Goal: Task Accomplishment & Management: Manage account settings

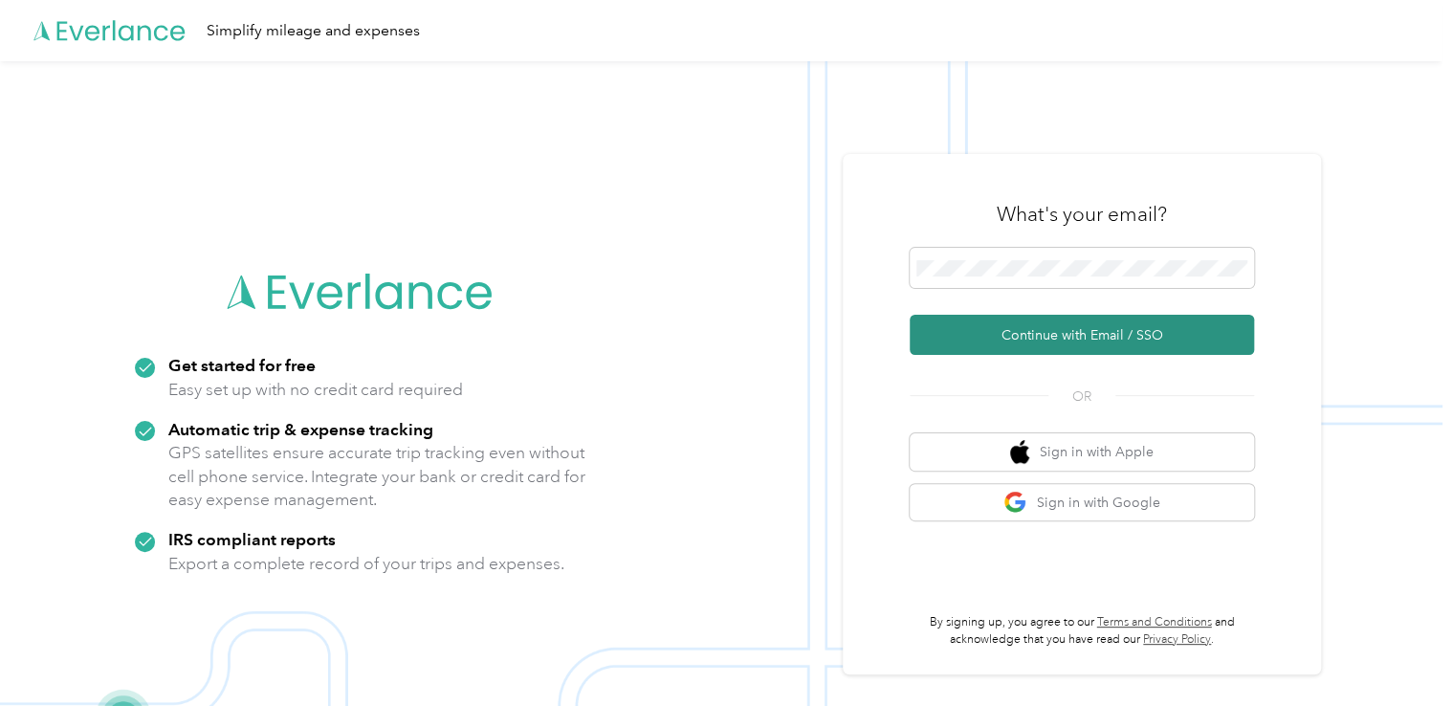
click at [1049, 324] on button "Continue with Email / SSO" at bounding box center [1082, 335] width 344 height 40
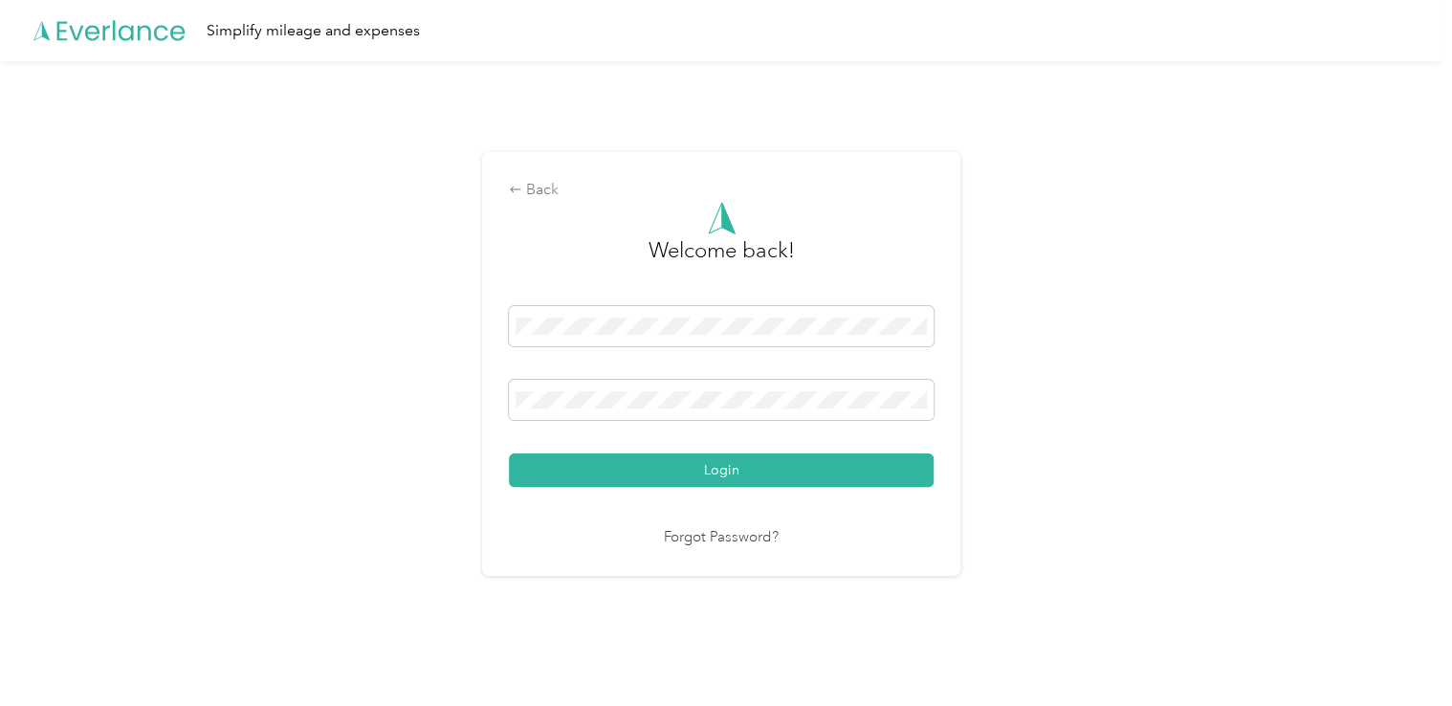
click at [509, 453] on button "Login" at bounding box center [721, 469] width 425 height 33
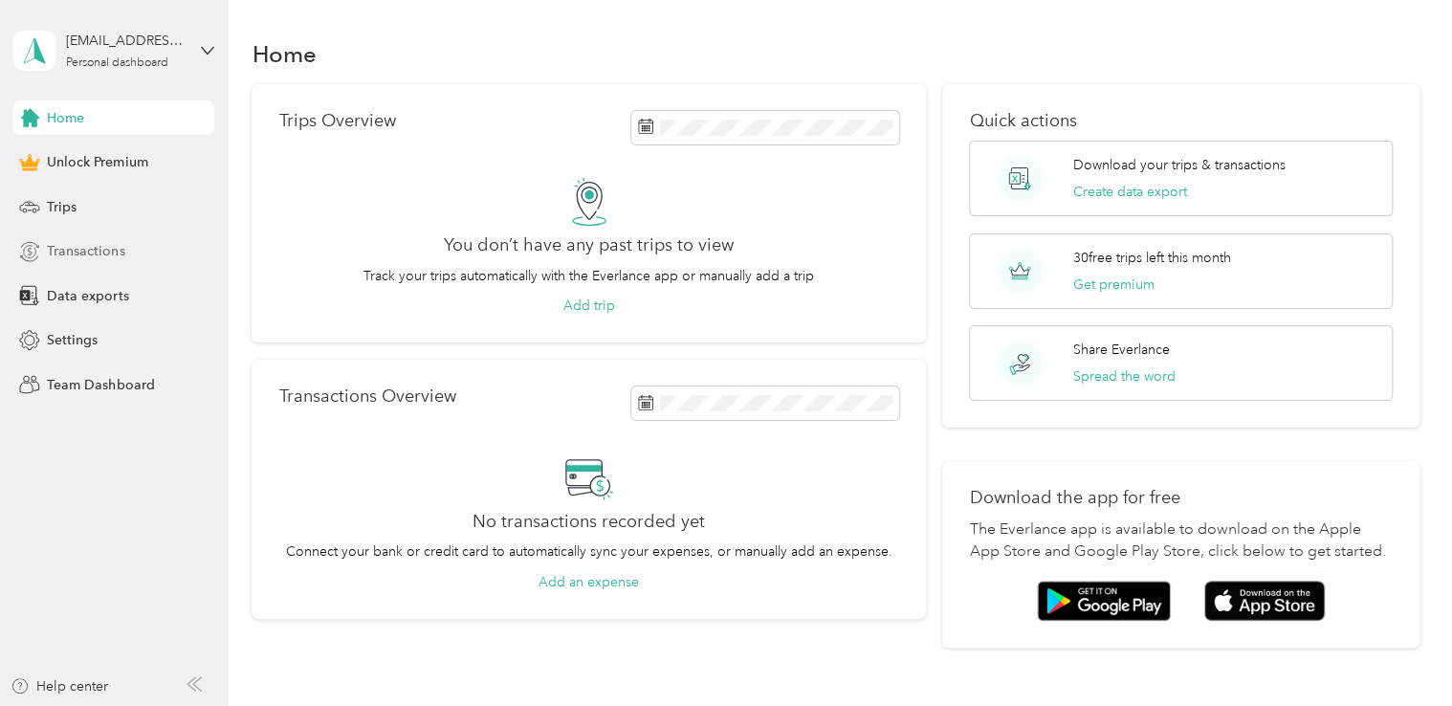
click at [100, 247] on span "Transactions" at bounding box center [85, 251] width 77 height 20
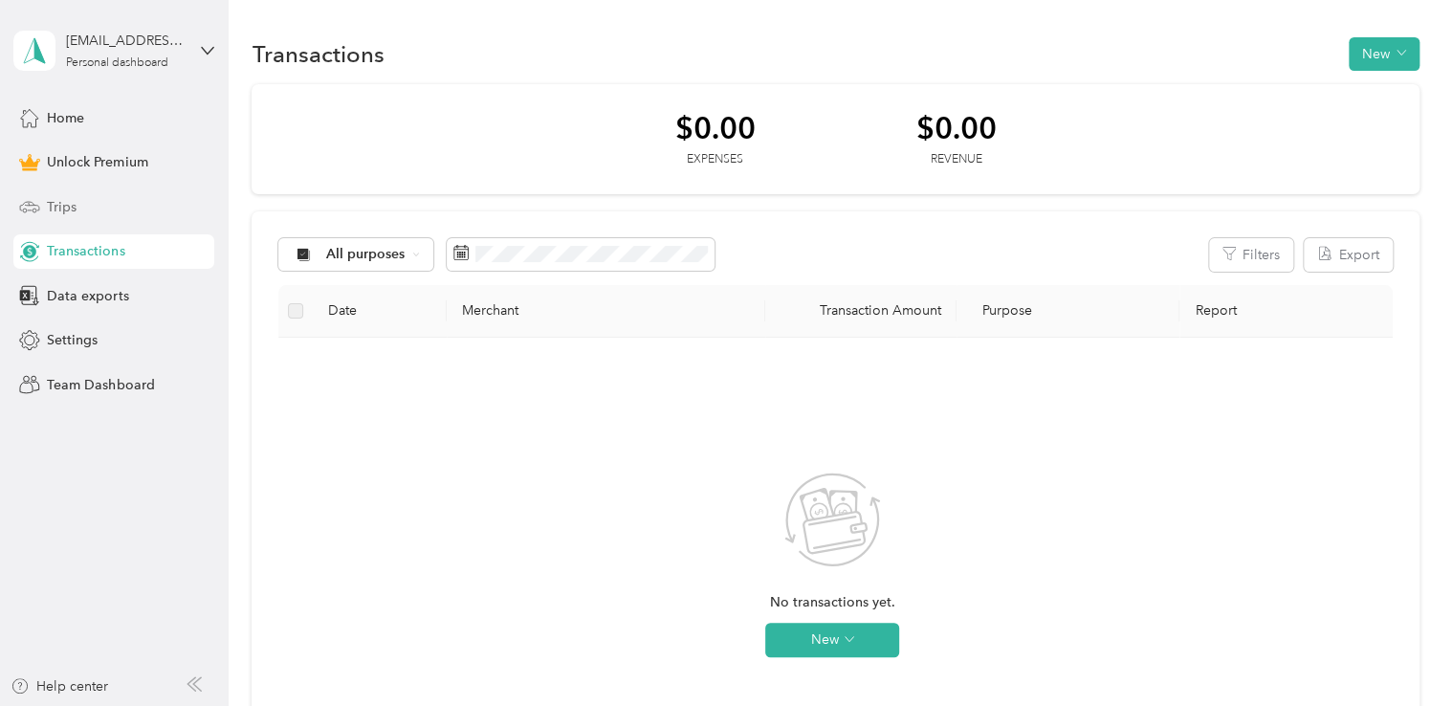
click at [78, 205] on div "Trips" at bounding box center [113, 206] width 201 height 34
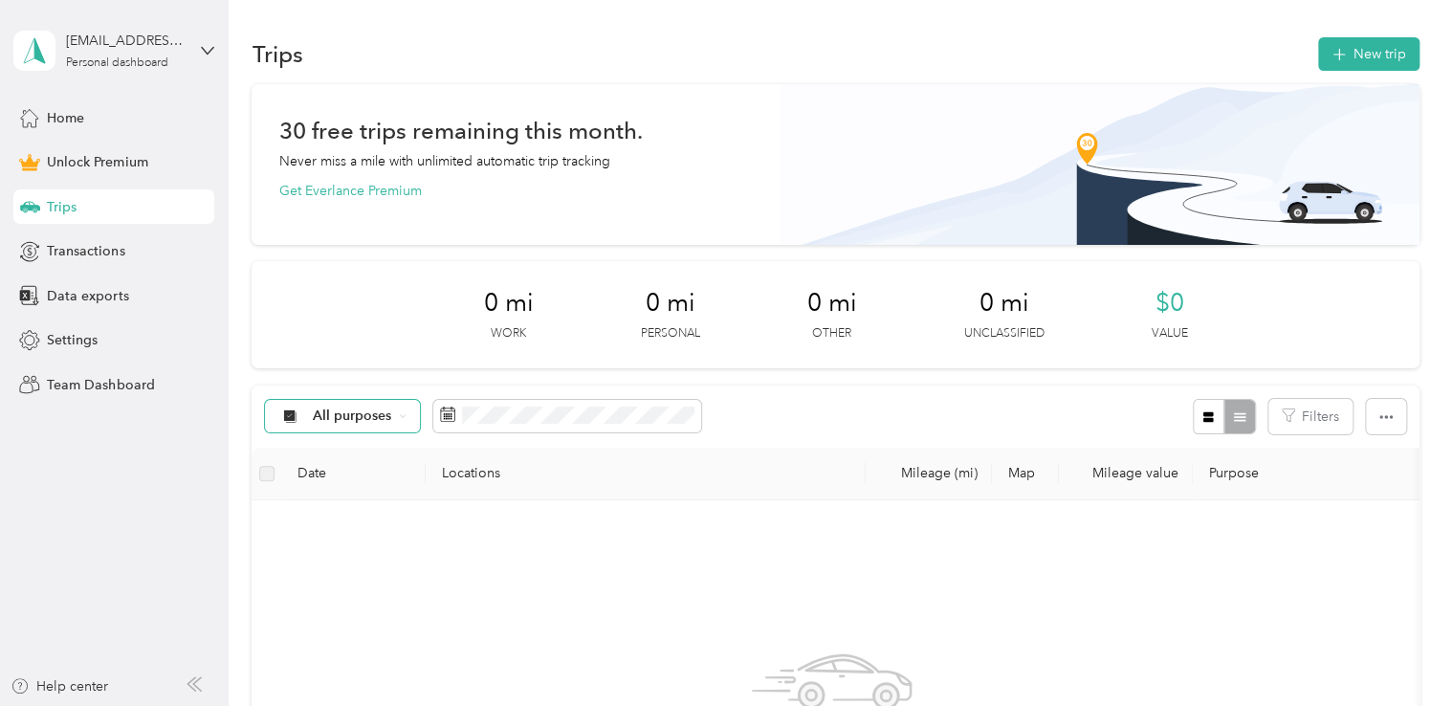
click at [409, 415] on div "All purposes" at bounding box center [342, 416] width 155 height 33
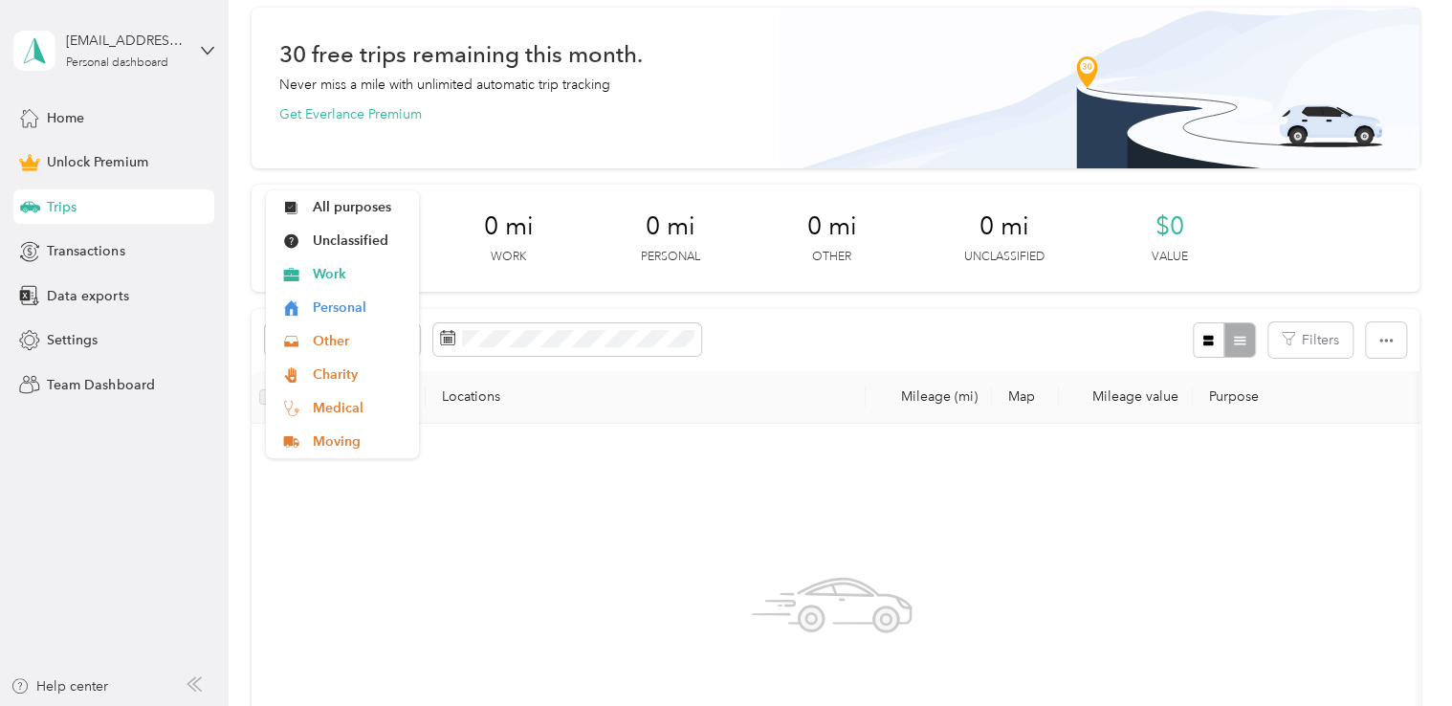
scroll to position [287, 0]
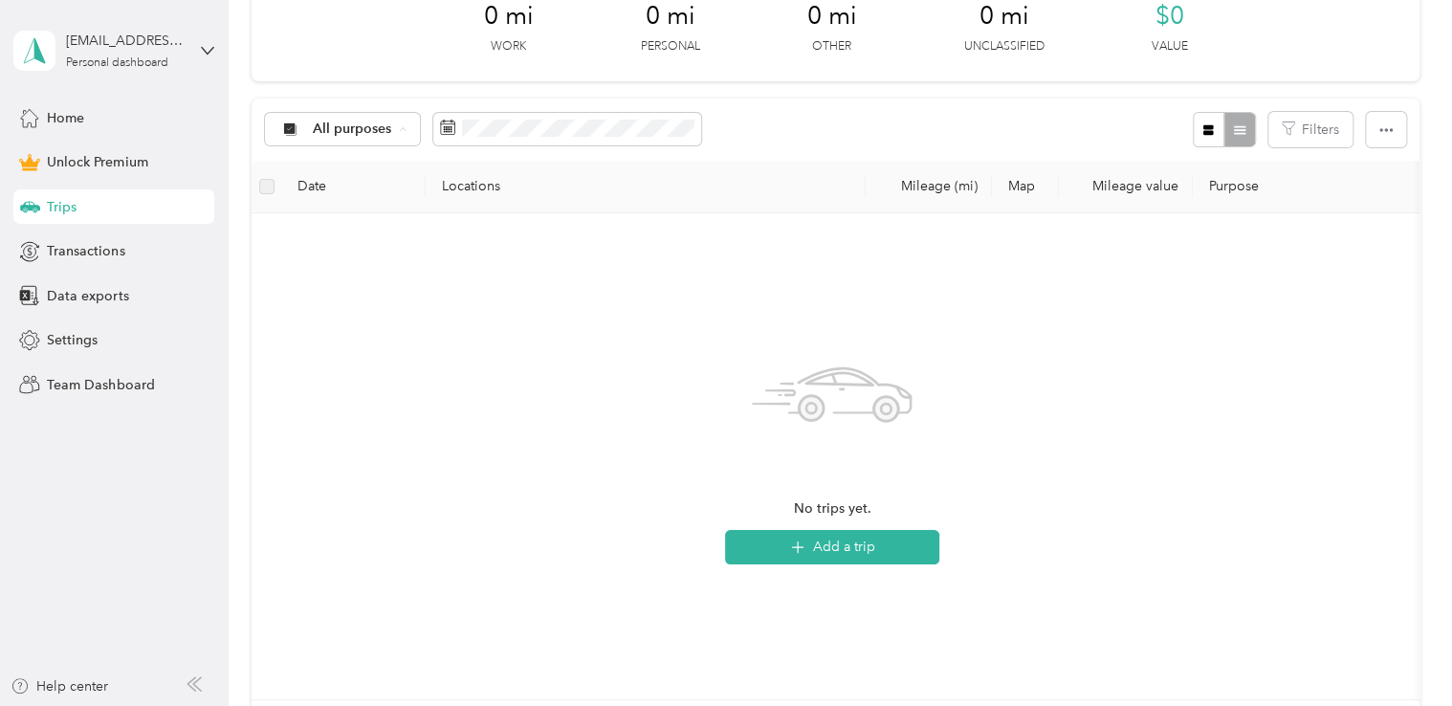
click at [329, 224] on span "Work" at bounding box center [359, 231] width 93 height 20
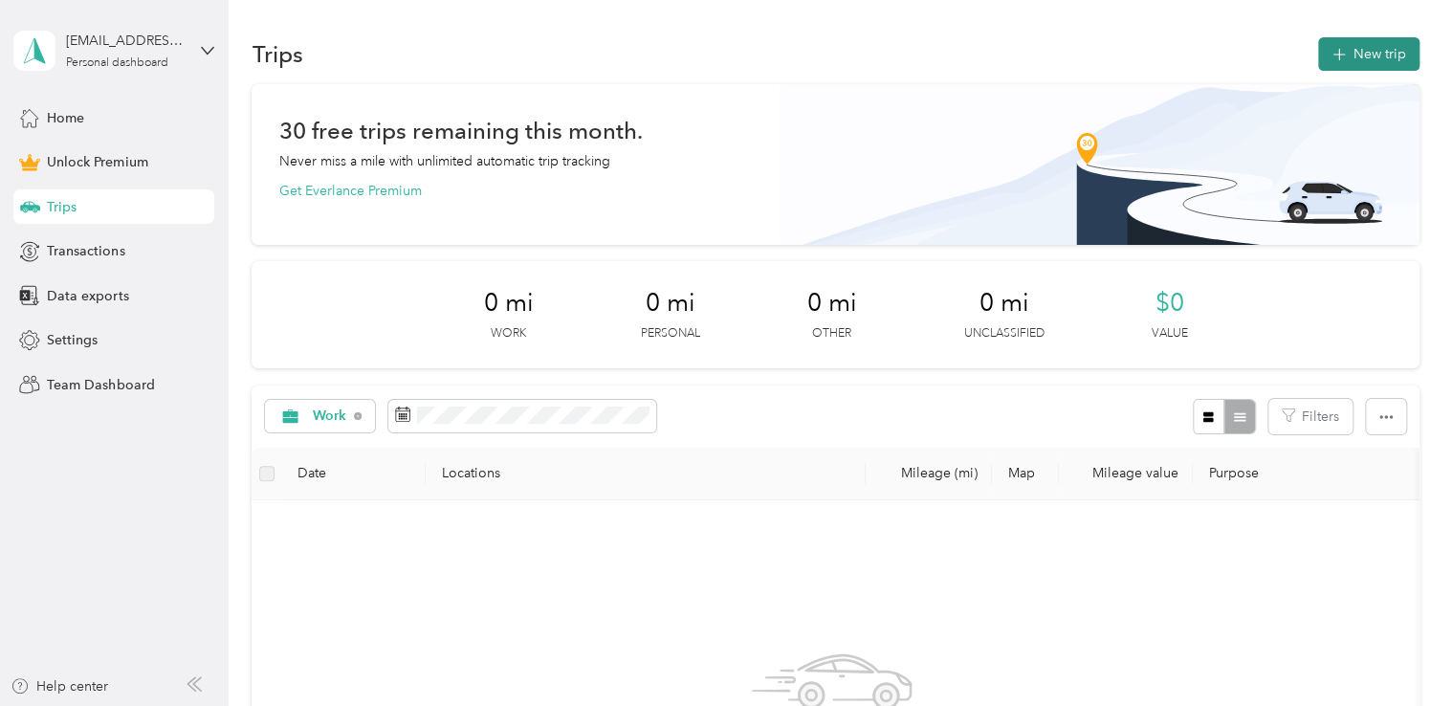
click at [1340, 53] on icon "button" at bounding box center [1339, 55] width 22 height 22
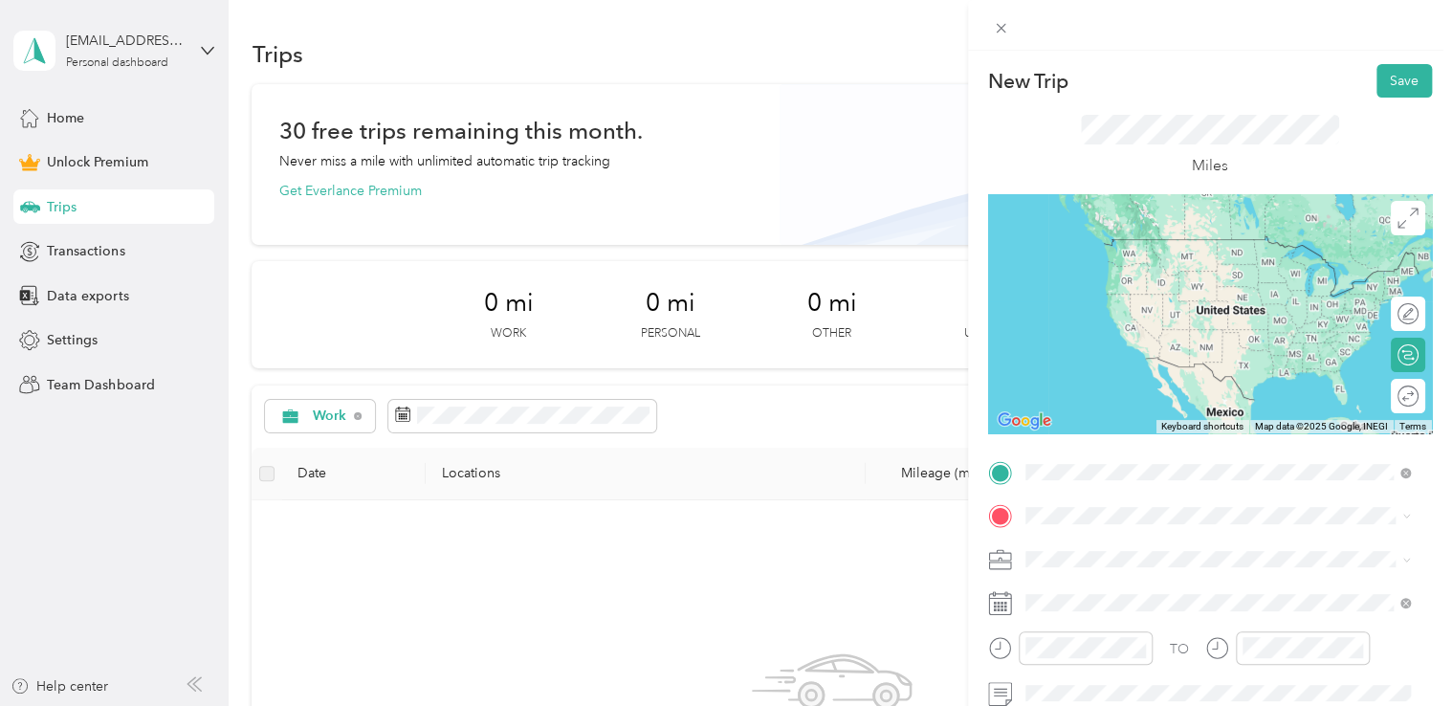
click at [1138, 247] on span "[STREET_ADDRESS][PERSON_NAME][US_STATE]" at bounding box center [1210, 239] width 298 height 17
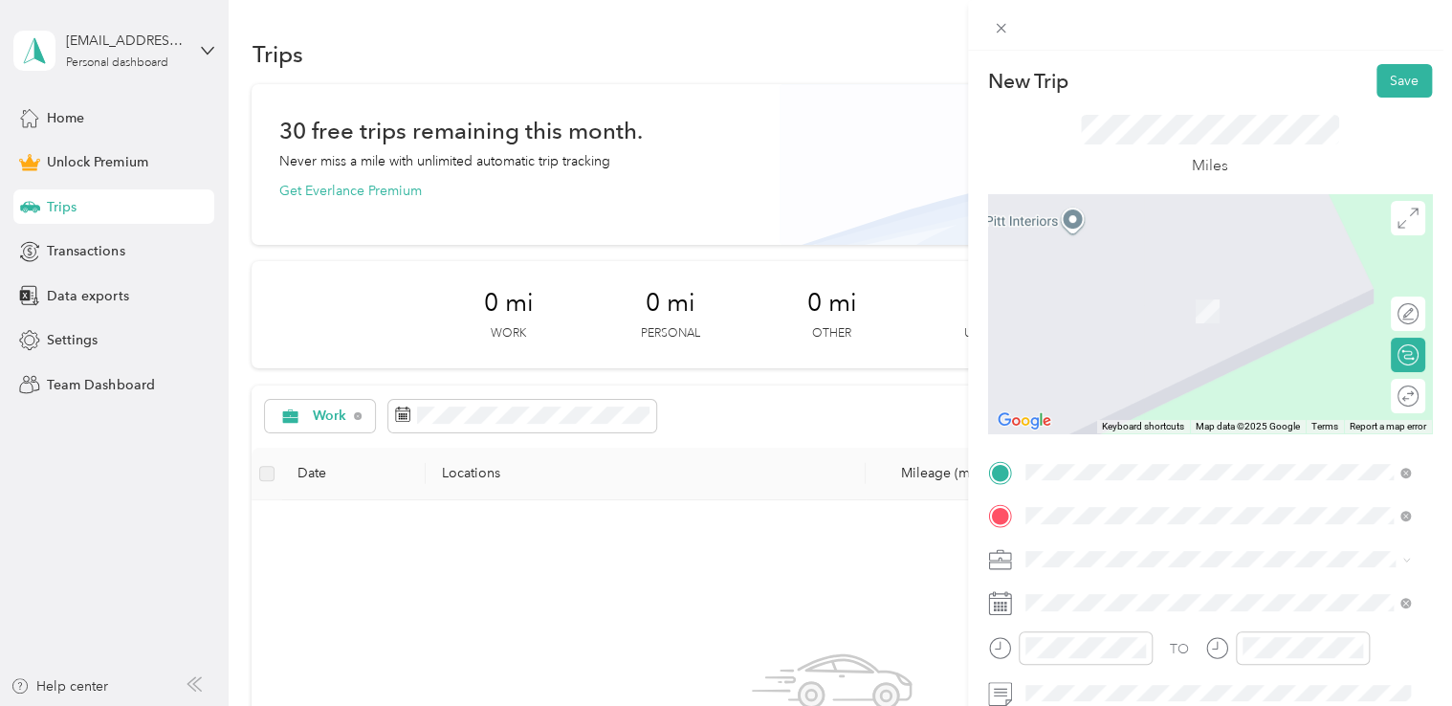
click at [1121, 364] on span "[STREET_ADDRESS][US_STATE]" at bounding box center [1156, 356] width 191 height 17
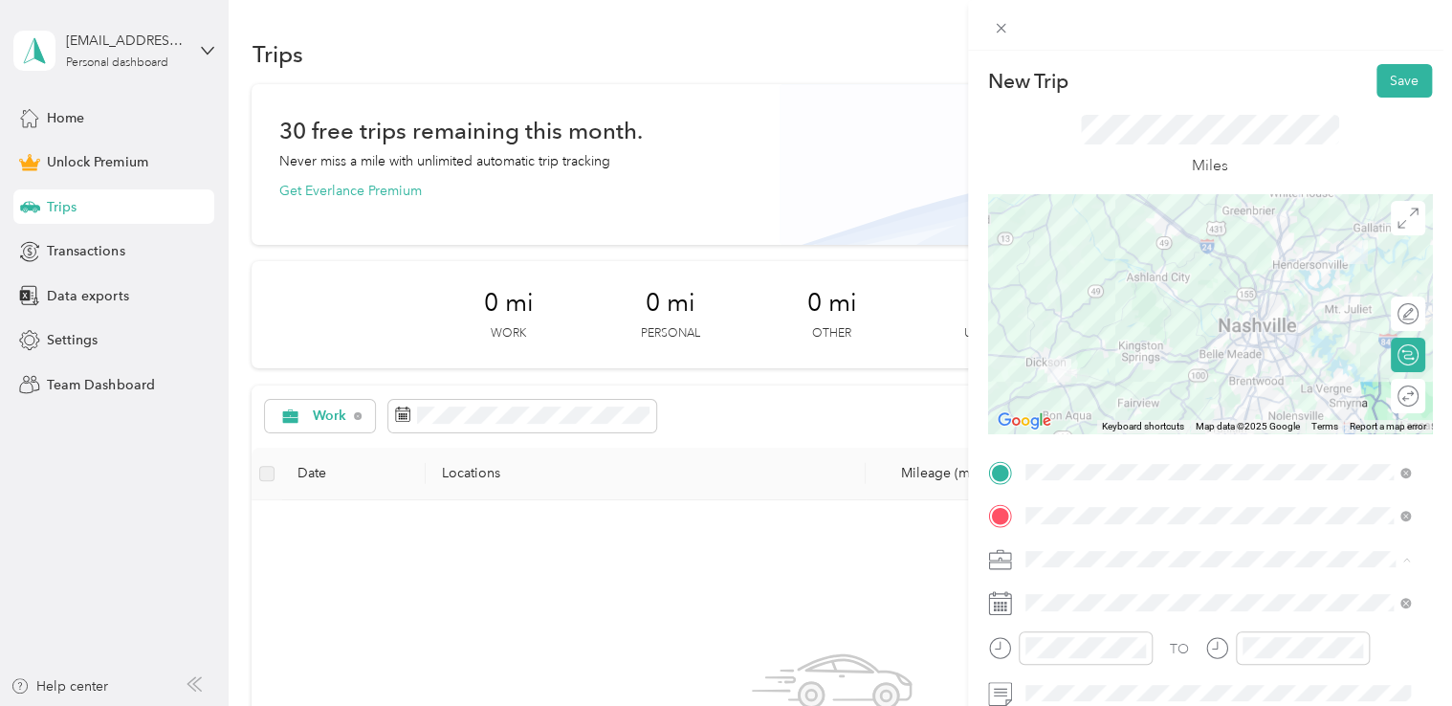
click at [1073, 327] on div "Work" at bounding box center [1218, 325] width 372 height 20
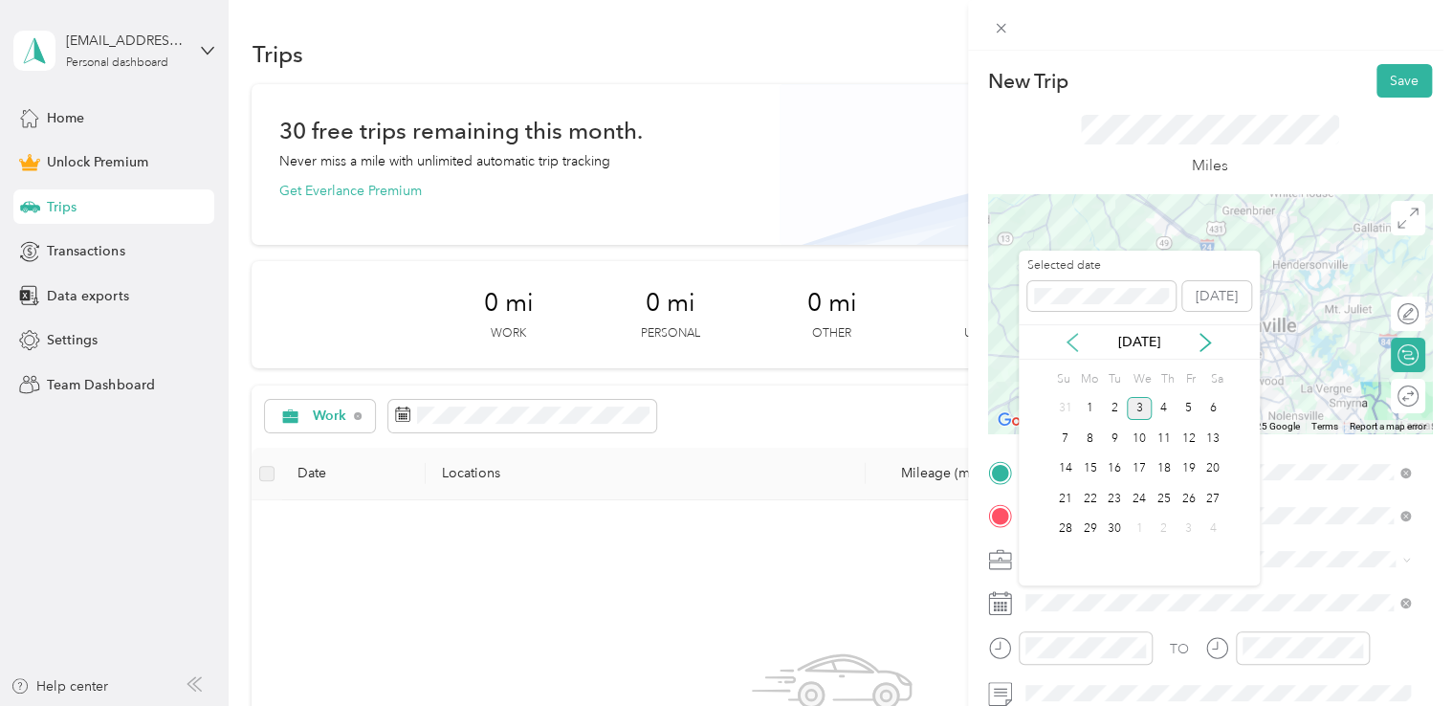
click at [1071, 343] on icon at bounding box center [1072, 342] width 19 height 19
click at [1094, 492] on div "18" at bounding box center [1089, 499] width 25 height 24
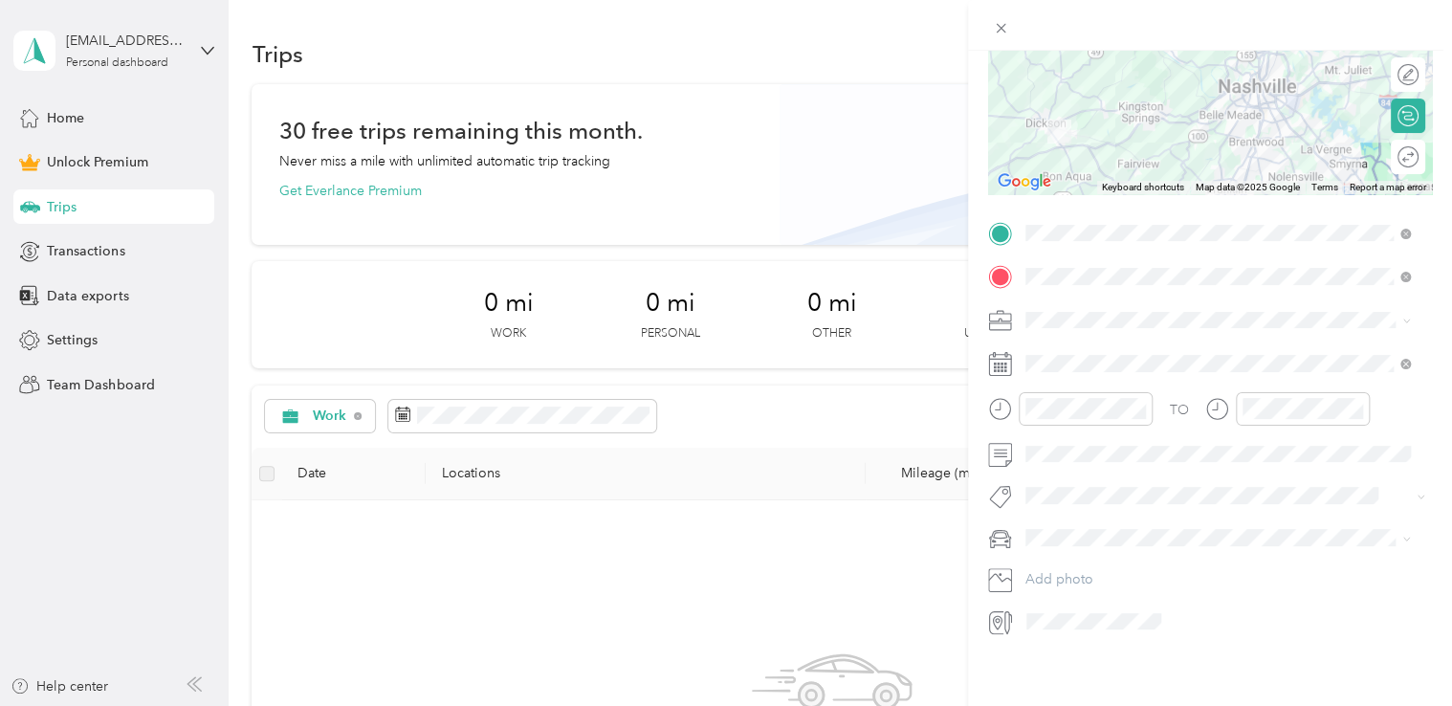
scroll to position [61, 0]
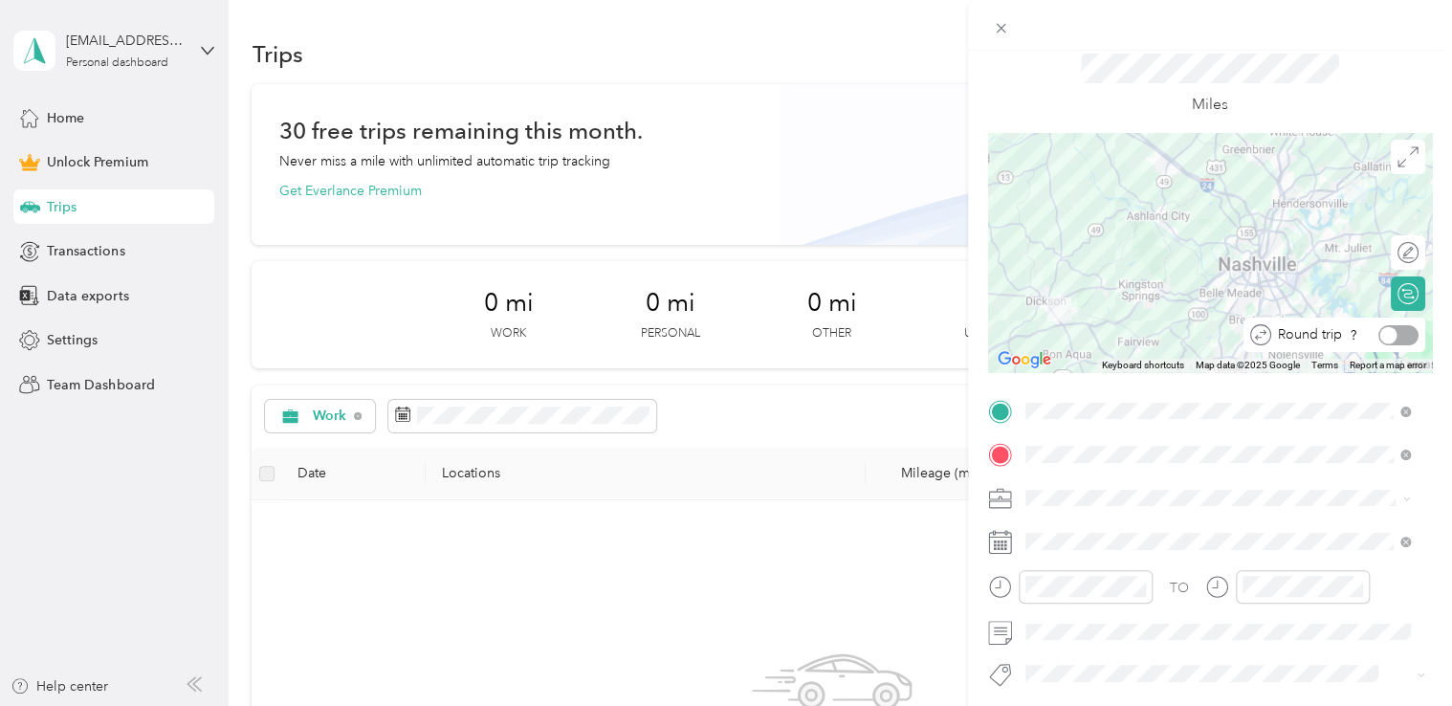
click at [1393, 332] on div at bounding box center [1398, 335] width 40 height 20
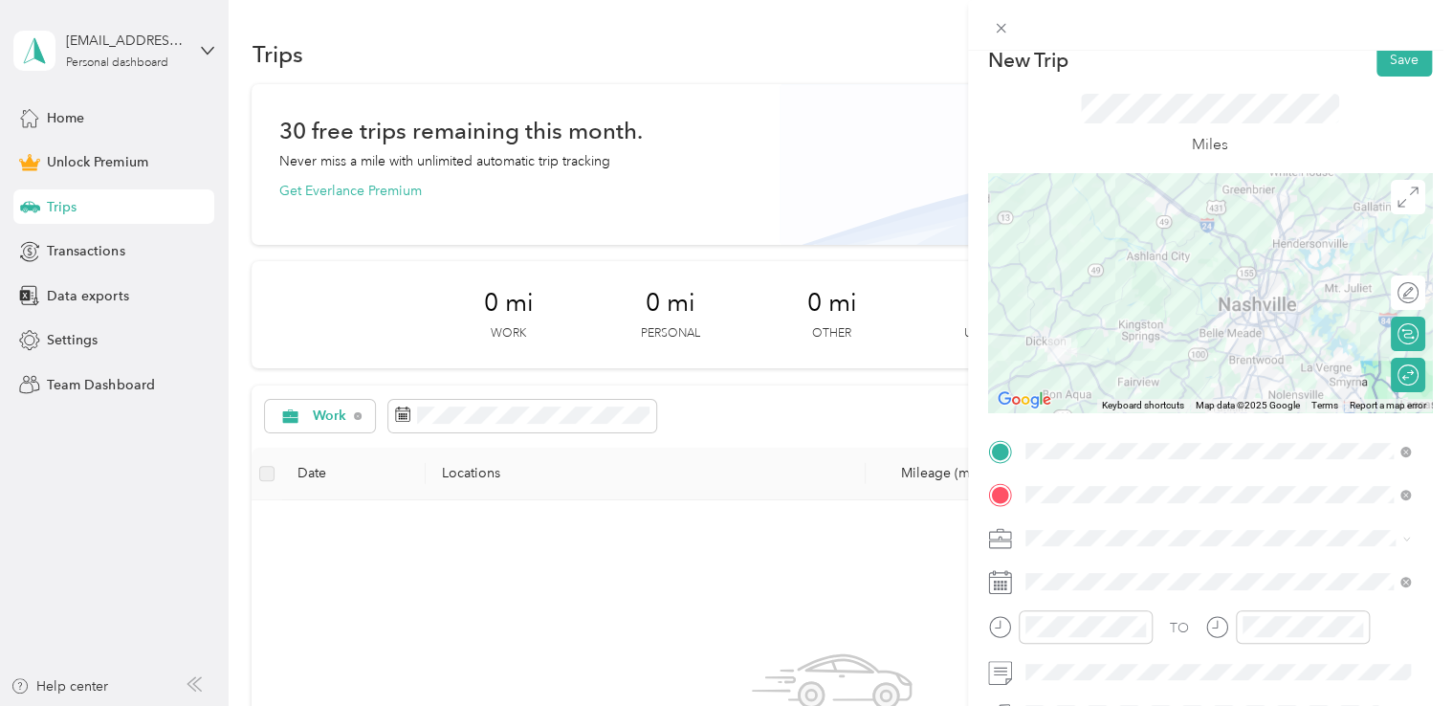
scroll to position [0, 0]
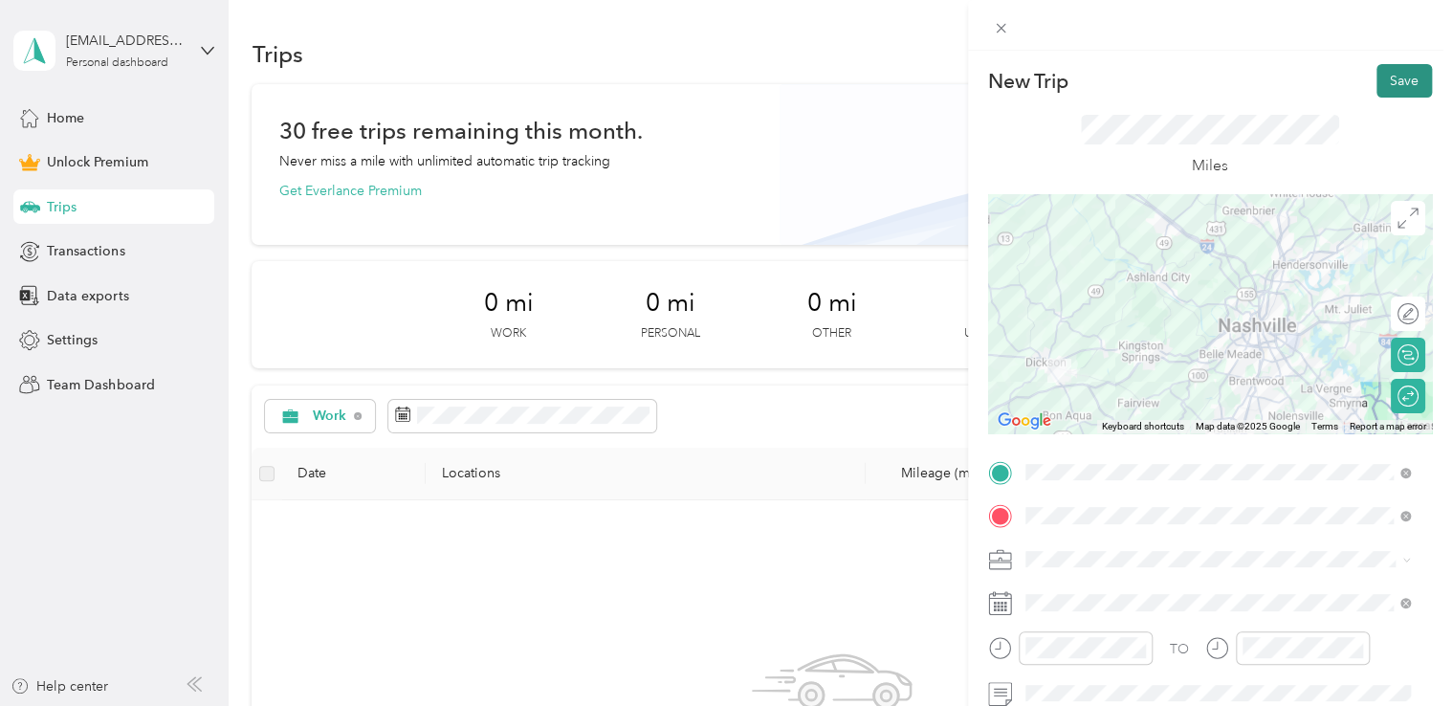
click at [1385, 78] on button "Save" at bounding box center [1404, 80] width 55 height 33
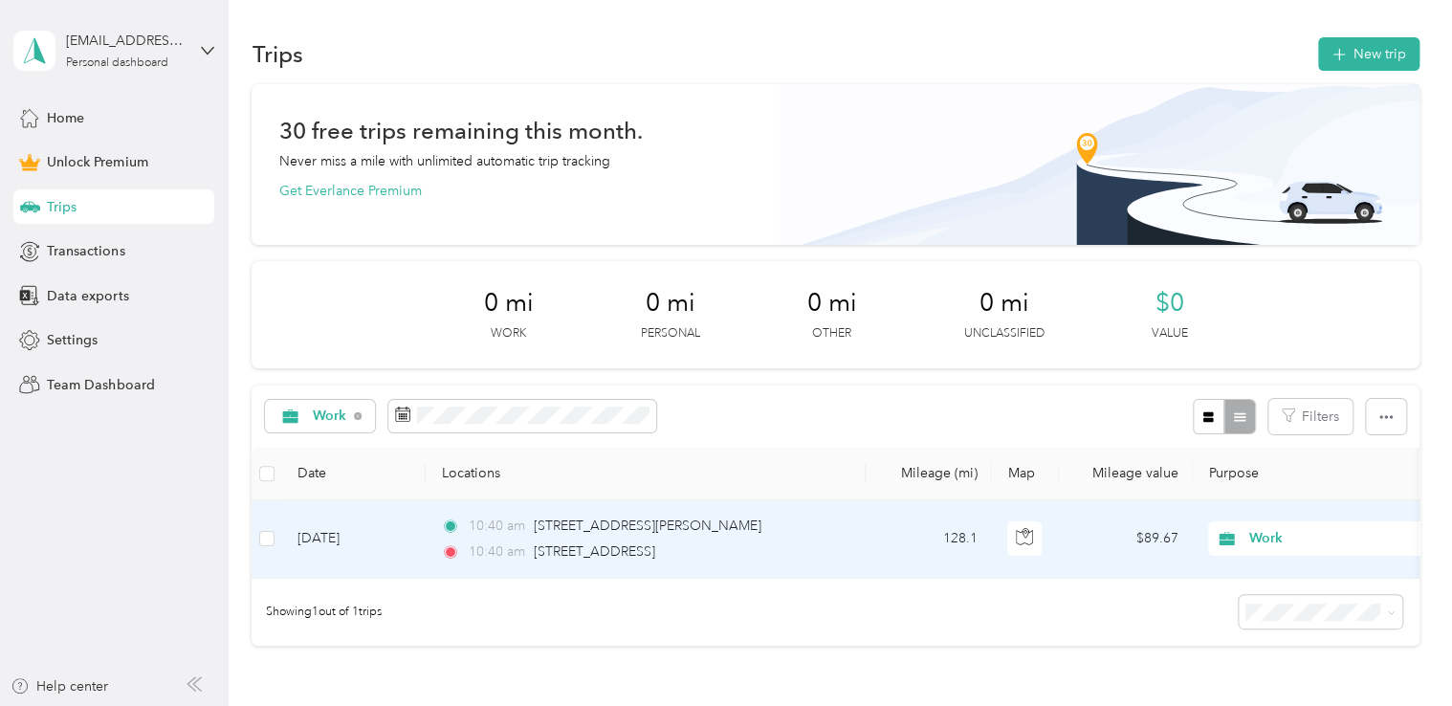
click at [341, 539] on td "[DATE]" at bounding box center [353, 539] width 143 height 78
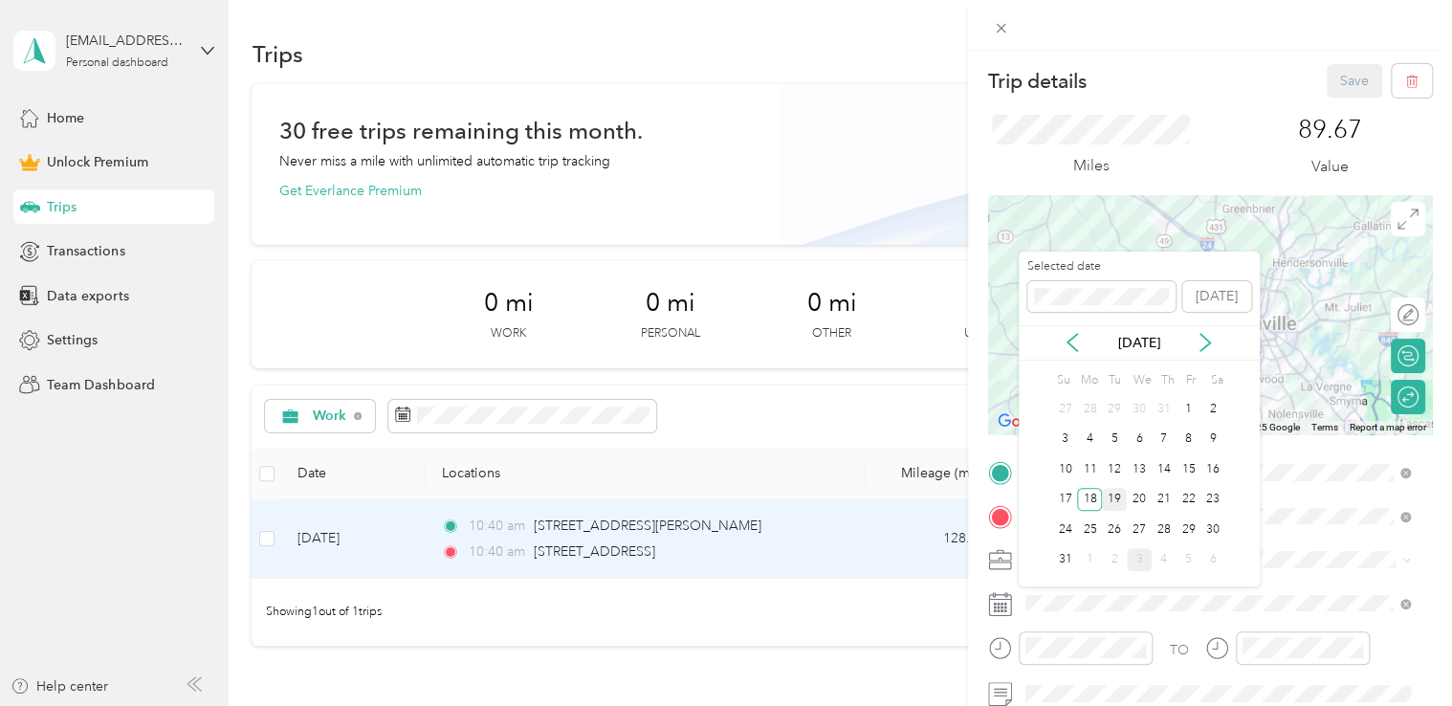
click at [1117, 495] on div "19" at bounding box center [1114, 500] width 25 height 24
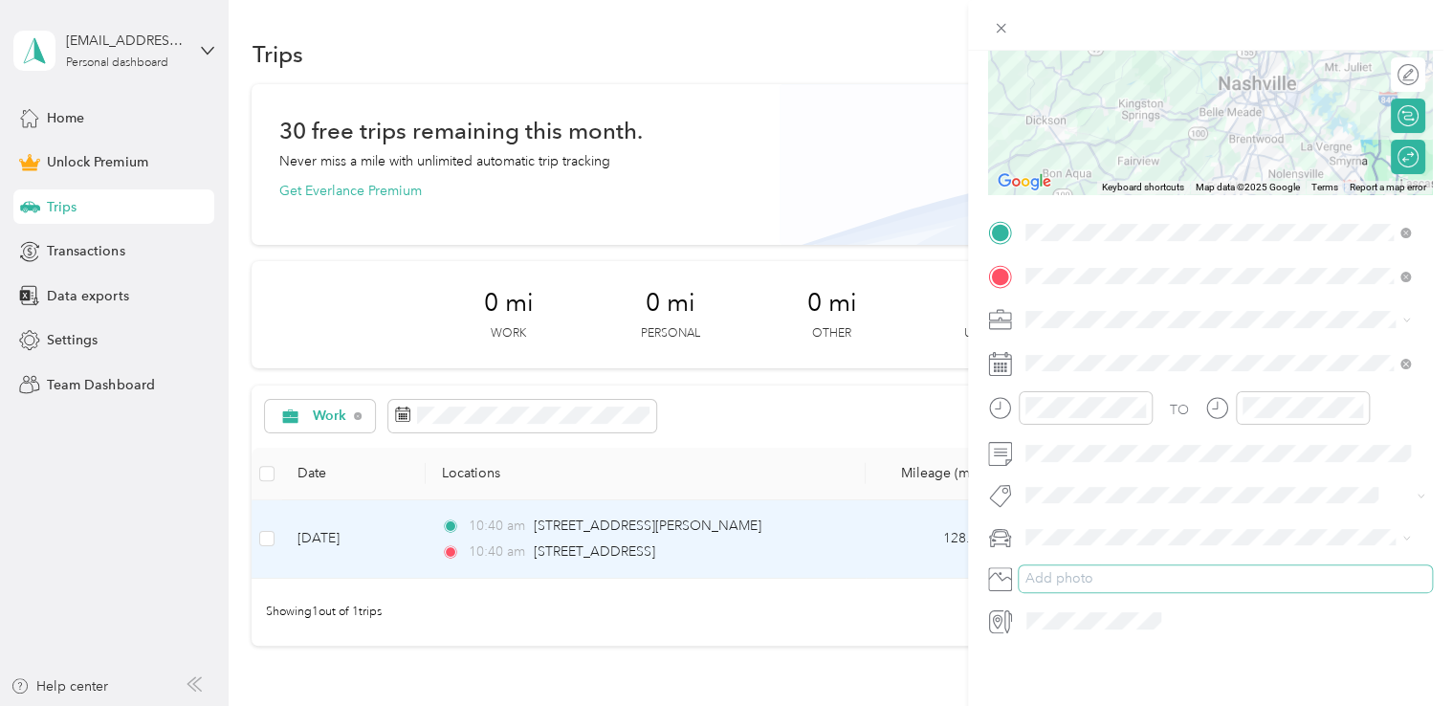
scroll to position [254, 0]
click at [823, 632] on div "Trip details Save This trip cannot be edited because it is either under review,…" at bounding box center [726, 353] width 1452 height 706
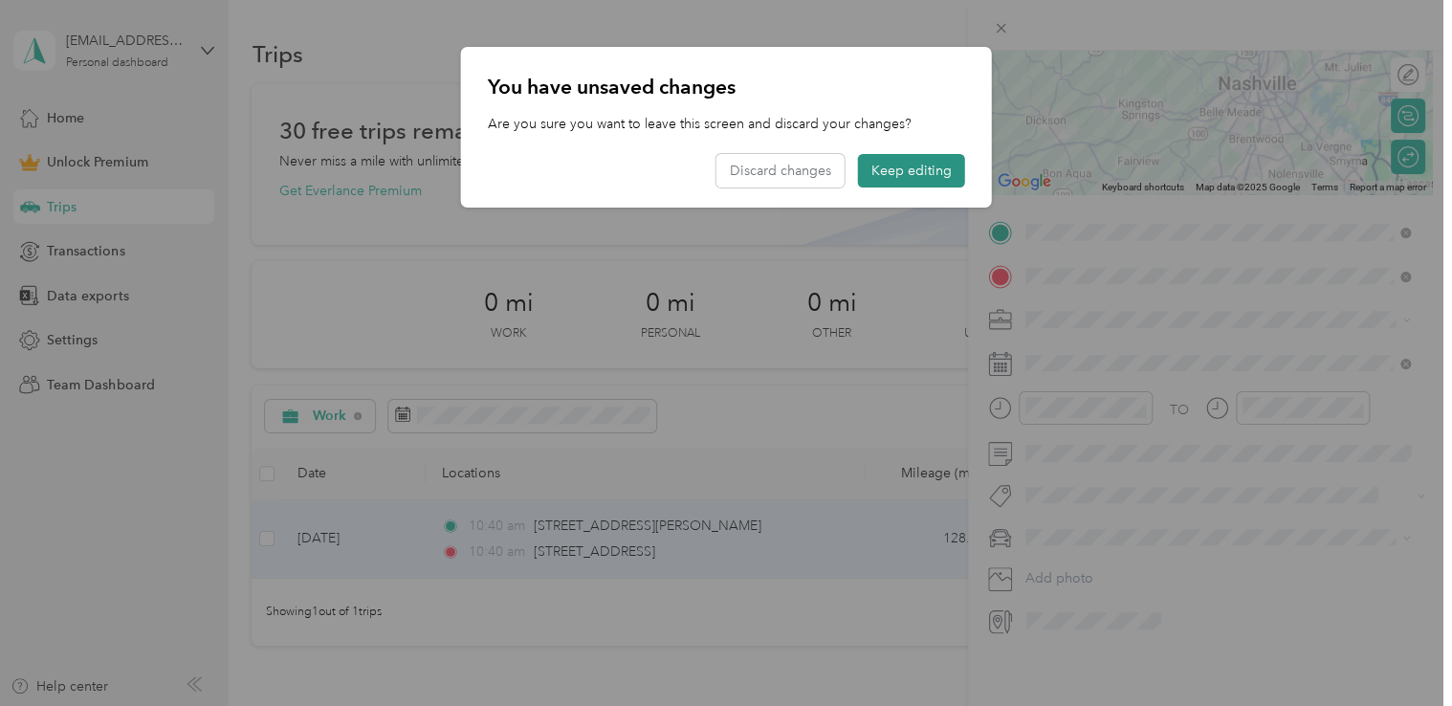
click at [899, 168] on button "Keep editing" at bounding box center [911, 170] width 107 height 33
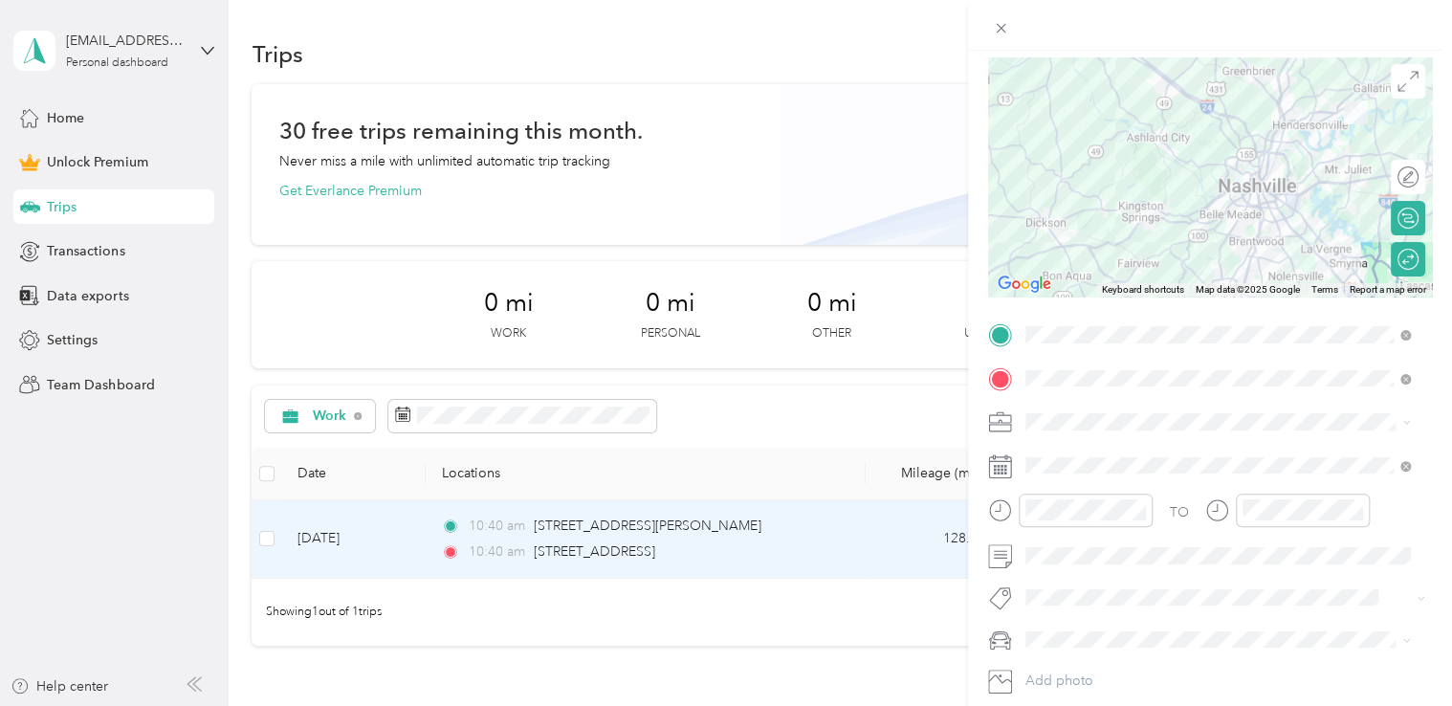
scroll to position [0, 0]
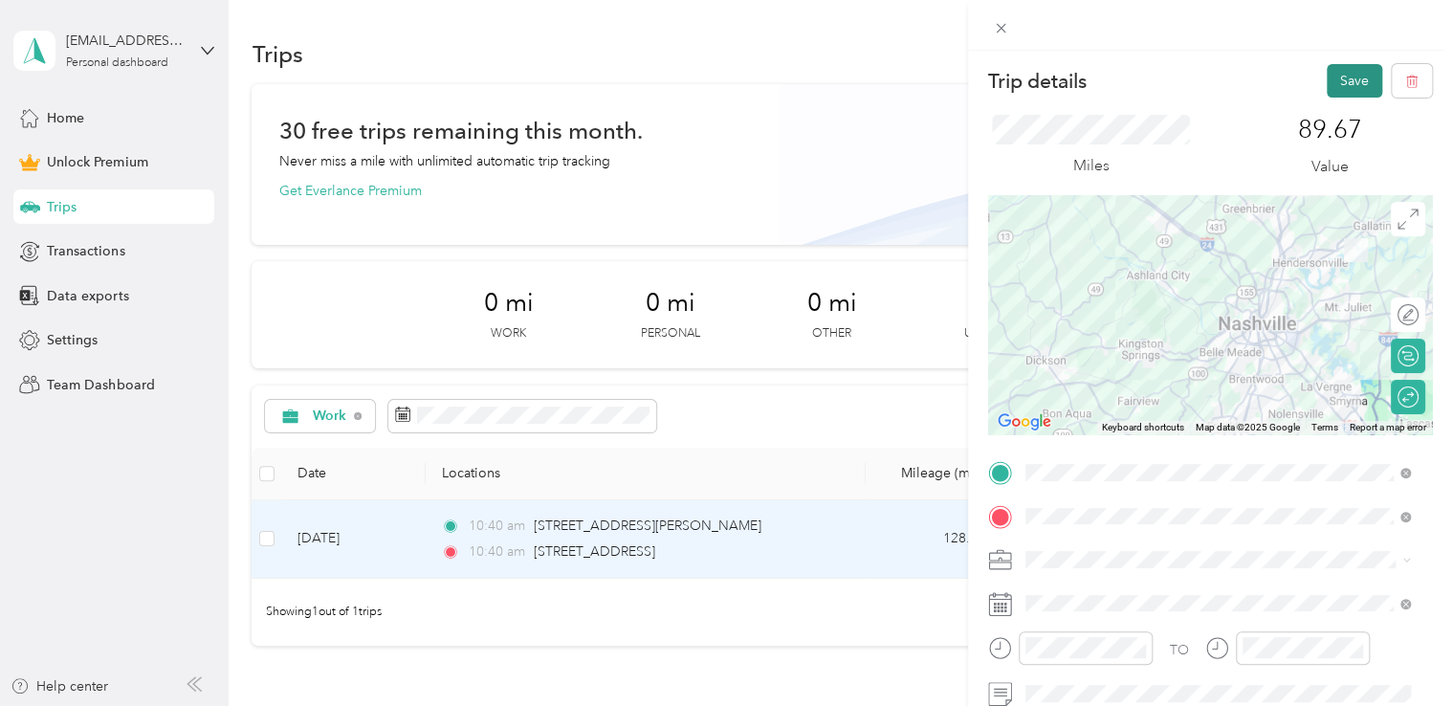
click at [1340, 81] on button "Save" at bounding box center [1354, 80] width 55 height 33
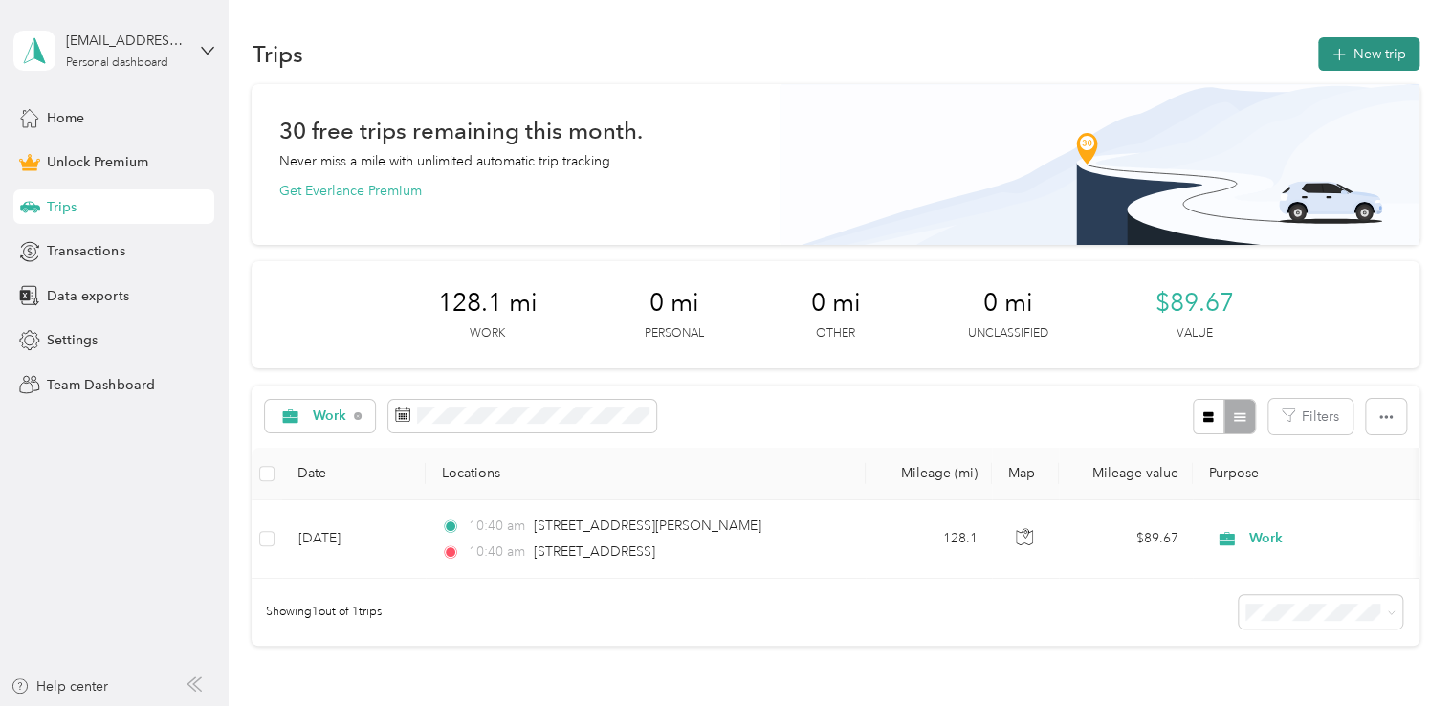
click at [1346, 59] on button "New trip" at bounding box center [1368, 53] width 101 height 33
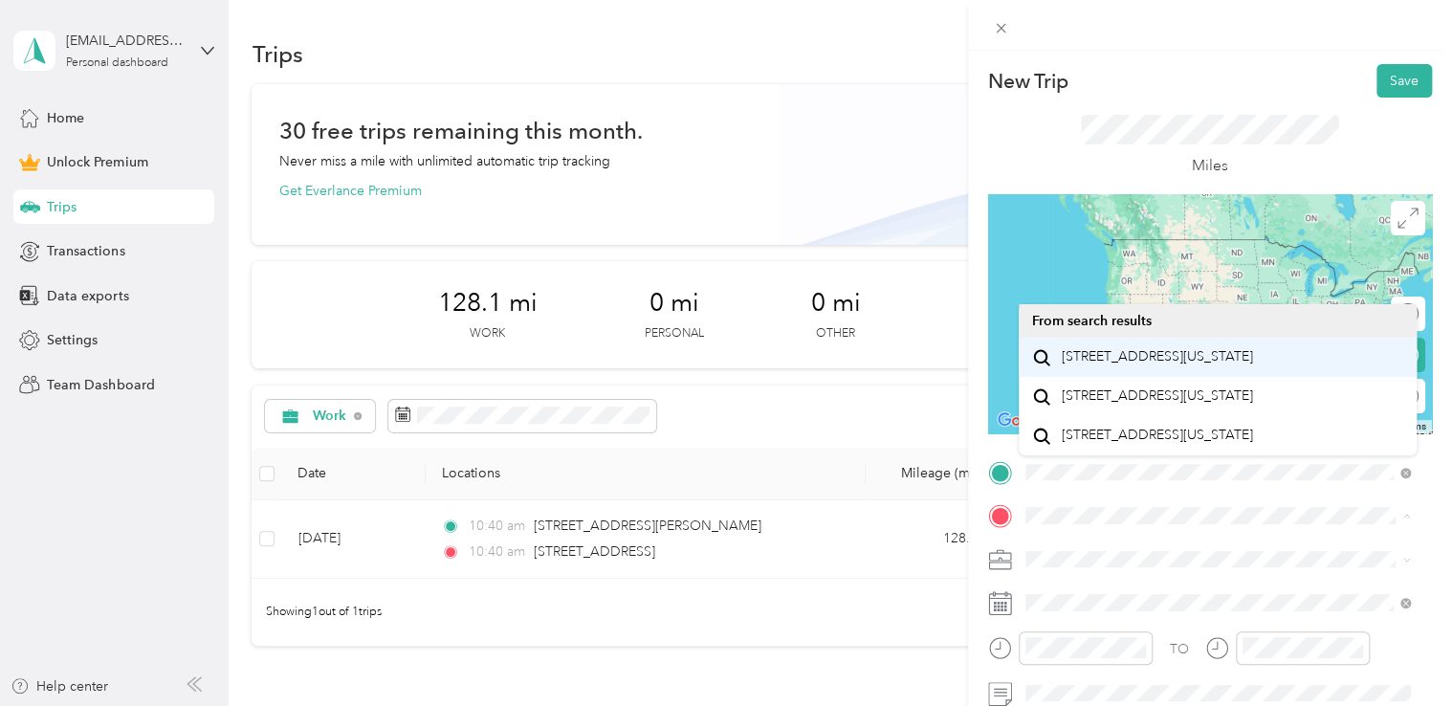
click at [1153, 365] on span "[STREET_ADDRESS][US_STATE]" at bounding box center [1156, 356] width 191 height 17
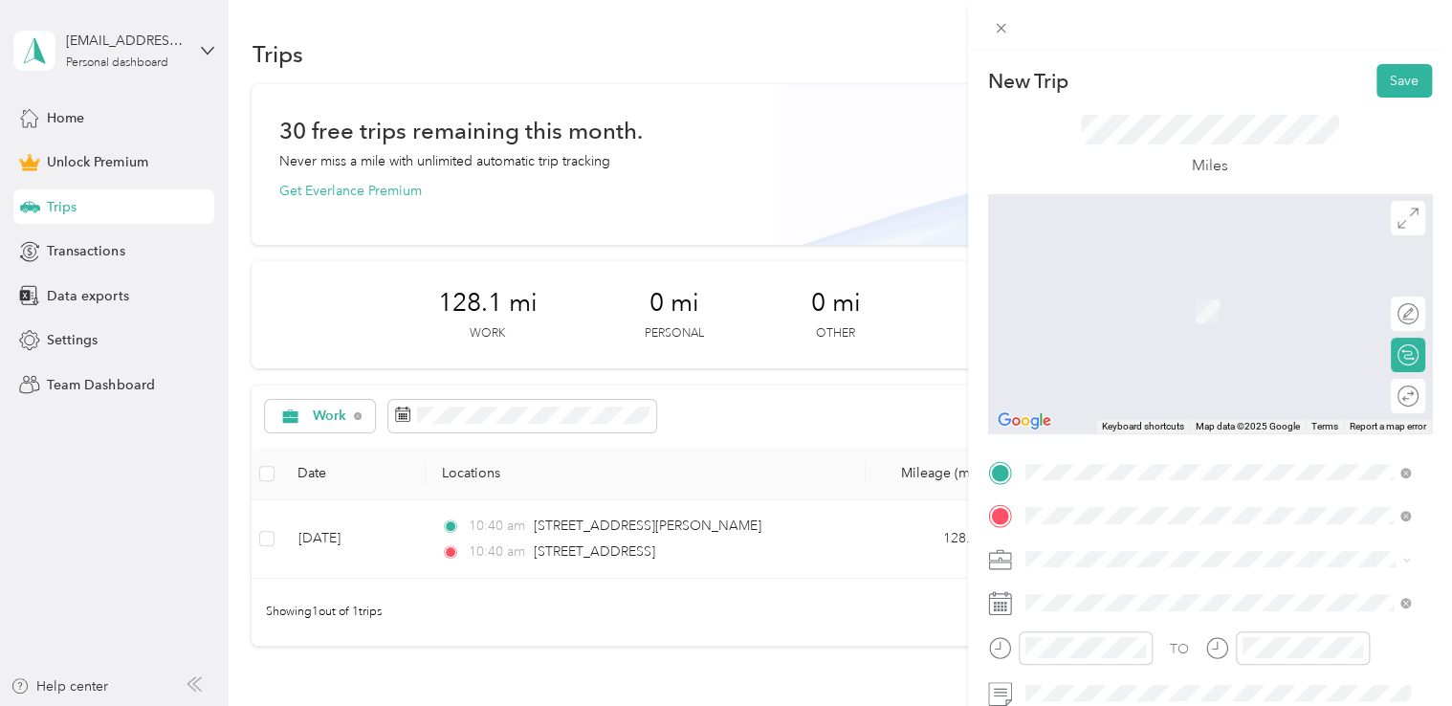
click at [1432, 500] on form "New Trip Save This trip cannot be edited because it is either under review, app…" at bounding box center [1210, 469] width 484 height 811
click at [1397, 398] on div "Round trip" at bounding box center [1349, 396] width 140 height 20
click at [1396, 396] on div "Round trip" at bounding box center [1344, 396] width 147 height 20
click at [1388, 396] on div "Round trip" at bounding box center [1344, 396] width 147 height 20
click at [1374, 396] on div "Round trip" at bounding box center [1344, 396] width 147 height 20
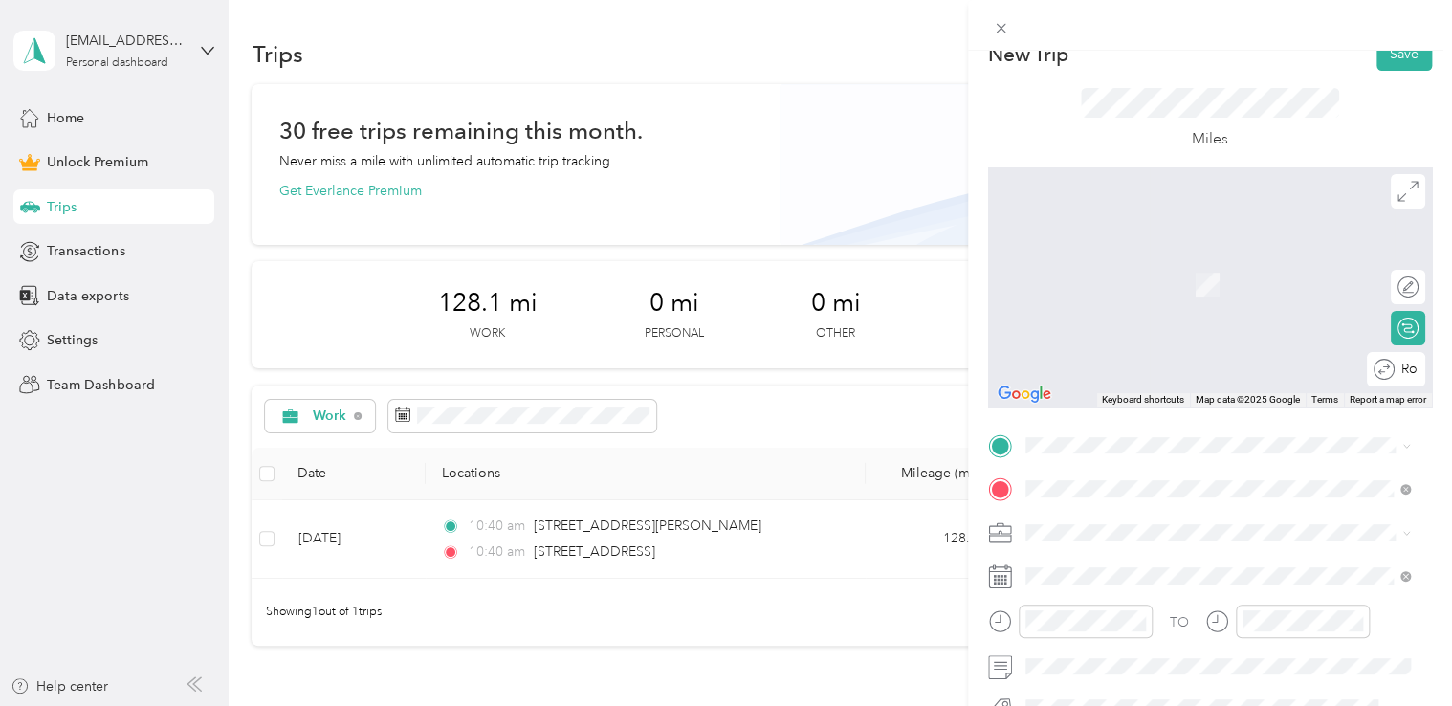
scroll to position [96, 0]
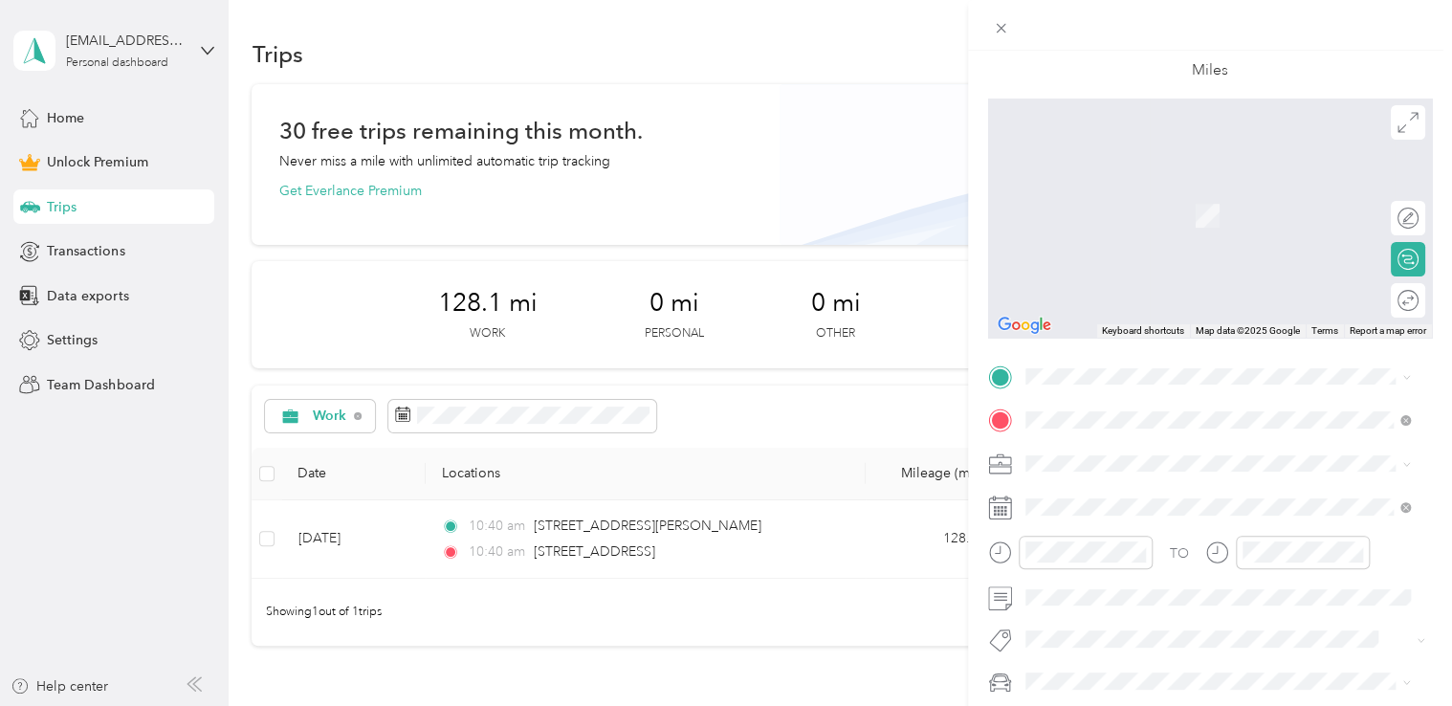
click at [1268, 449] on span at bounding box center [1225, 464] width 413 height 31
click at [1067, 231] on div "Work" at bounding box center [1218, 229] width 372 height 20
click at [1400, 300] on div "Round trip" at bounding box center [1408, 300] width 34 height 34
click at [1381, 302] on div "Round trip" at bounding box center [1344, 301] width 147 height 20
click at [1371, 301] on div "Round trip" at bounding box center [1344, 301] width 147 height 20
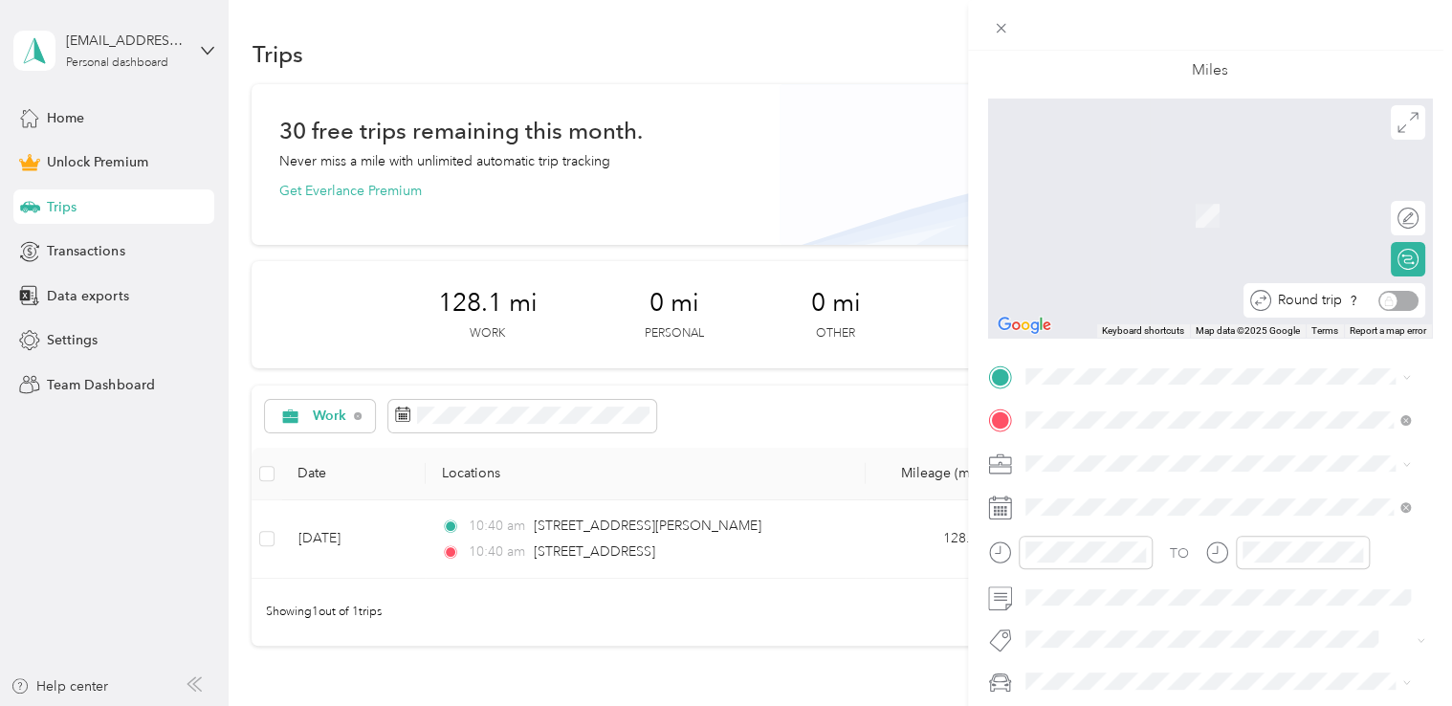
click at [1250, 300] on icon at bounding box center [1260, 300] width 21 height 21
drag, startPoint x: 1246, startPoint y: 300, endPoint x: 1392, endPoint y: 305, distance: 146.4
click at [1392, 305] on div "Round trip" at bounding box center [1344, 301] width 147 height 20
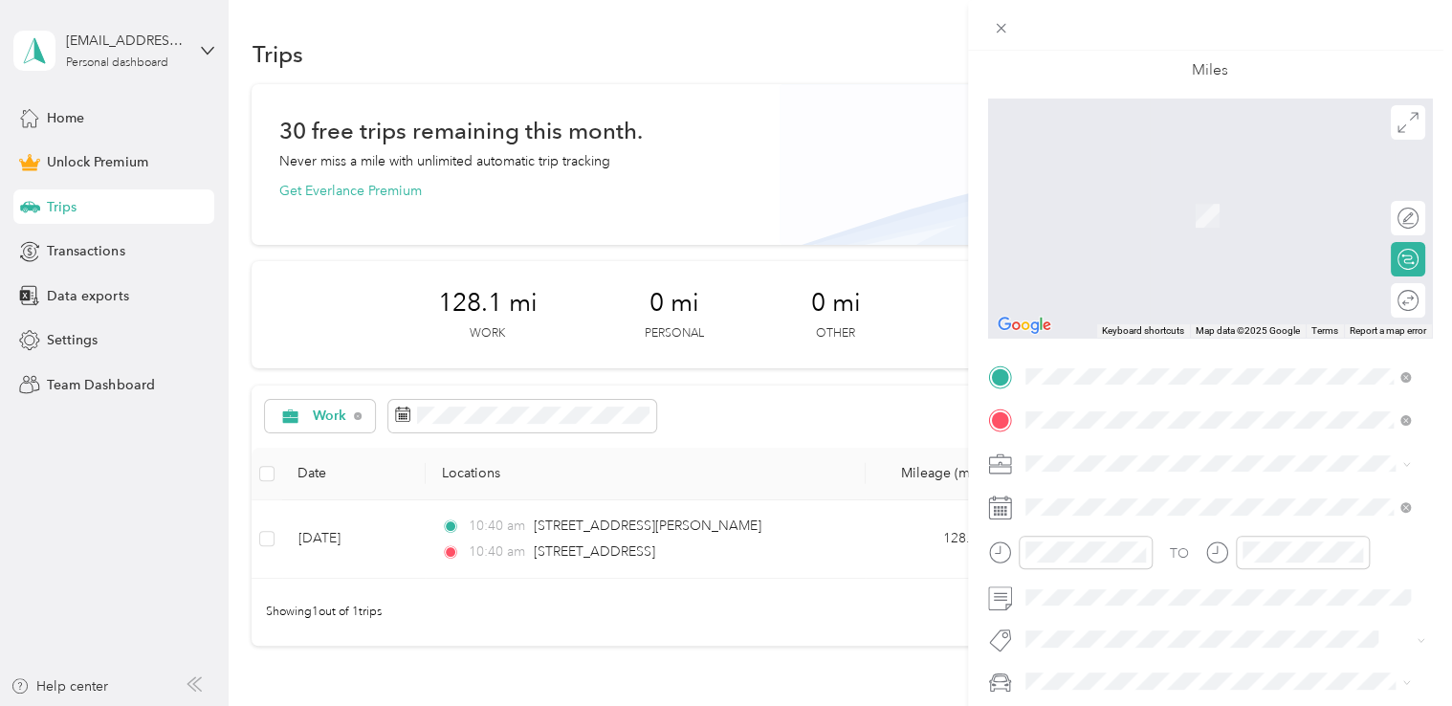
click at [1433, 428] on form "New Trip Save This trip cannot be edited because it is either under review, app…" at bounding box center [1210, 373] width 484 height 811
click at [1410, 383] on span at bounding box center [1225, 377] width 413 height 31
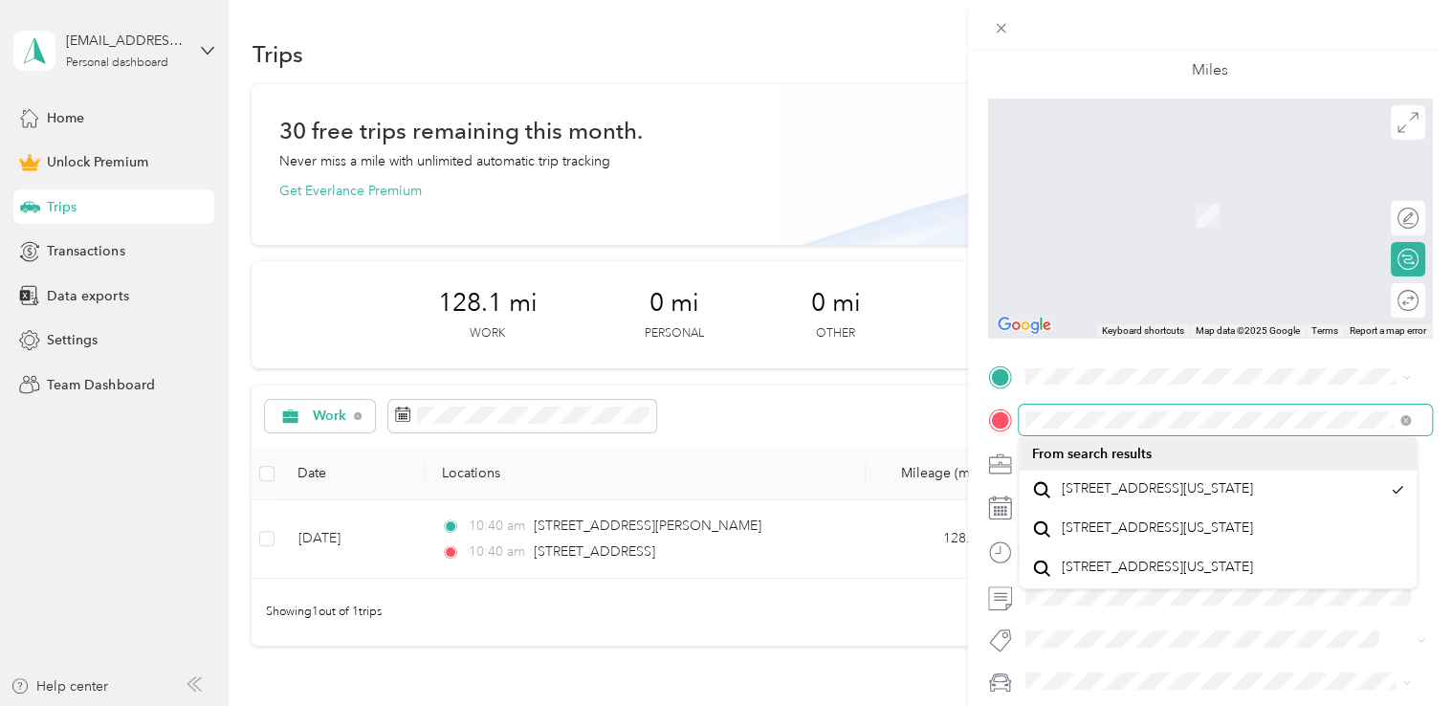
click at [975, 432] on form "New Trip Save This trip cannot be edited because it is either under review, app…" at bounding box center [1210, 373] width 484 height 811
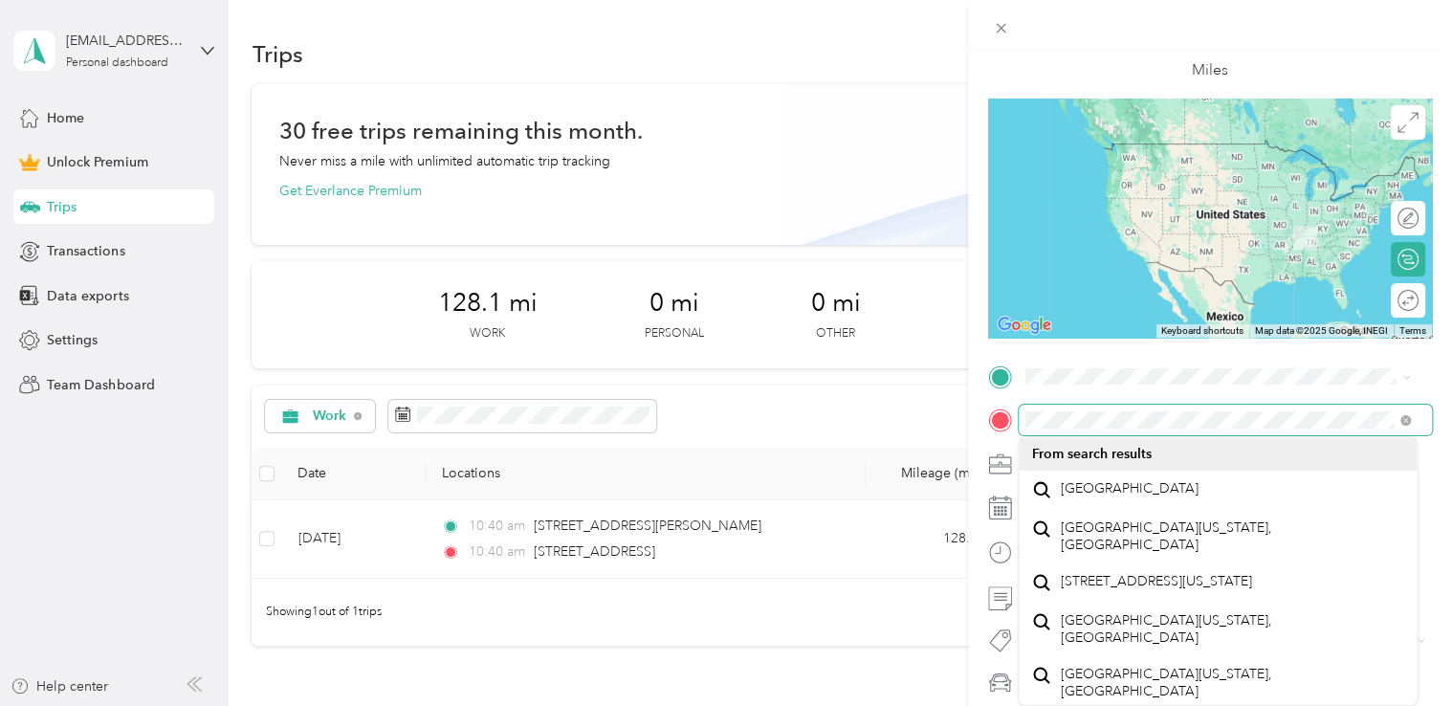
click at [988, 410] on div at bounding box center [1210, 420] width 444 height 31
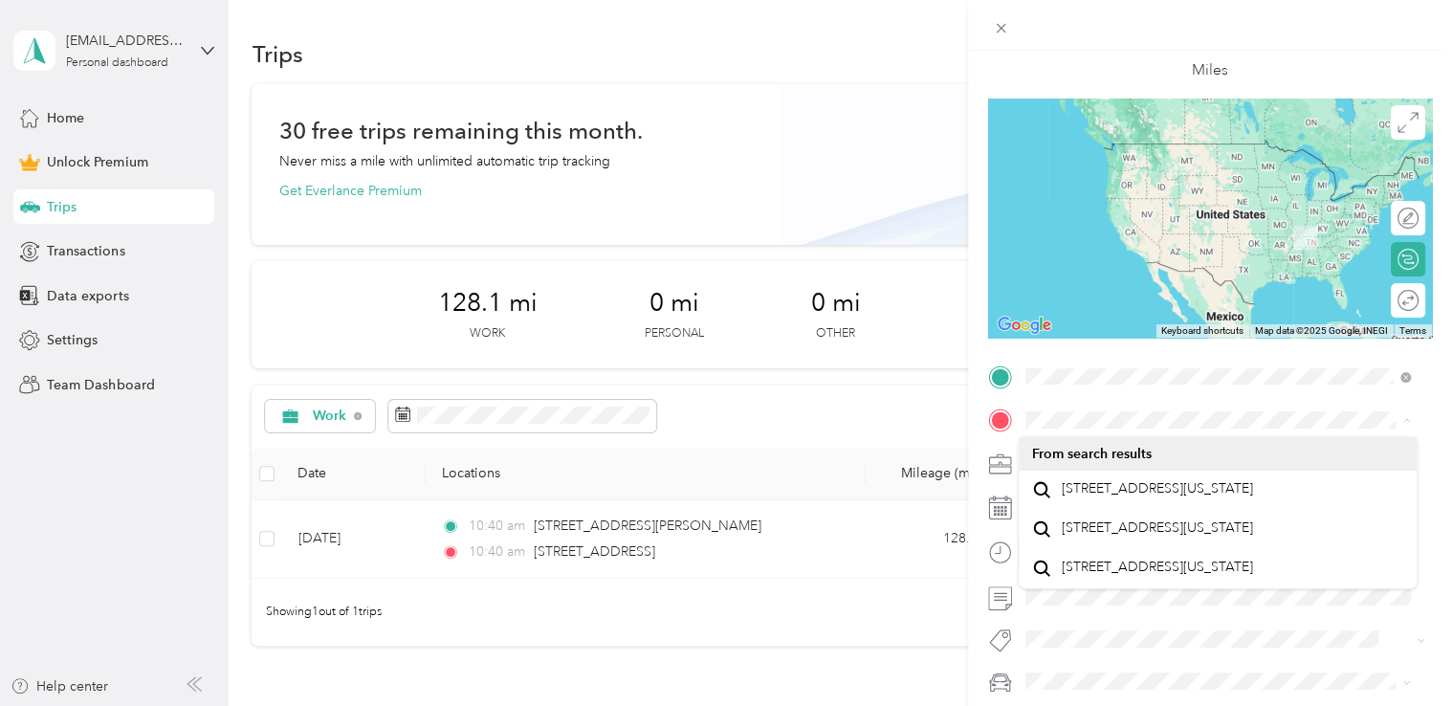
click at [1435, 430] on form "New Trip Save This trip cannot be edited because it is either under review, app…" at bounding box center [1210, 373] width 484 height 811
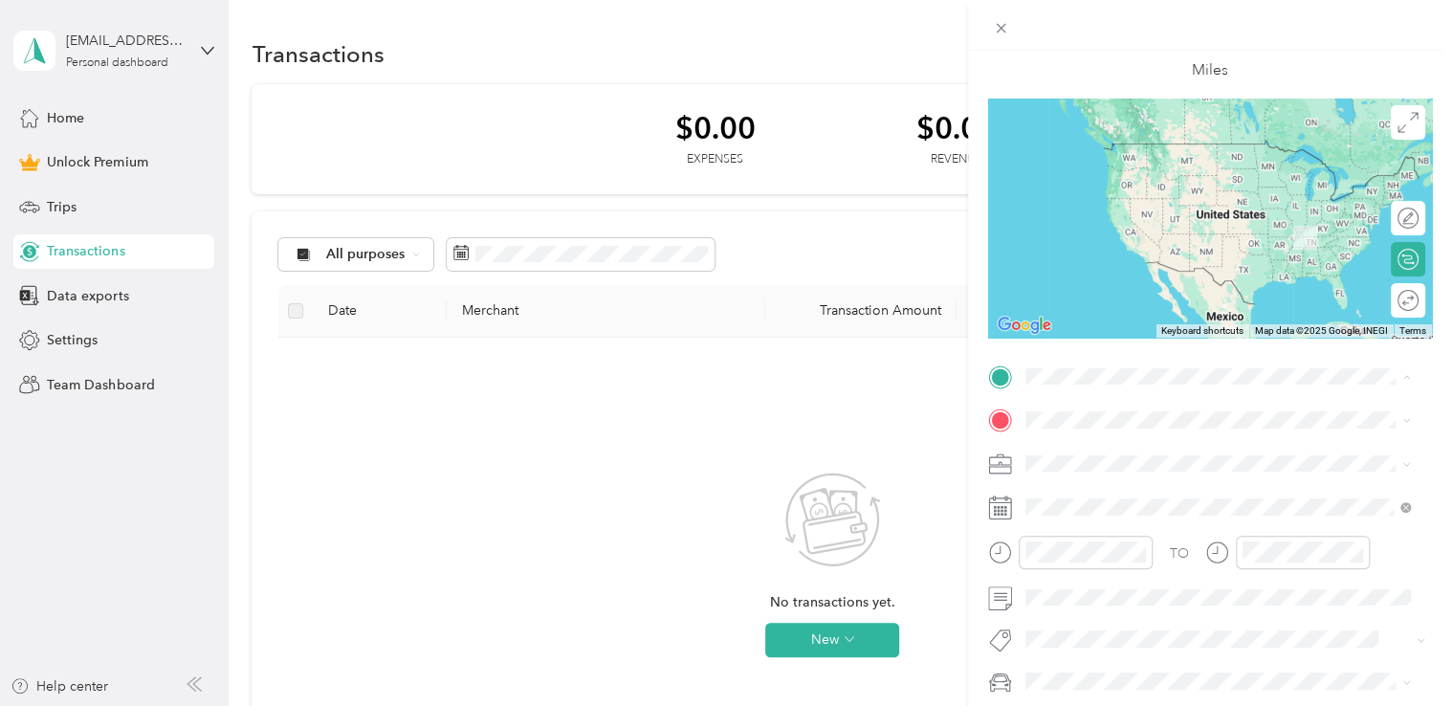
click at [915, 396] on div "New Trip Save This trip cannot be edited because it is either under review, app…" at bounding box center [726, 353] width 1452 height 706
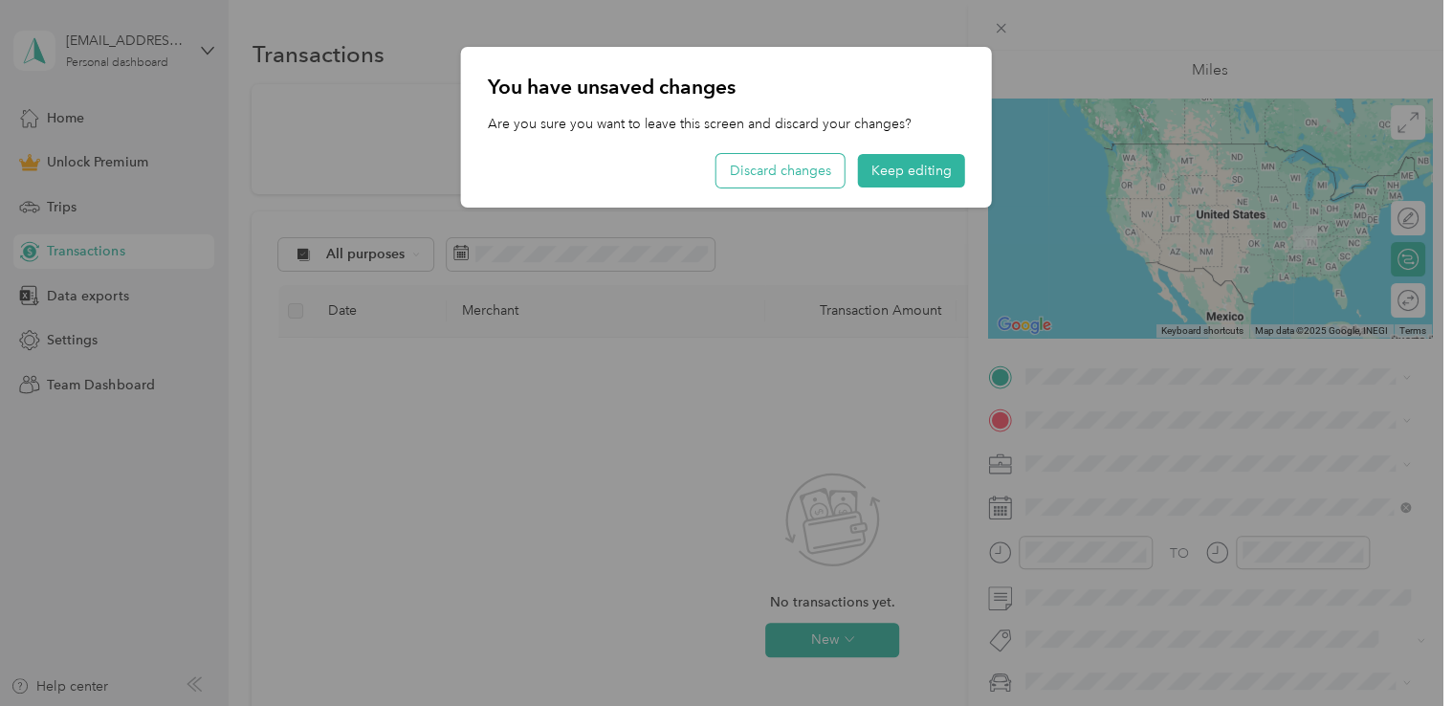
click at [816, 170] on button "Discard changes" at bounding box center [781, 170] width 128 height 33
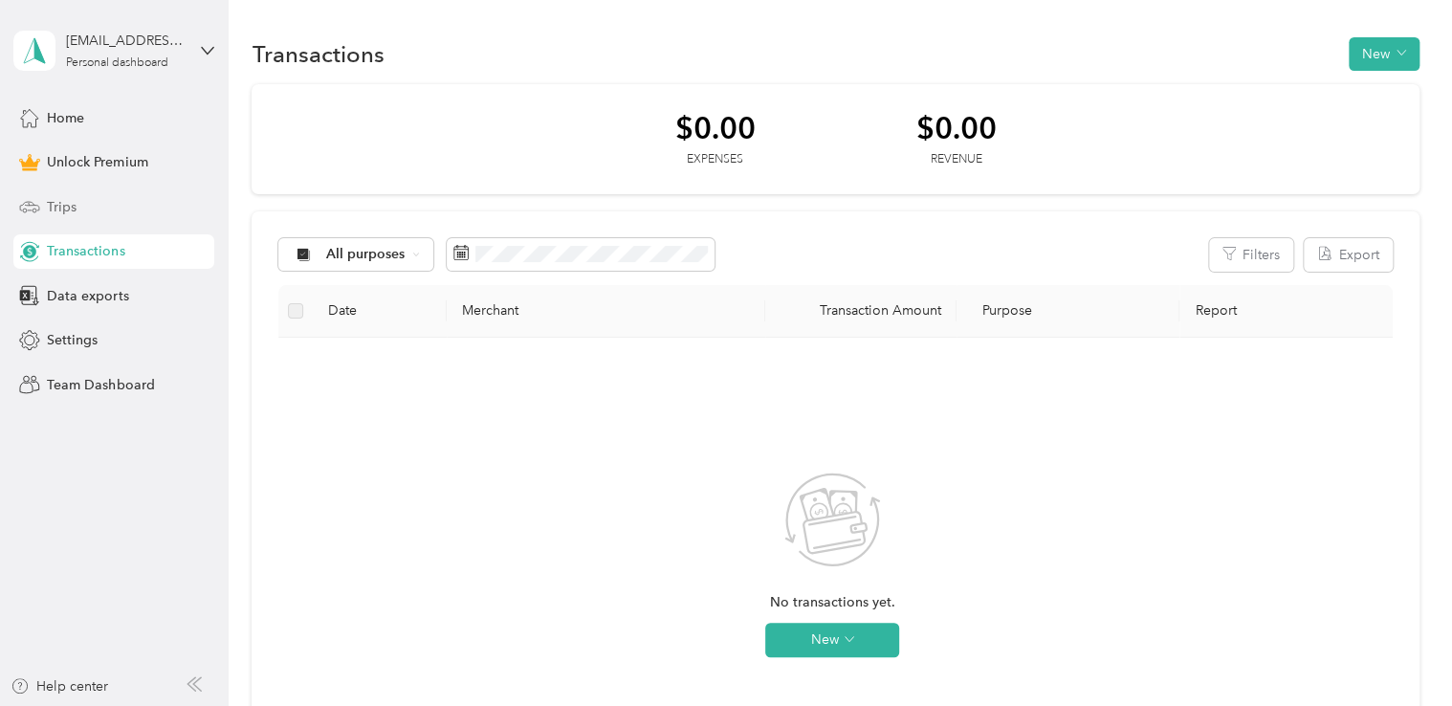
click at [86, 204] on div "Trips" at bounding box center [113, 206] width 201 height 34
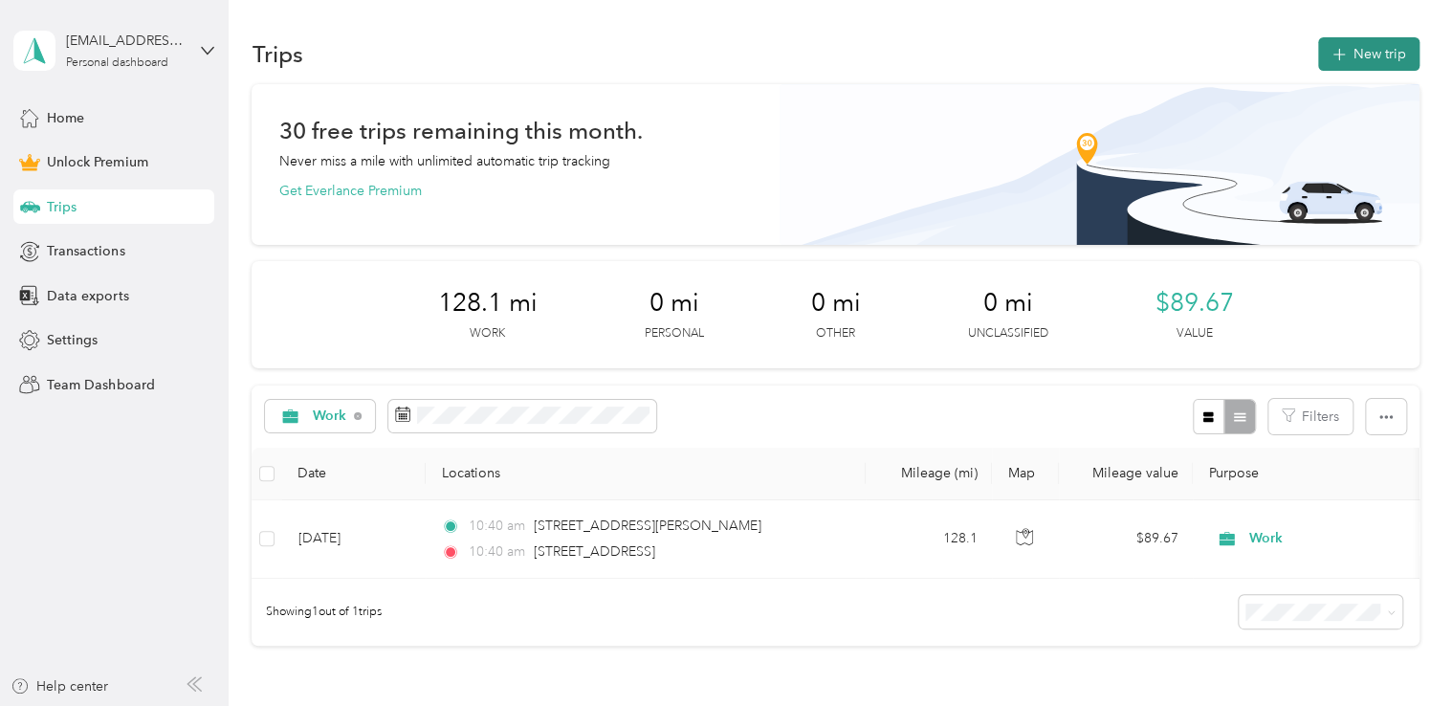
click at [1338, 55] on icon "button" at bounding box center [1339, 55] width 12 height 12
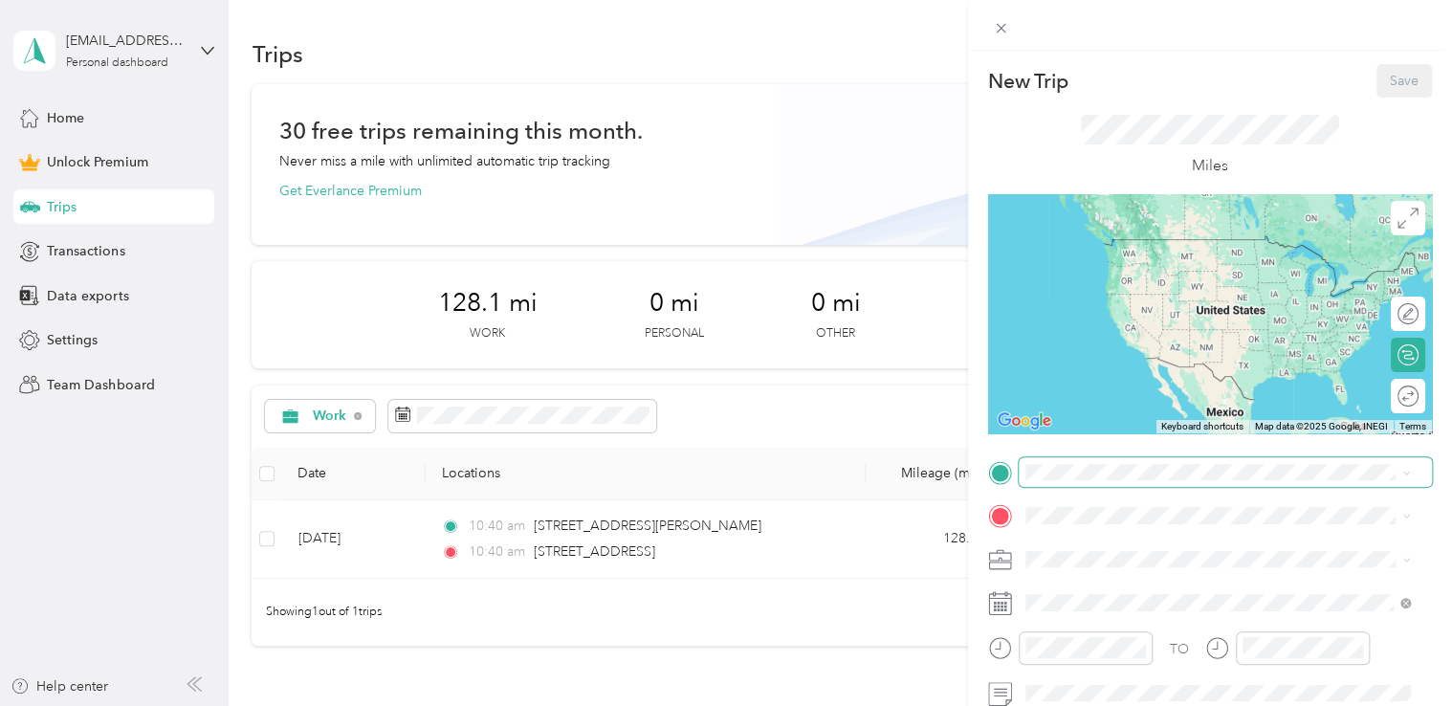
click at [1096, 461] on span at bounding box center [1225, 472] width 413 height 31
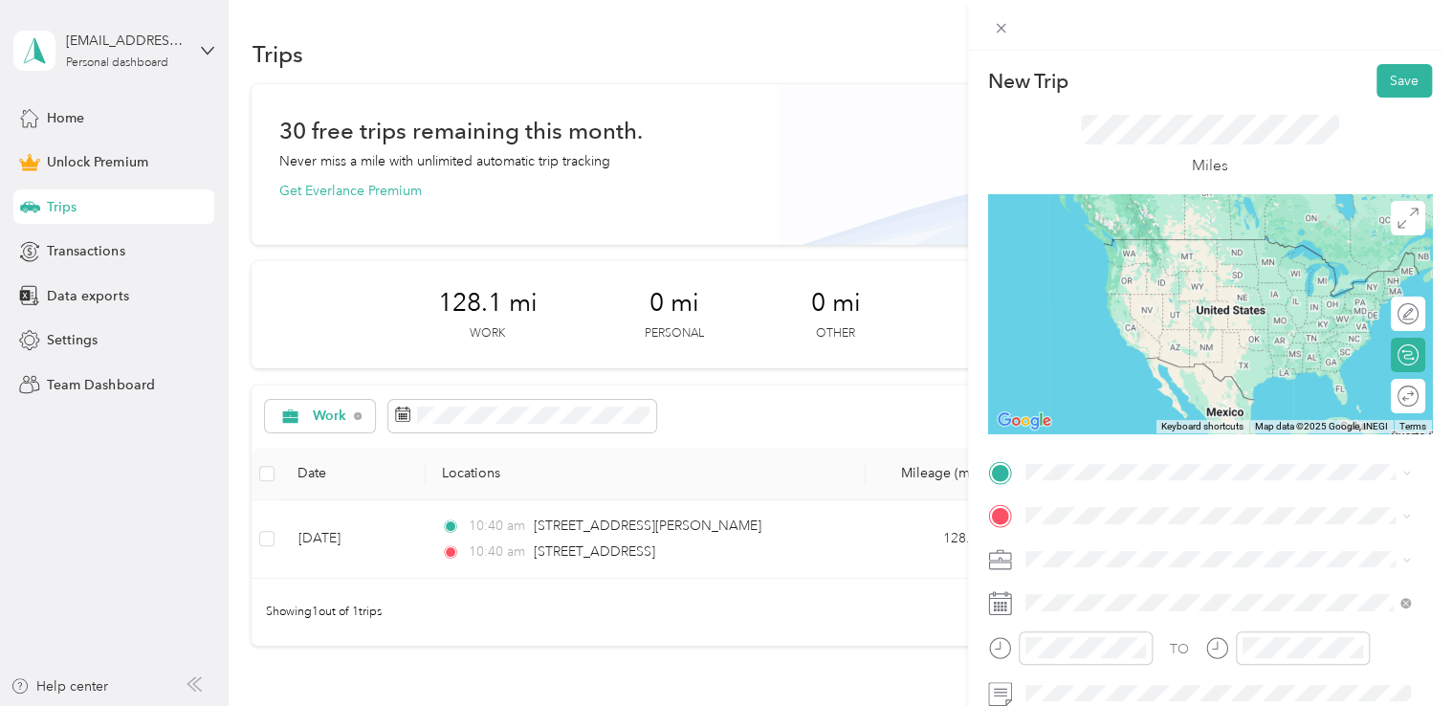
click at [1116, 364] on span "[STREET_ADDRESS][US_STATE]" at bounding box center [1156, 355] width 191 height 17
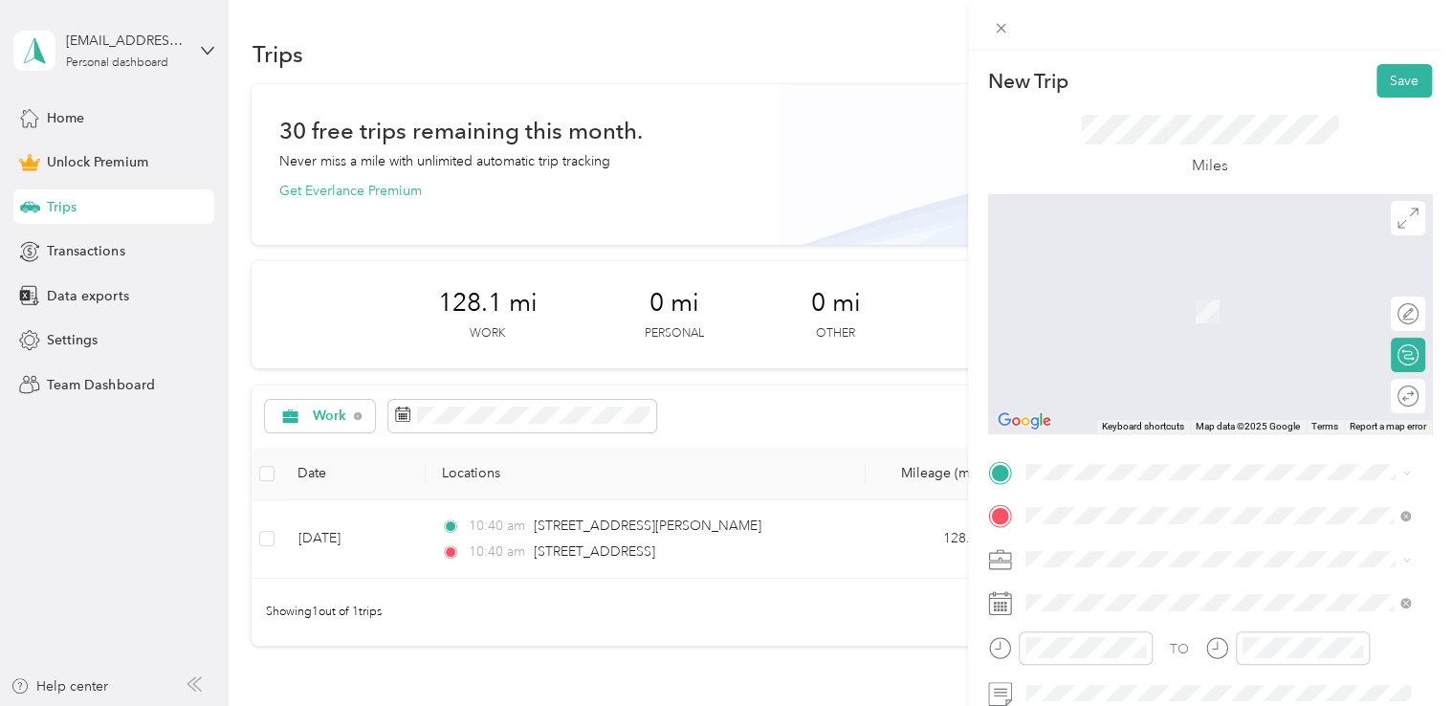
click at [1152, 488] on div "TO Add photo" at bounding box center [1210, 666] width 444 height 419
click at [1397, 72] on button "Save" at bounding box center [1404, 80] width 55 height 33
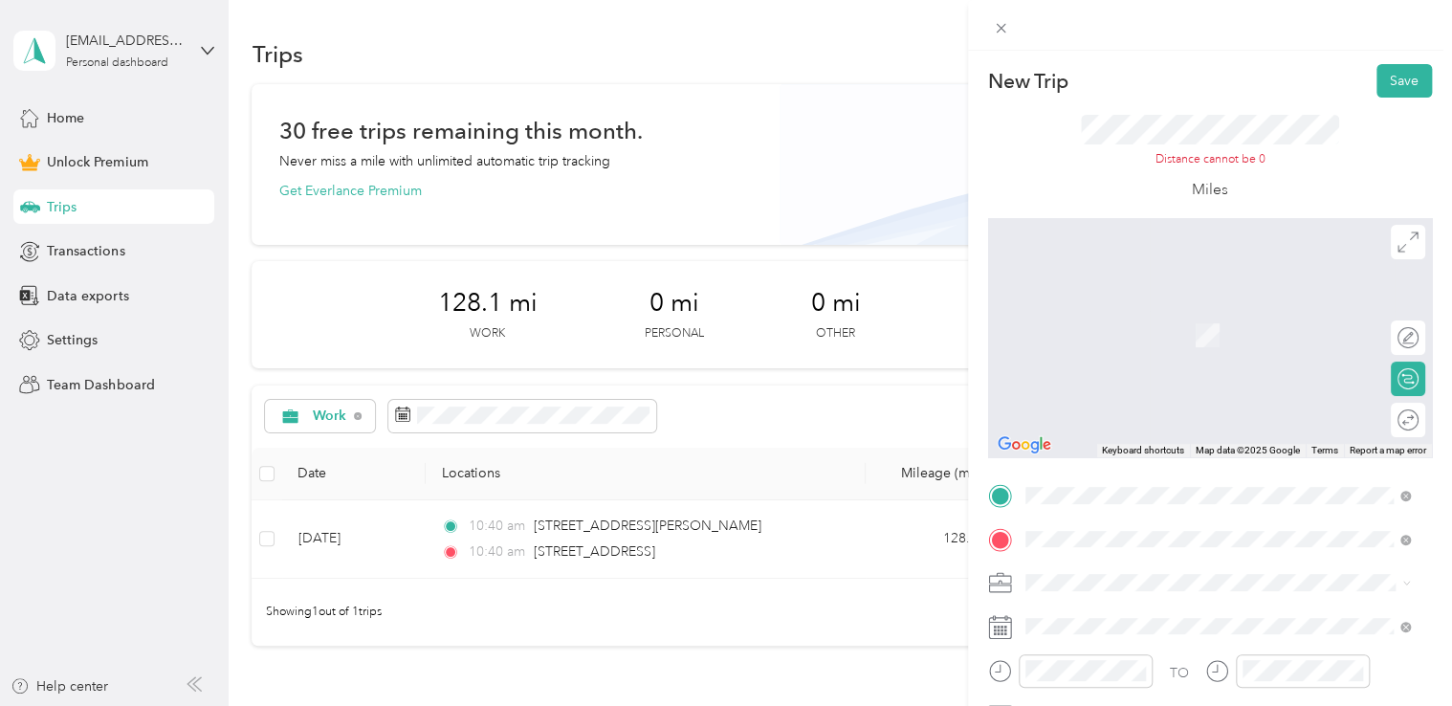
click at [1163, 266] on span "[STREET_ADDRESS][PERSON_NAME][US_STATE]" at bounding box center [1210, 262] width 298 height 17
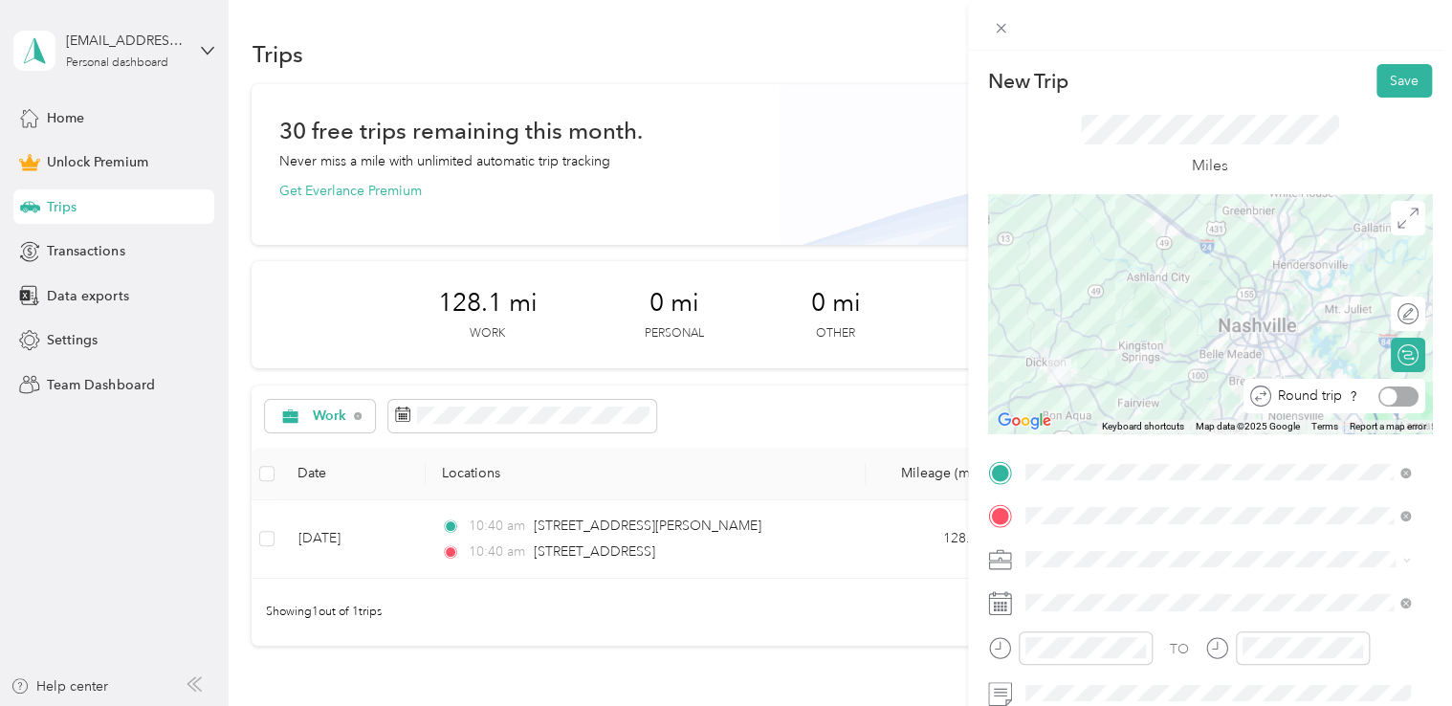
click at [1390, 393] on div at bounding box center [1398, 396] width 40 height 20
click at [1068, 326] on div "Work" at bounding box center [1218, 325] width 372 height 20
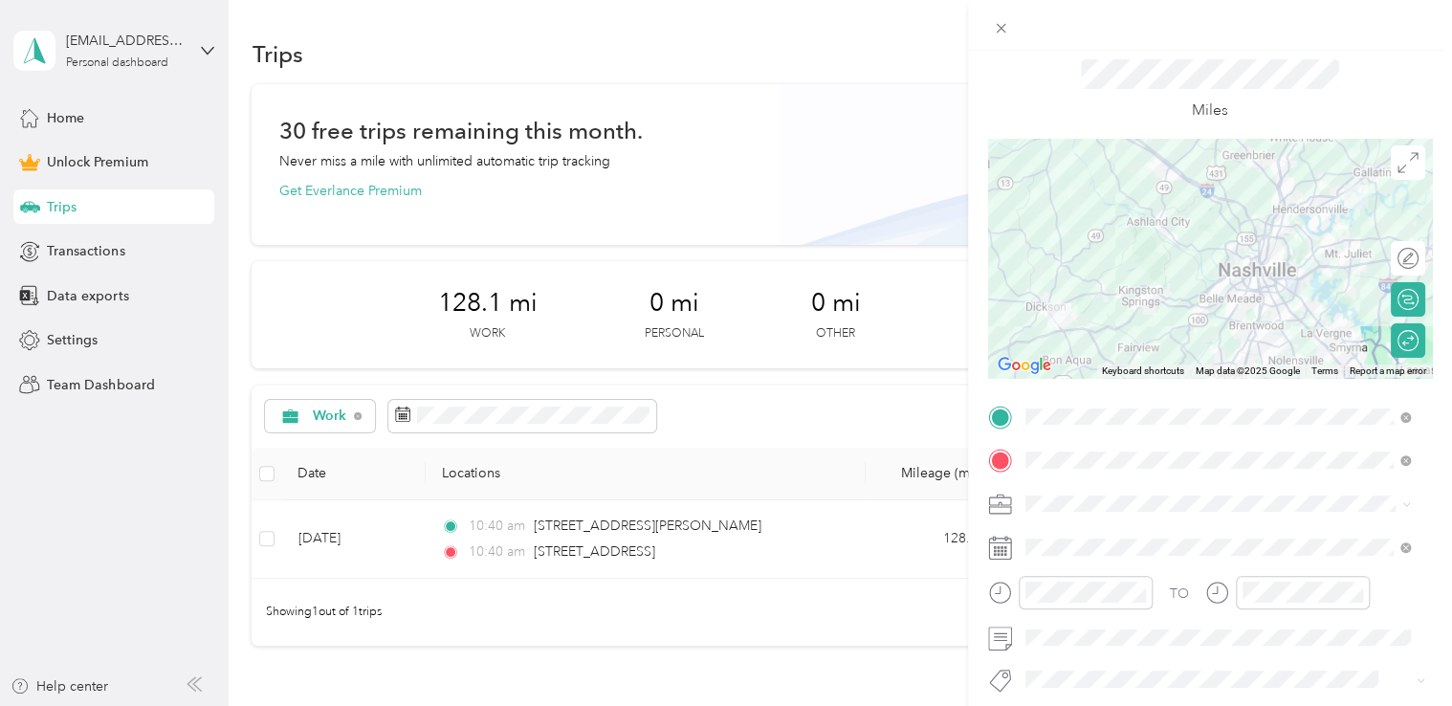
scroll to position [191, 0]
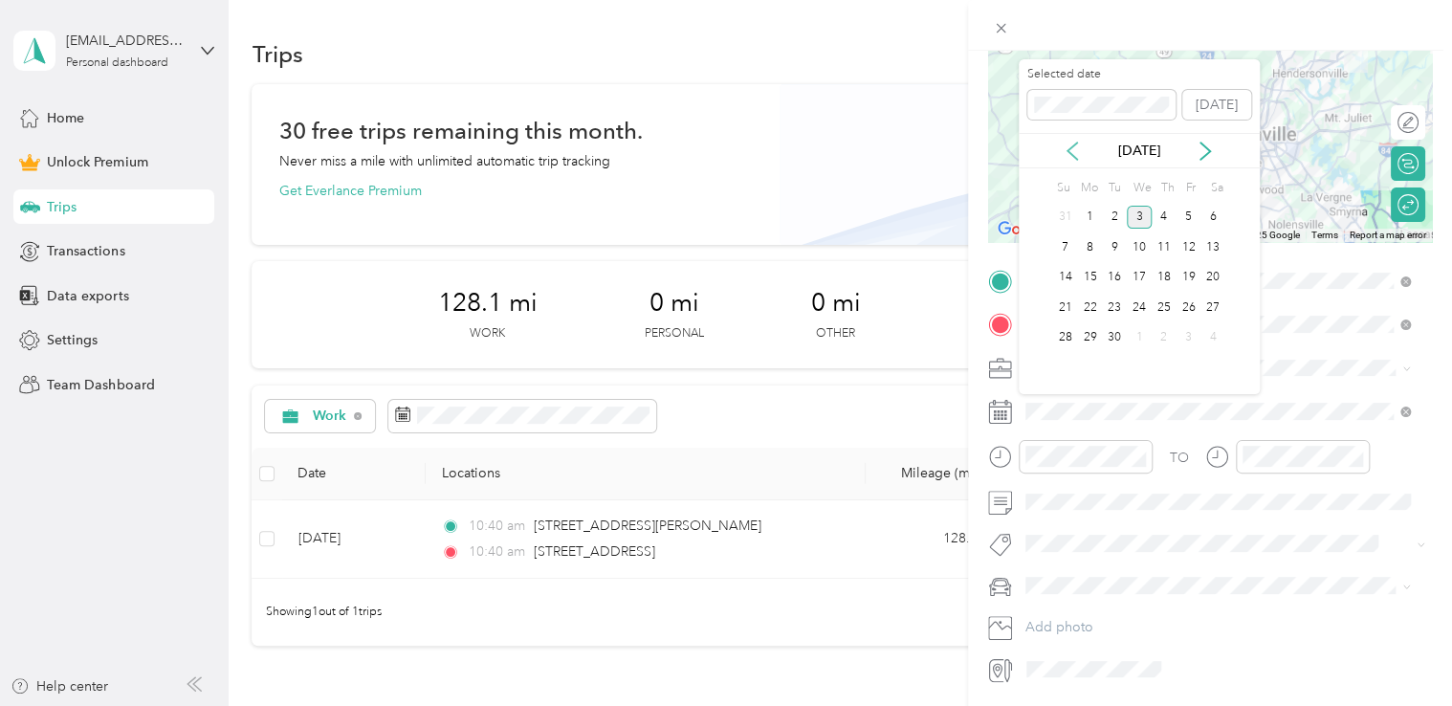
click at [1074, 145] on icon at bounding box center [1073, 151] width 10 height 17
click at [1183, 275] on div "15" at bounding box center [1188, 278] width 25 height 24
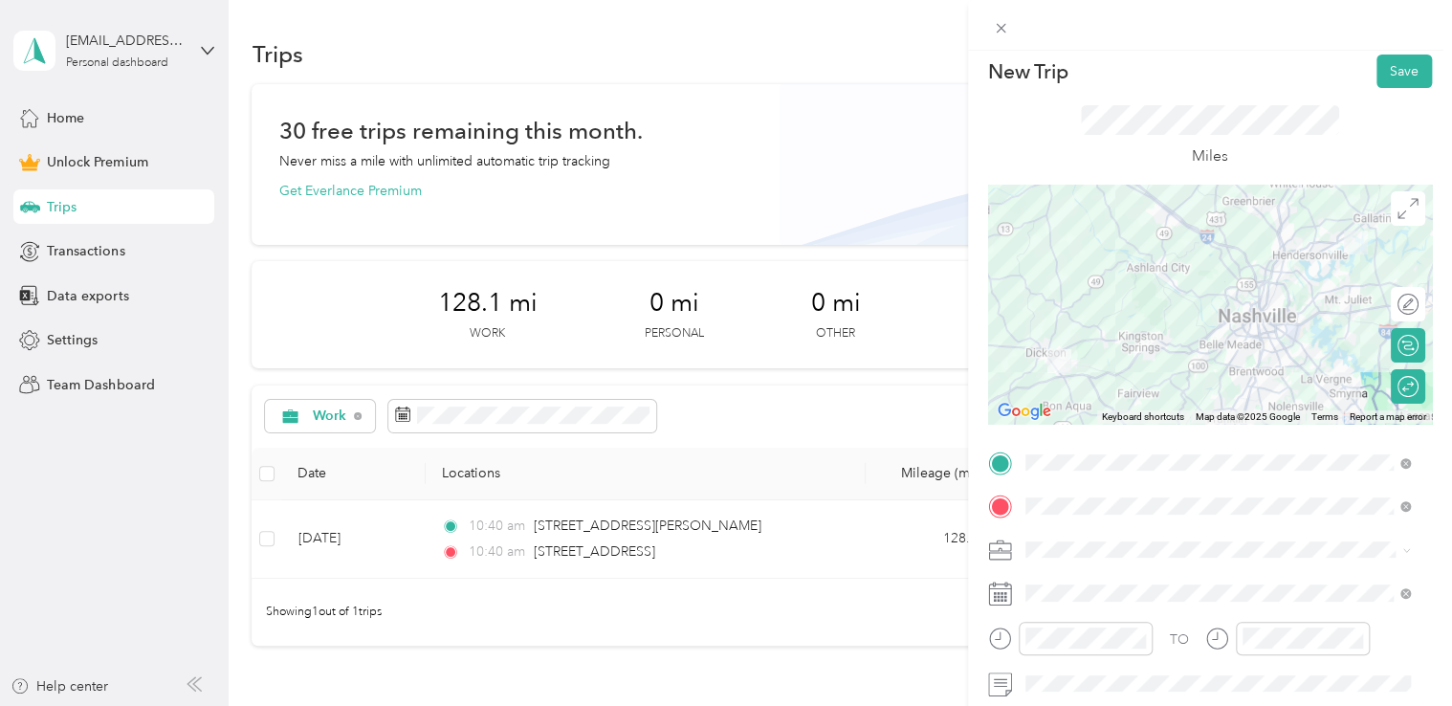
scroll to position [0, 0]
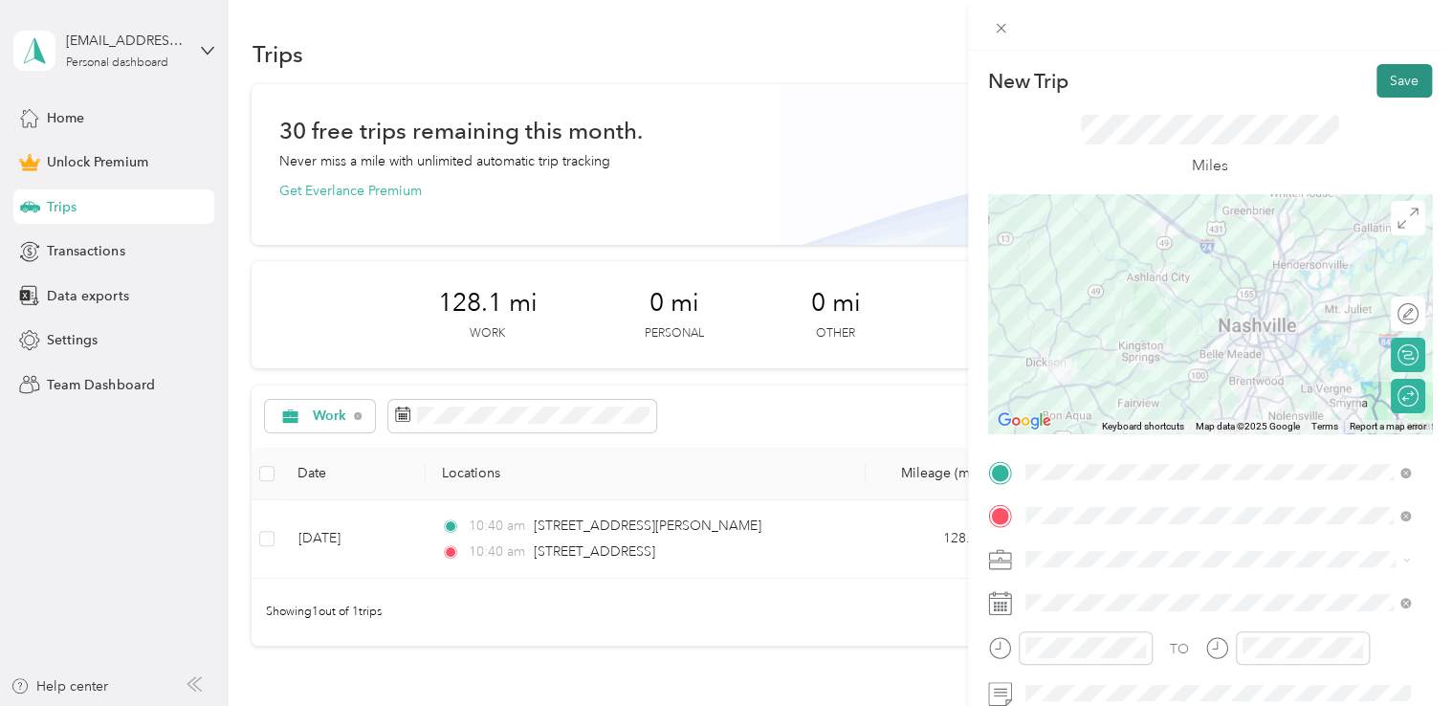
click at [1391, 89] on button "Save" at bounding box center [1404, 80] width 55 height 33
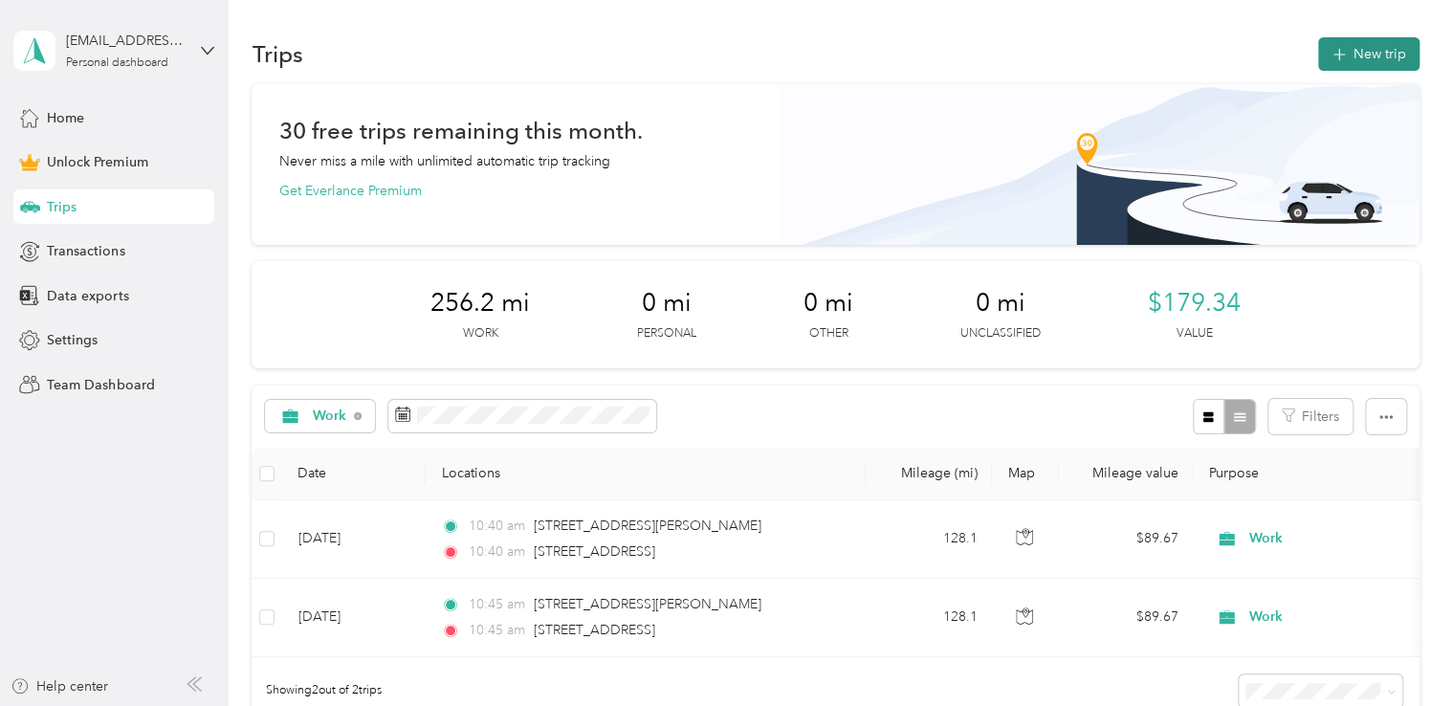
click at [1338, 54] on icon "button" at bounding box center [1339, 55] width 22 height 22
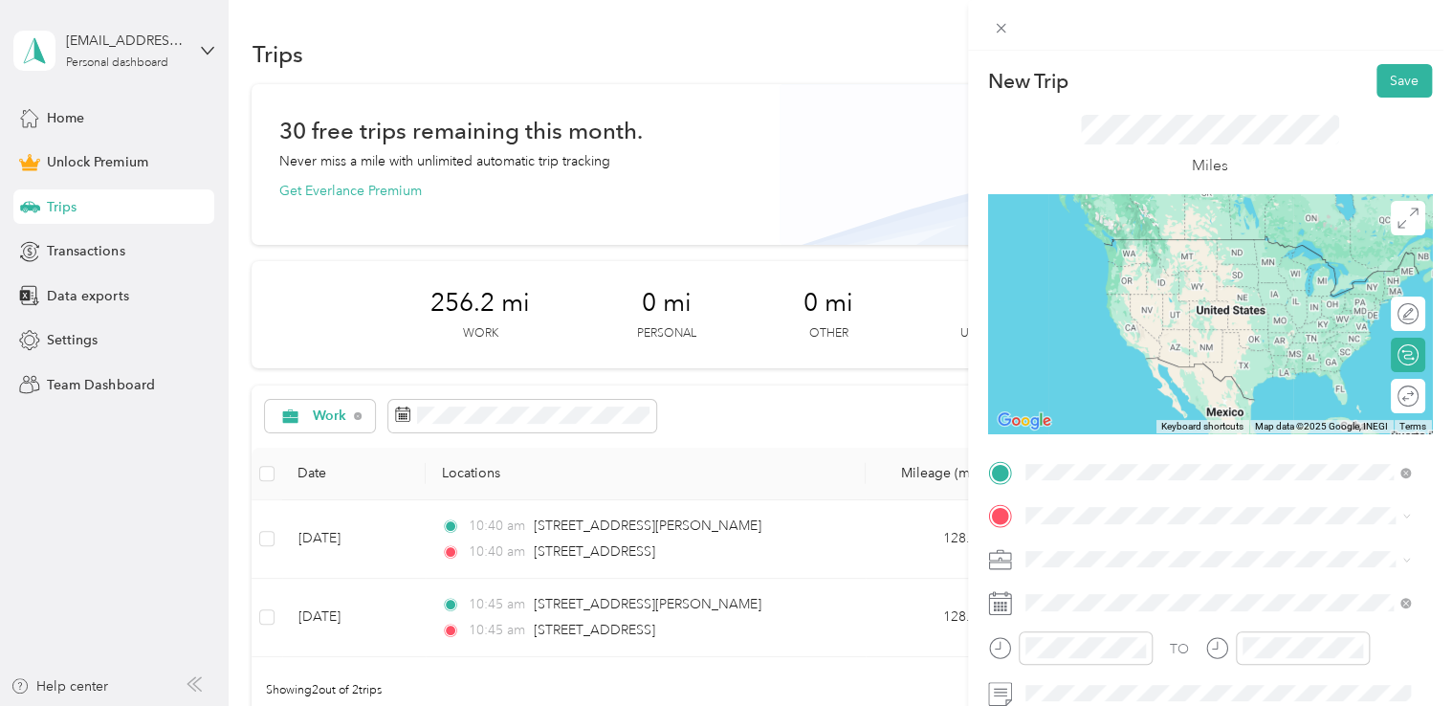
click at [1168, 248] on span "[STREET_ADDRESS][PERSON_NAME][US_STATE]" at bounding box center [1210, 239] width 298 height 17
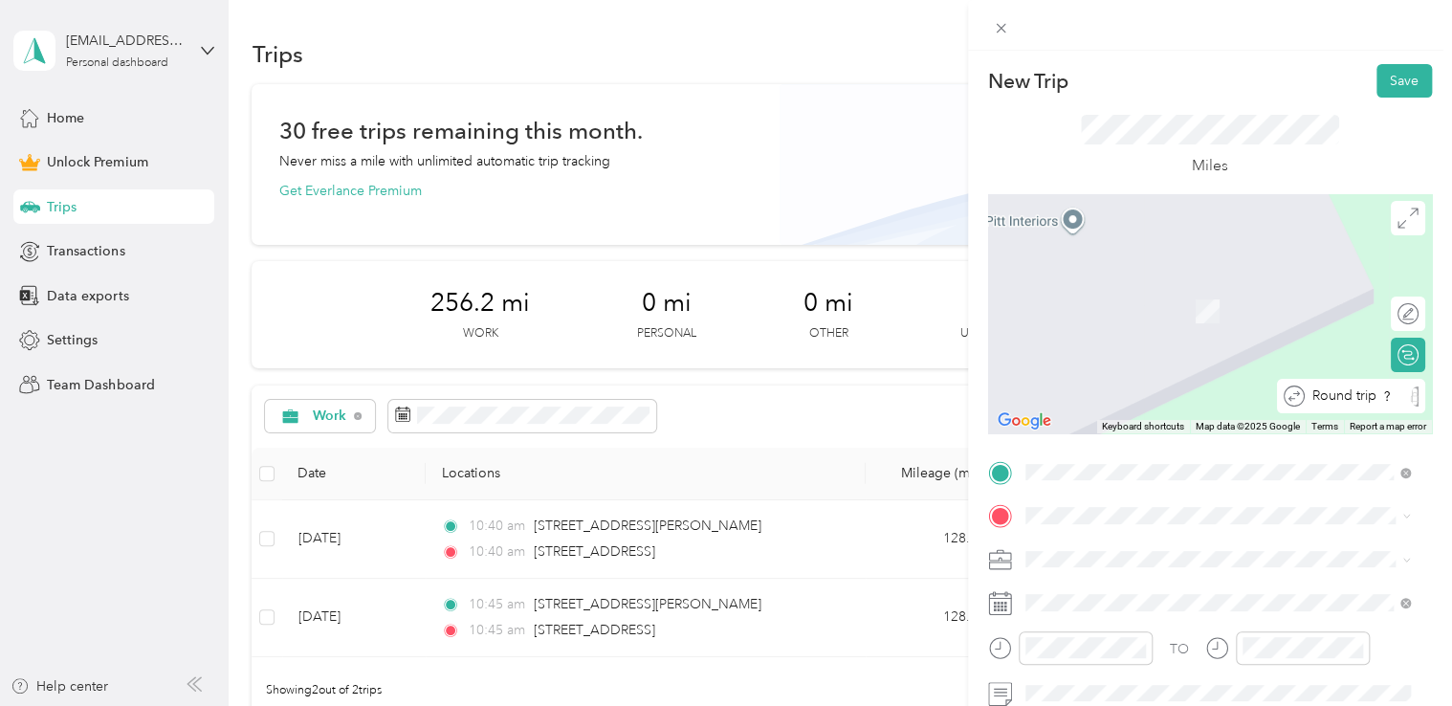
click at [1401, 392] on div "Round trip" at bounding box center [1362, 396] width 114 height 20
click at [1397, 400] on div "Round trip" at bounding box center [1344, 396] width 147 height 20
click at [1136, 297] on div "[STREET_ADDRESS][US_STATE]" at bounding box center [1218, 284] width 372 height 26
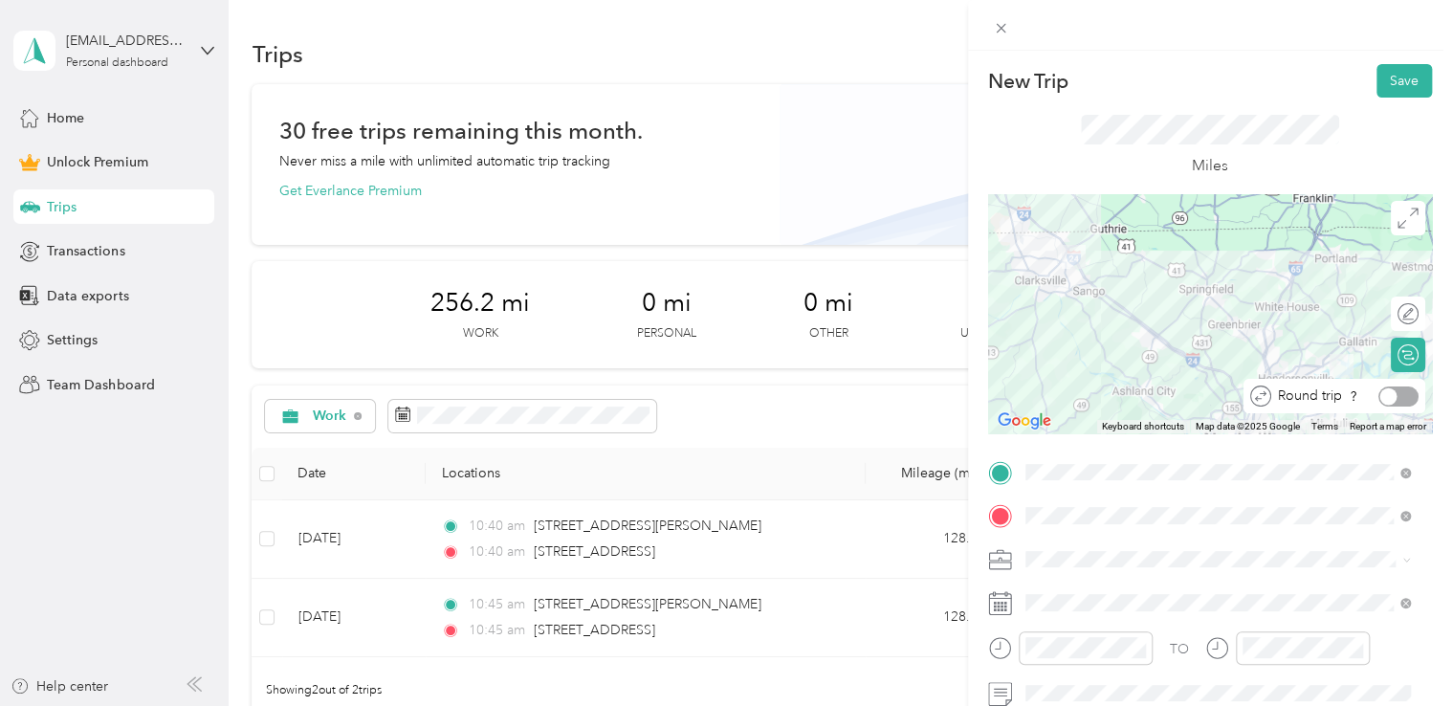
click at [1397, 396] on div at bounding box center [1398, 396] width 40 height 20
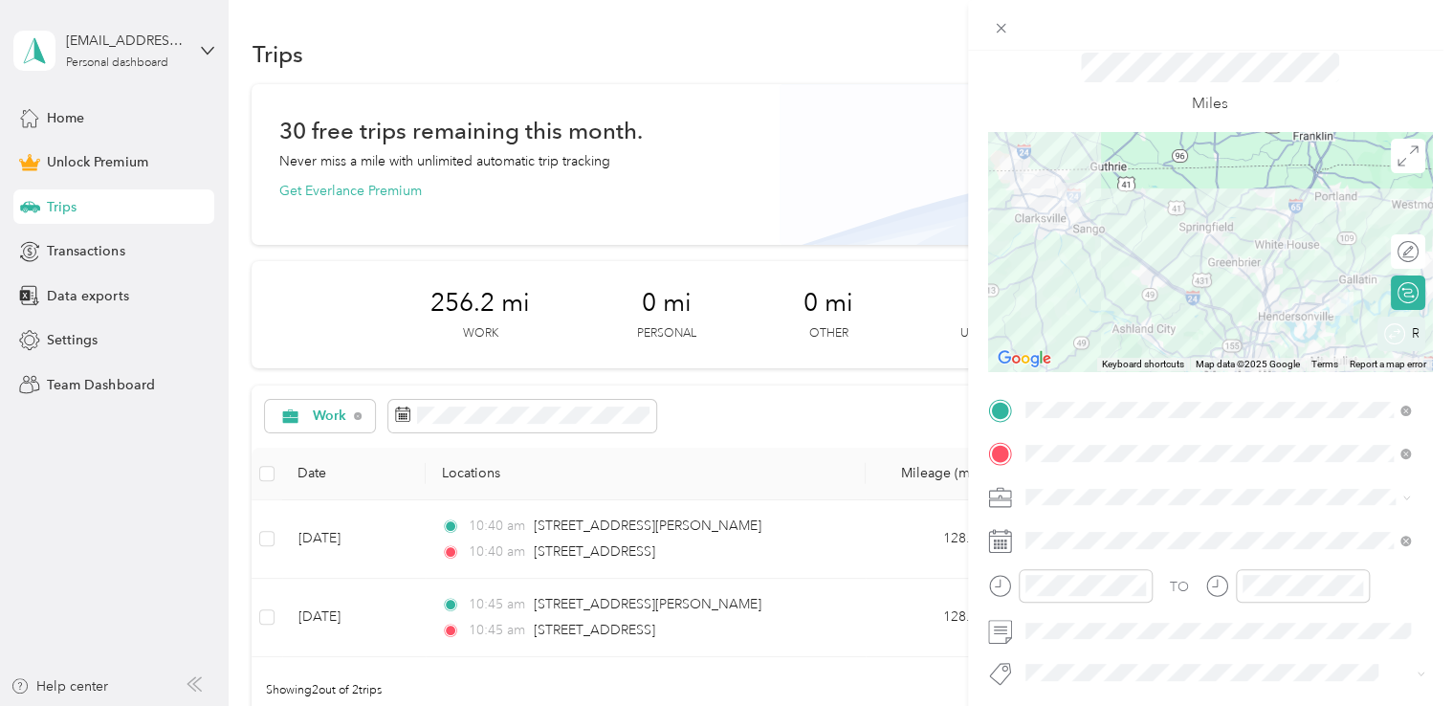
scroll to position [96, 0]
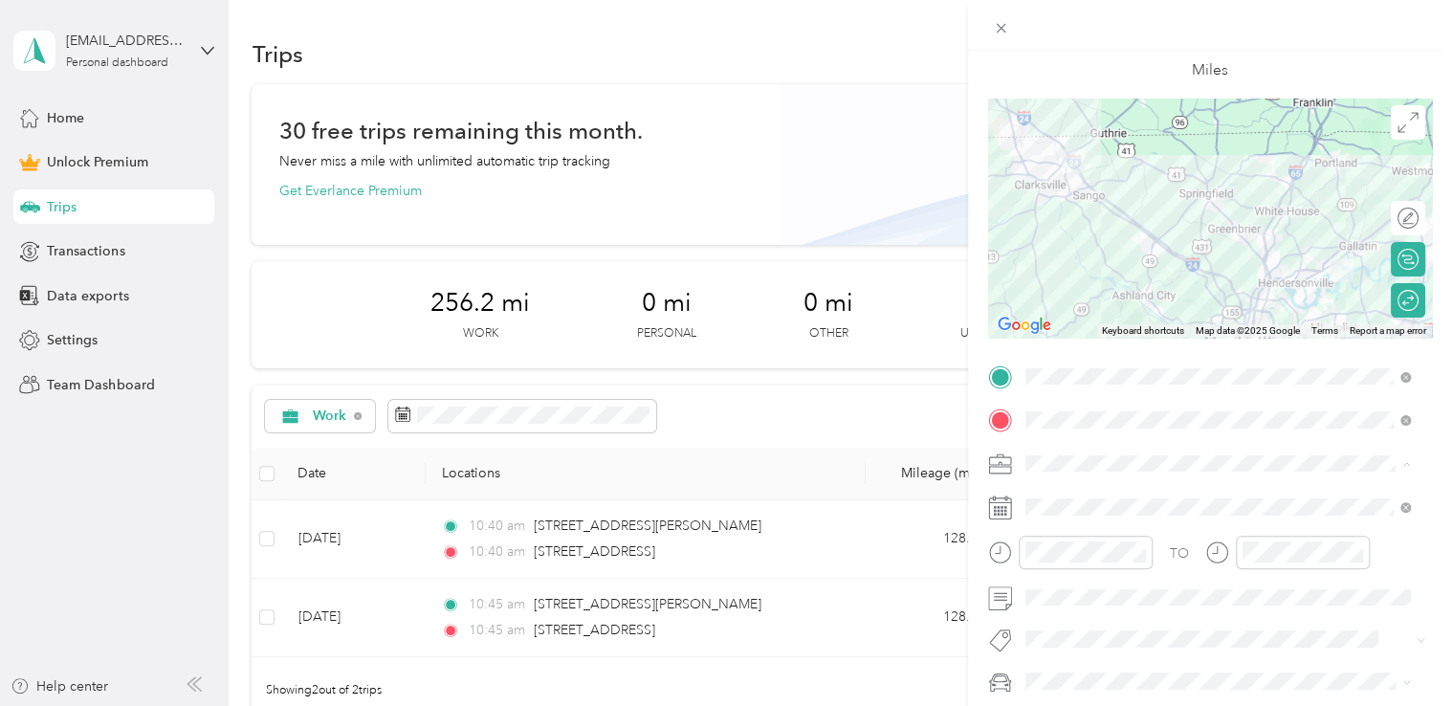
click at [1083, 230] on div "Work" at bounding box center [1218, 229] width 372 height 20
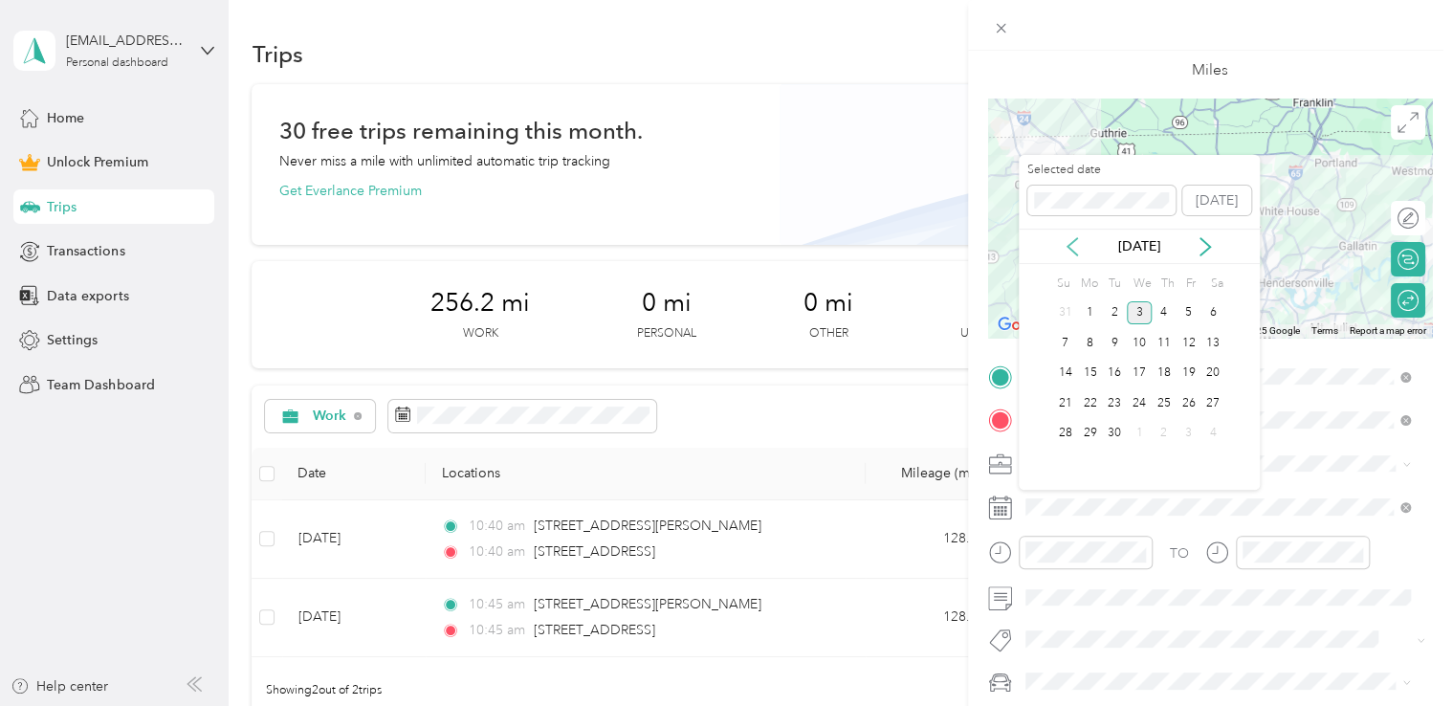
click at [1082, 248] on icon at bounding box center [1072, 246] width 19 height 19
click at [1087, 429] on div "25" at bounding box center [1089, 434] width 25 height 24
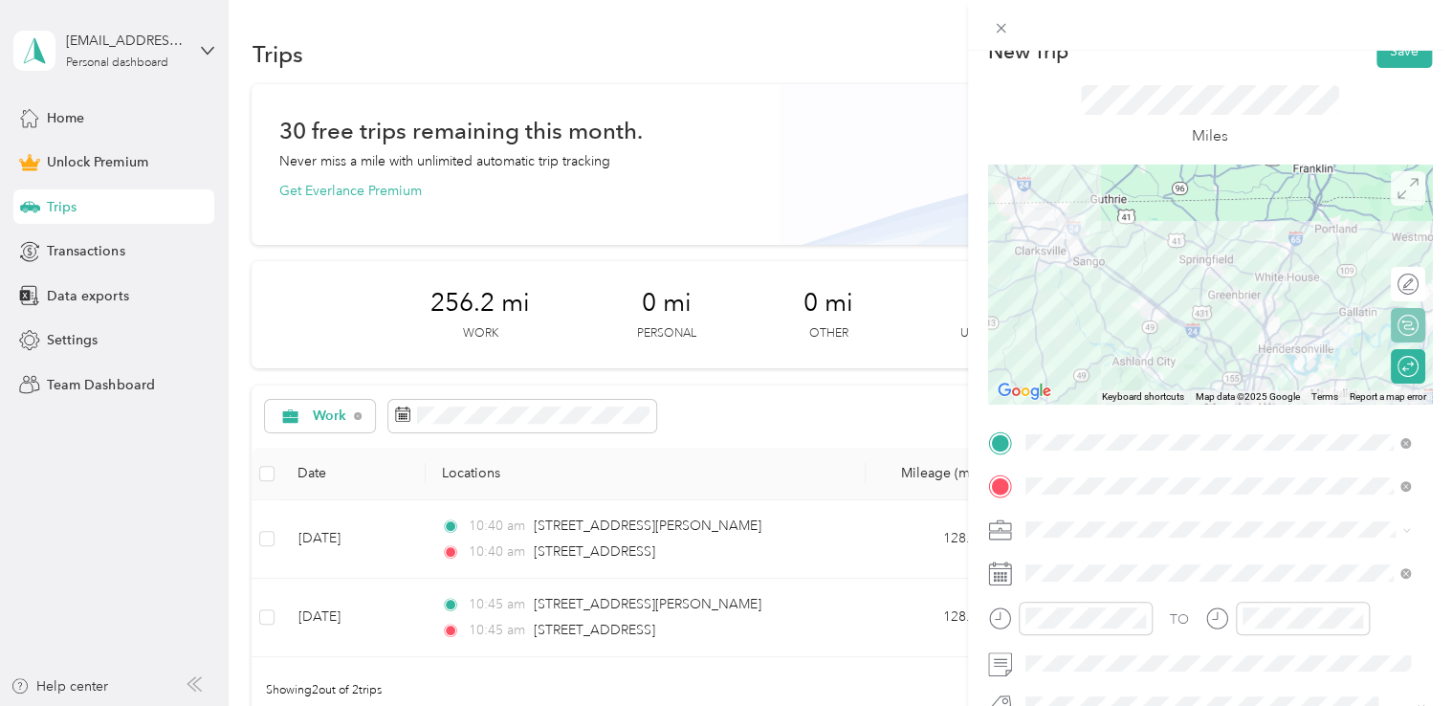
scroll to position [0, 0]
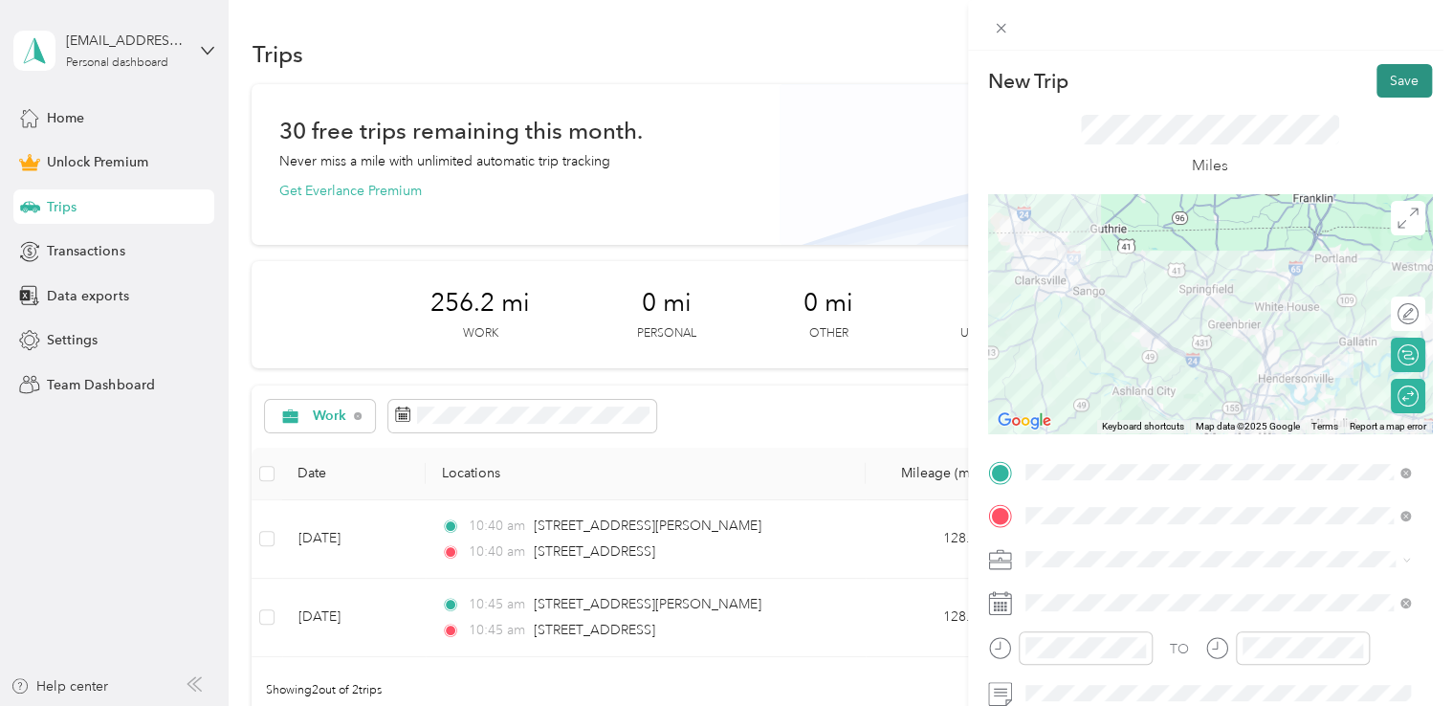
click at [1384, 86] on button "Save" at bounding box center [1404, 80] width 55 height 33
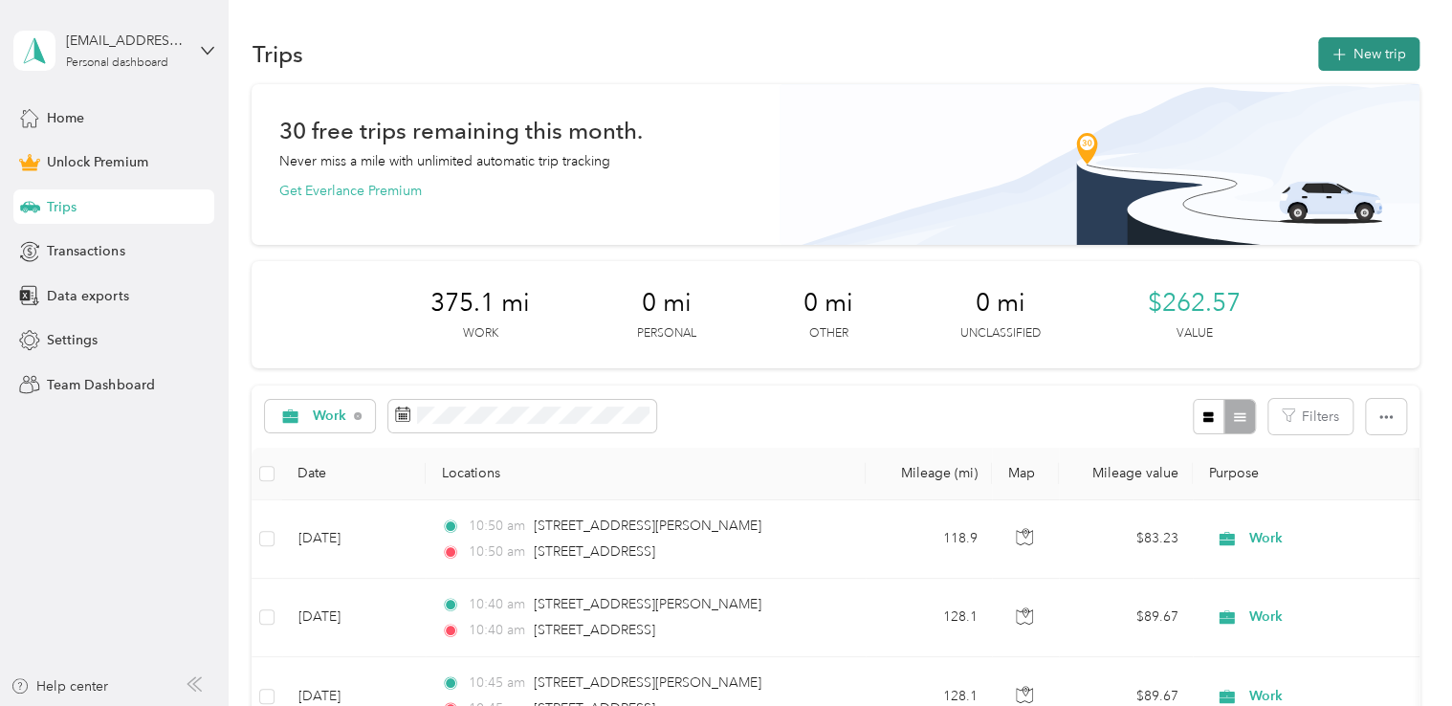
click at [1376, 49] on button "New trip" at bounding box center [1368, 53] width 101 height 33
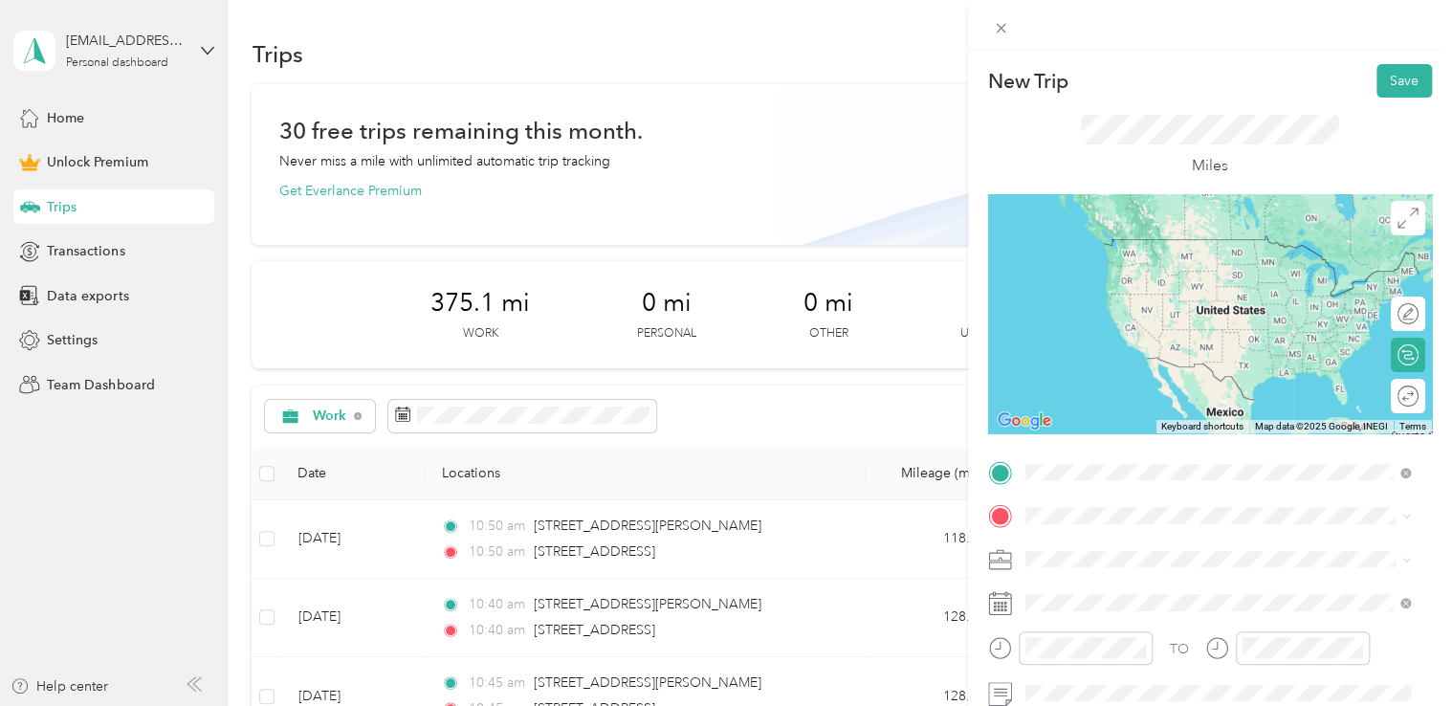
click at [1172, 248] on span "[STREET_ADDRESS][PERSON_NAME][US_STATE]" at bounding box center [1210, 239] width 298 height 17
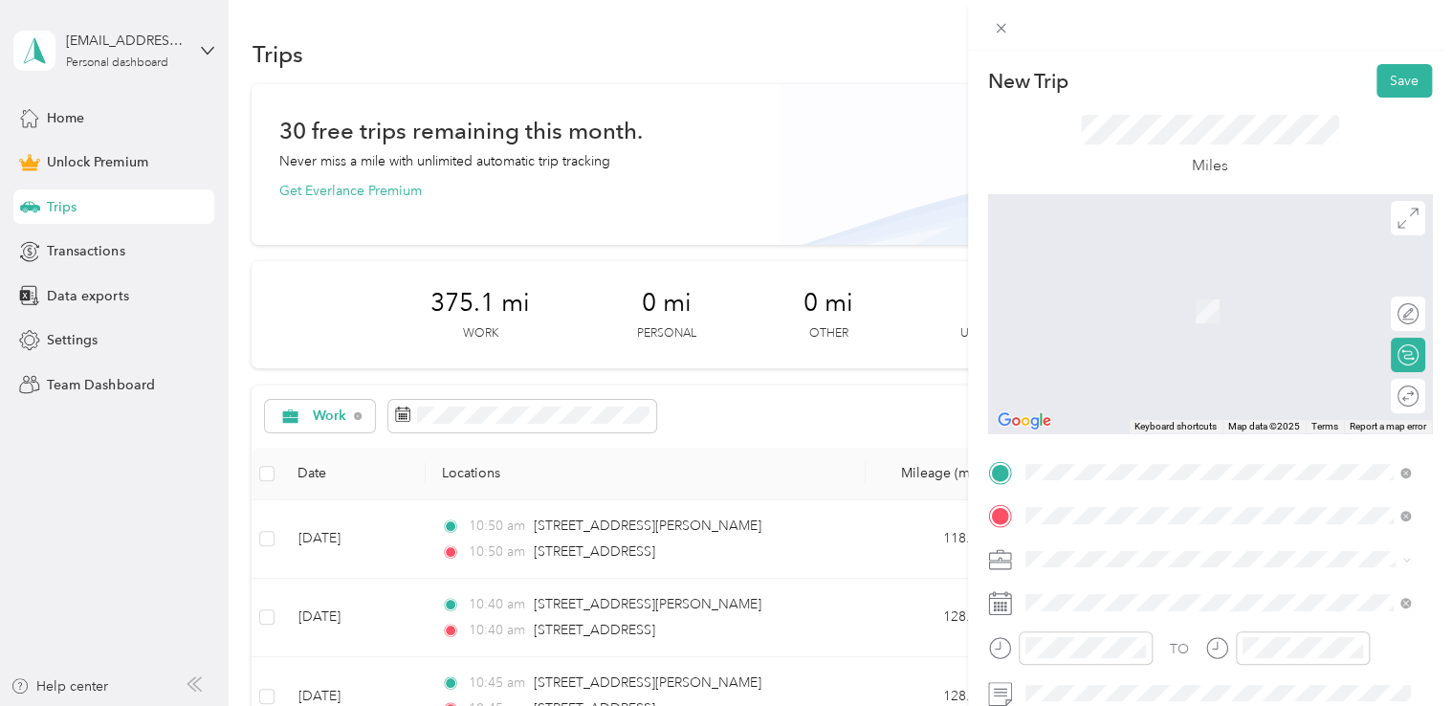
click at [1148, 292] on span "[STREET_ADDRESS][PERSON_NAME][US_STATE]" at bounding box center [1210, 283] width 298 height 17
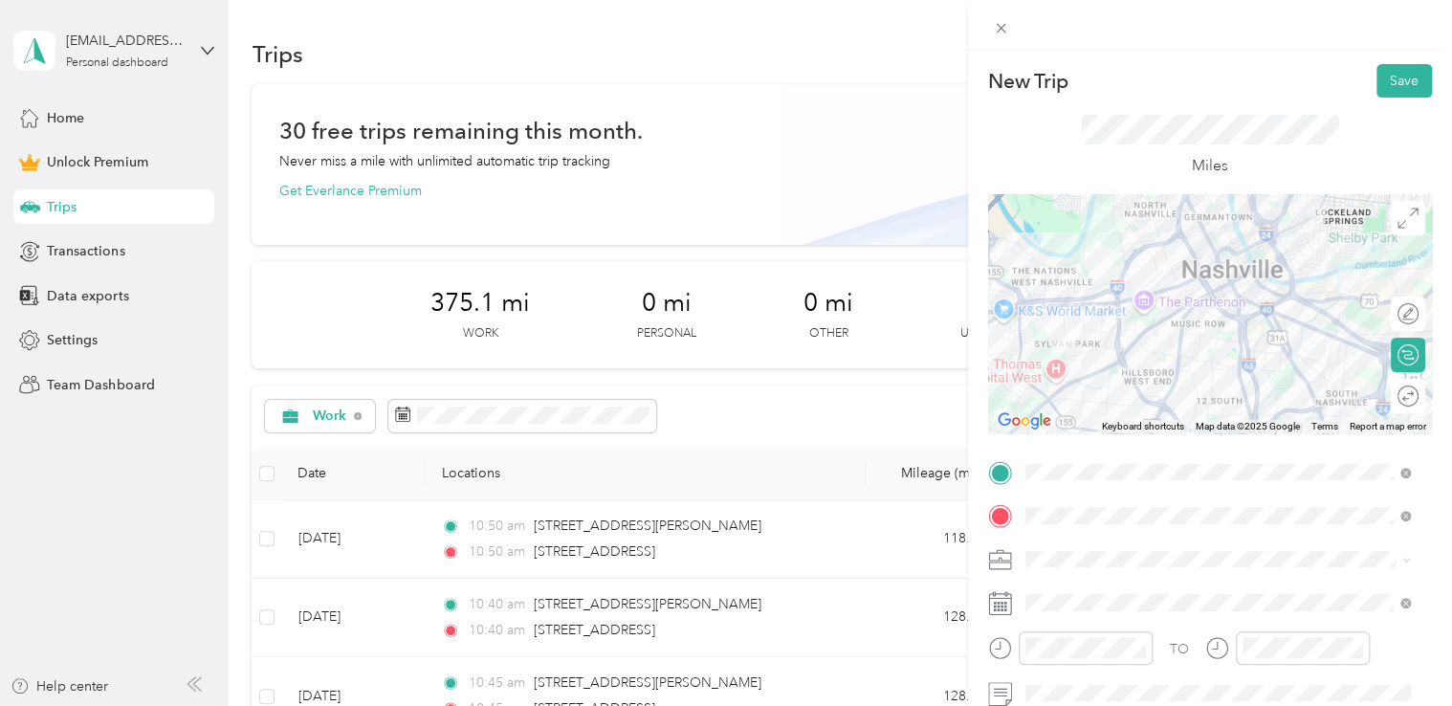
click at [1419, 396] on div "Round trip" at bounding box center [1419, 396] width 0 height 20
click at [1397, 396] on div at bounding box center [1398, 396] width 40 height 20
click at [1087, 323] on div "Work" at bounding box center [1218, 321] width 372 height 20
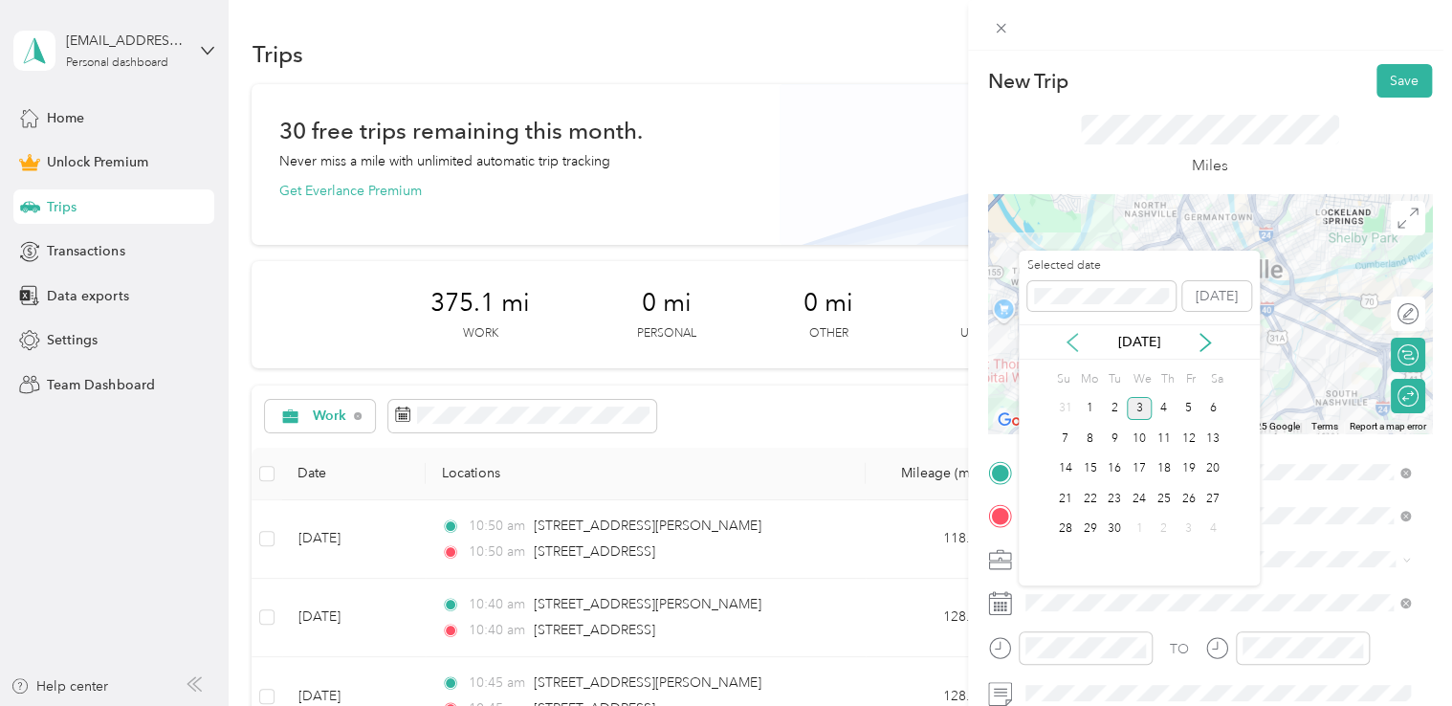
click at [1075, 350] on icon at bounding box center [1073, 342] width 10 height 17
click at [1136, 523] on div "27" at bounding box center [1139, 530] width 25 height 24
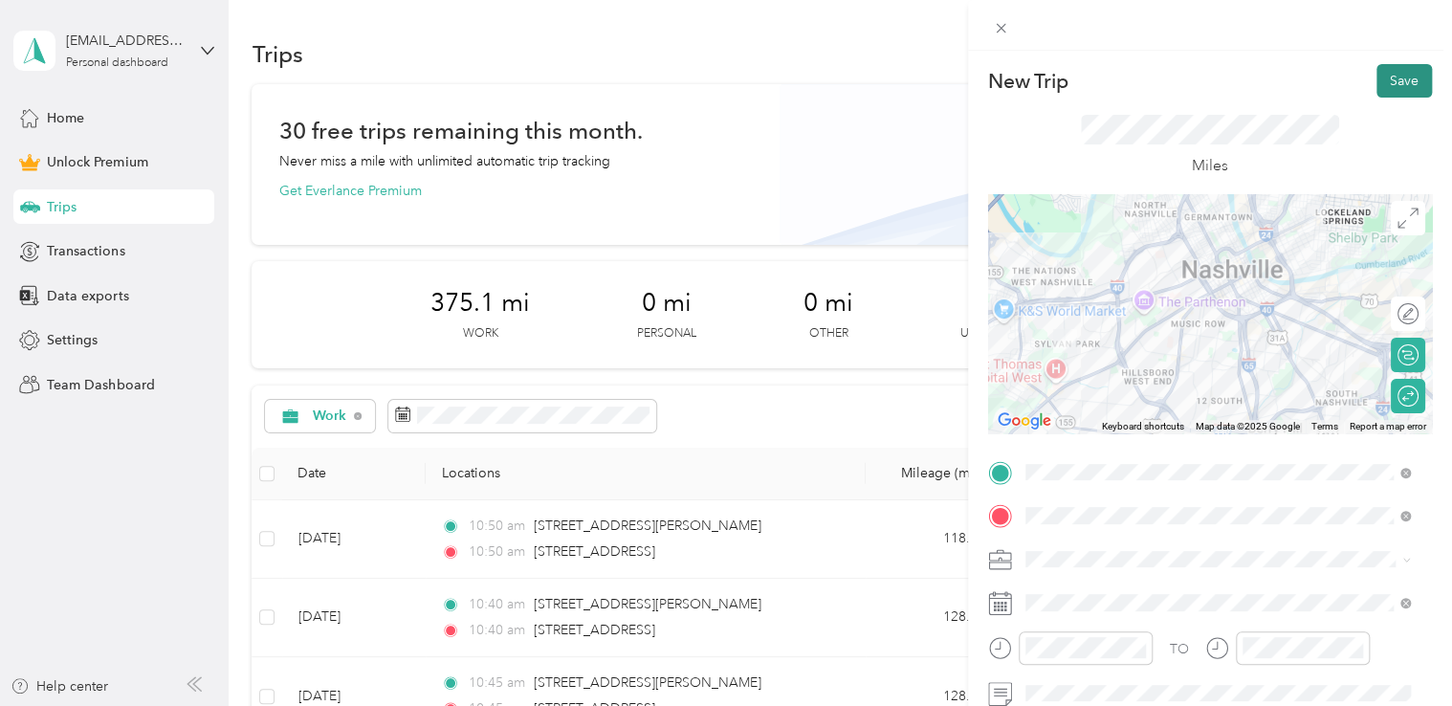
click at [1400, 86] on button "Save" at bounding box center [1404, 80] width 55 height 33
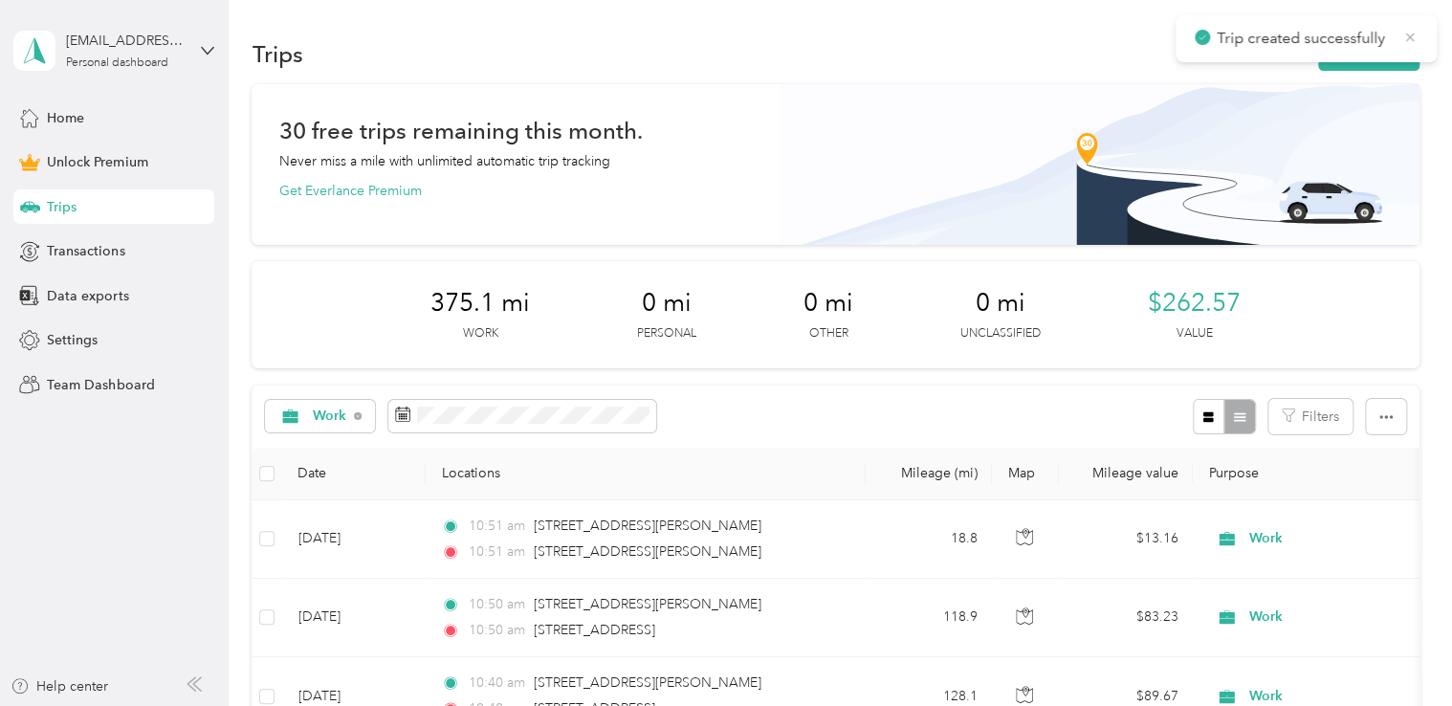
click at [1411, 36] on icon at bounding box center [1410, 37] width 9 height 9
click at [1385, 52] on button "New trip" at bounding box center [1368, 53] width 101 height 33
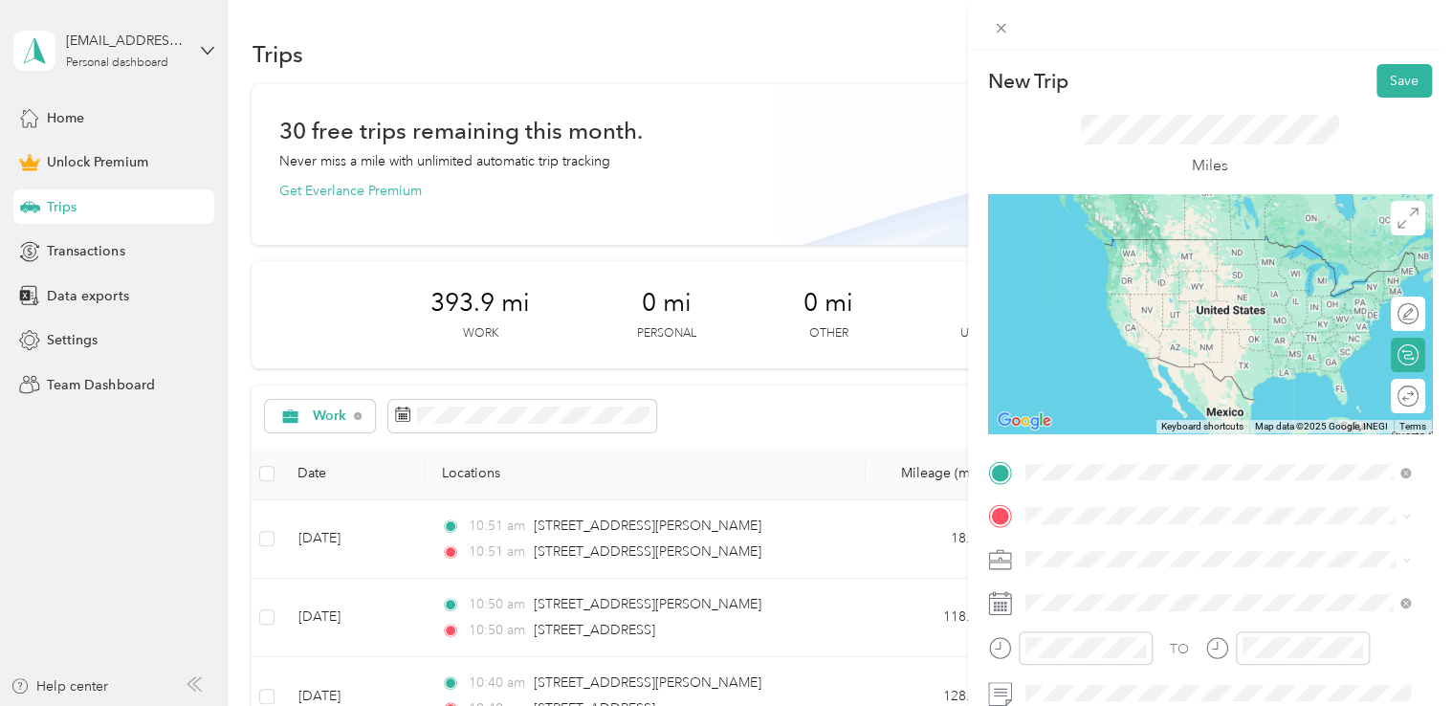
click at [1133, 248] on span "[STREET_ADDRESS][PERSON_NAME][US_STATE]" at bounding box center [1210, 239] width 298 height 17
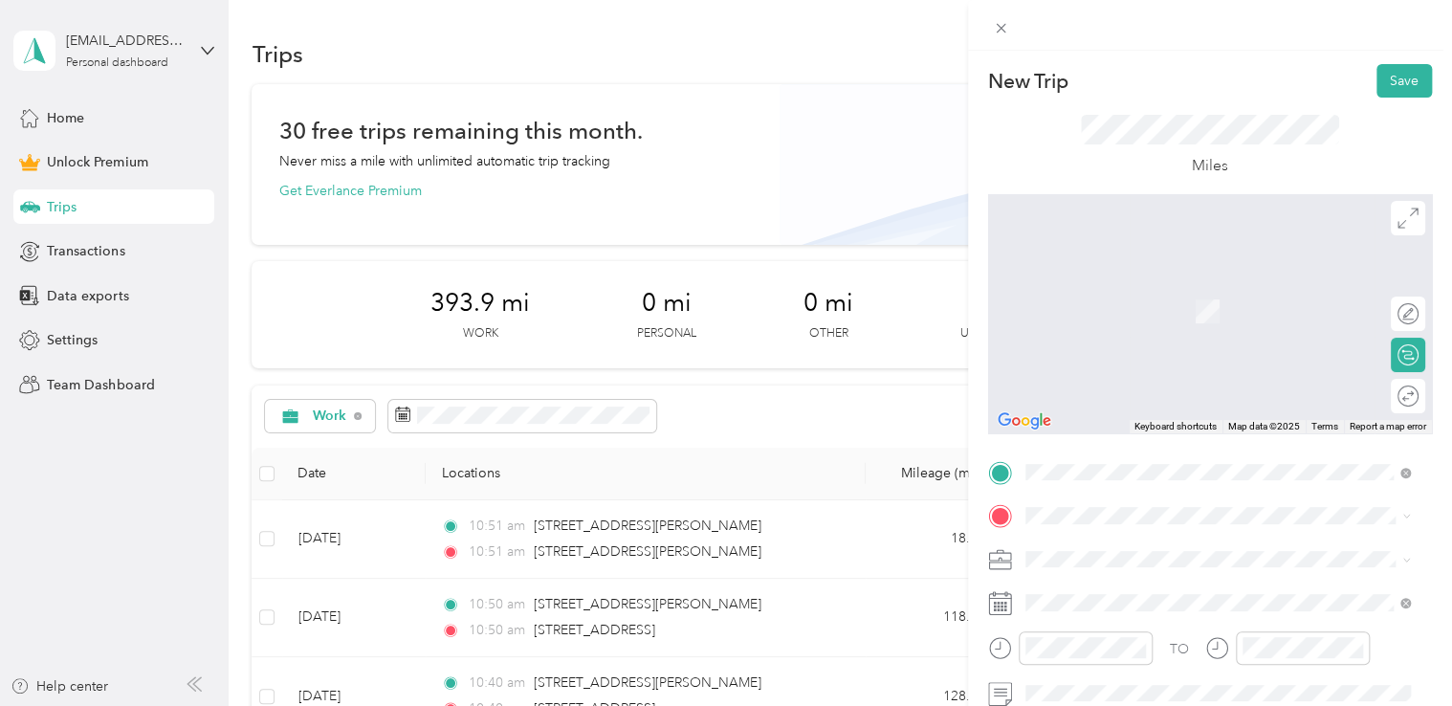
click at [1109, 288] on span "[STREET_ADDRESS][PERSON_NAME][US_STATE]" at bounding box center [1210, 279] width 298 height 17
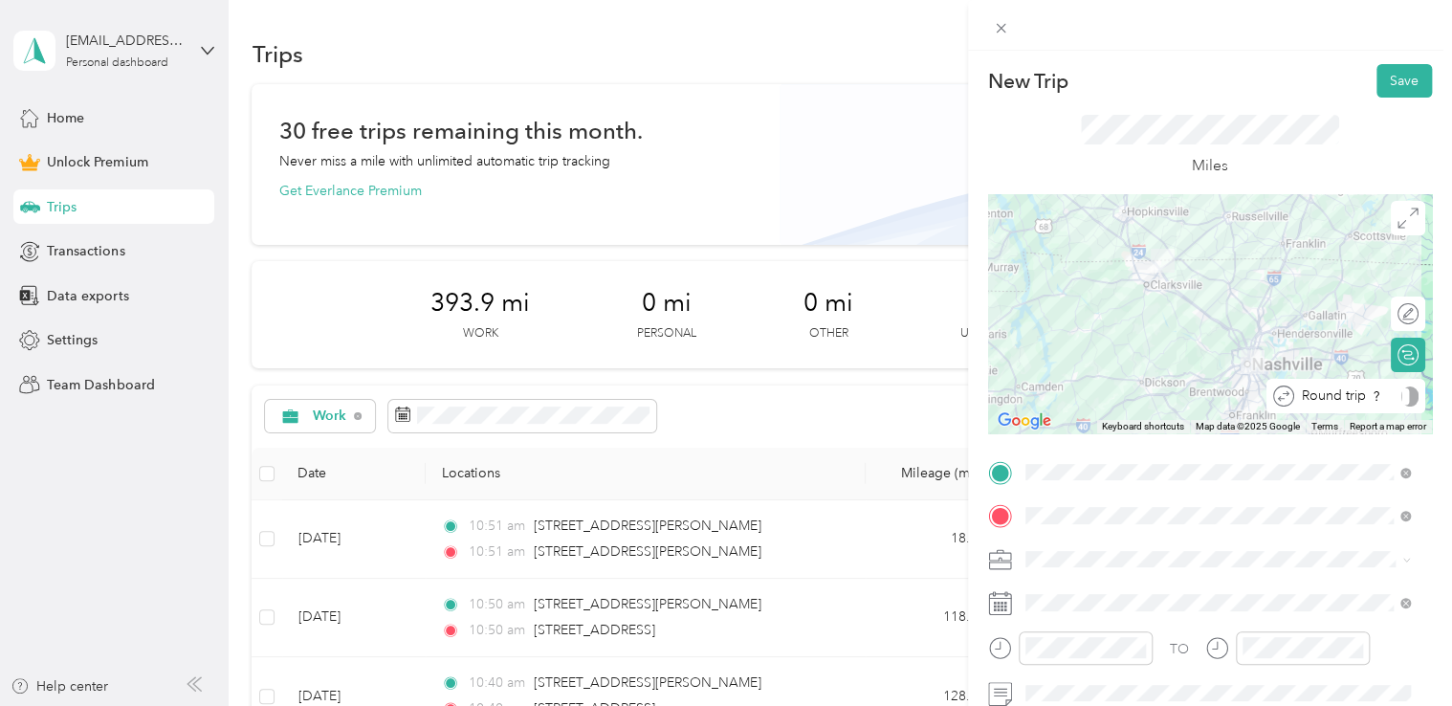
click at [1396, 408] on div "Round trip" at bounding box center [1346, 396] width 159 height 34
click at [1392, 393] on div at bounding box center [1398, 396] width 40 height 20
click at [1091, 329] on li "Work" at bounding box center [1218, 324] width 399 height 33
click at [1113, 610] on span at bounding box center [1225, 602] width 413 height 31
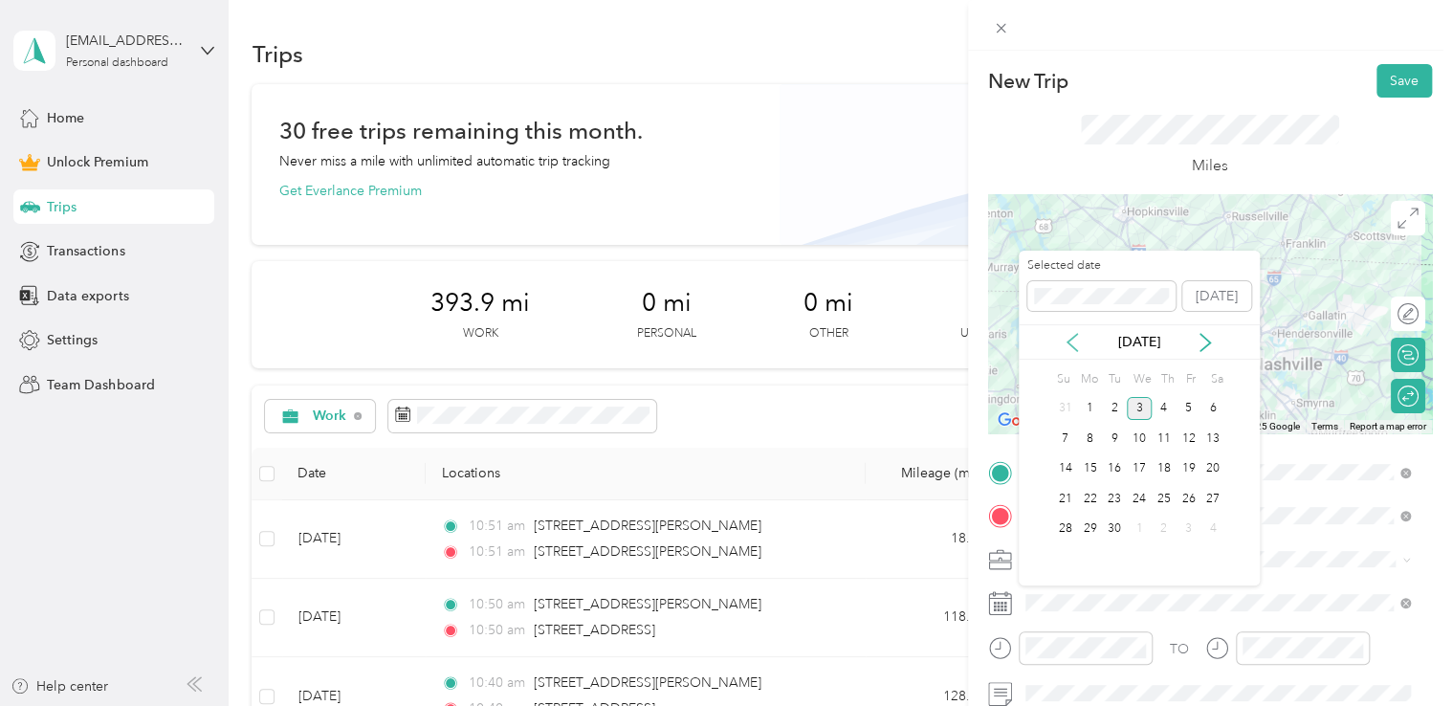
click at [1069, 336] on icon at bounding box center [1072, 342] width 19 height 19
click at [1168, 524] on div "28" at bounding box center [1164, 530] width 25 height 24
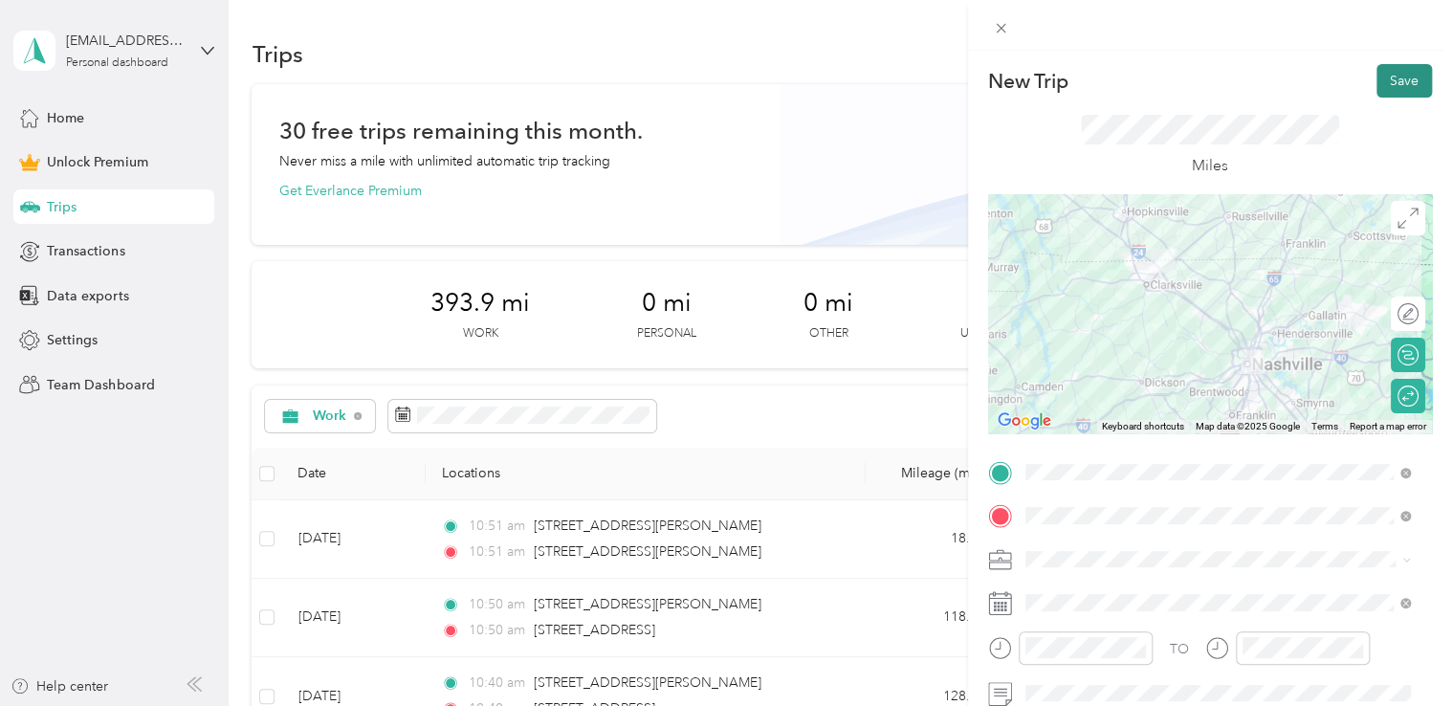
click at [1400, 78] on button "Save" at bounding box center [1404, 80] width 55 height 33
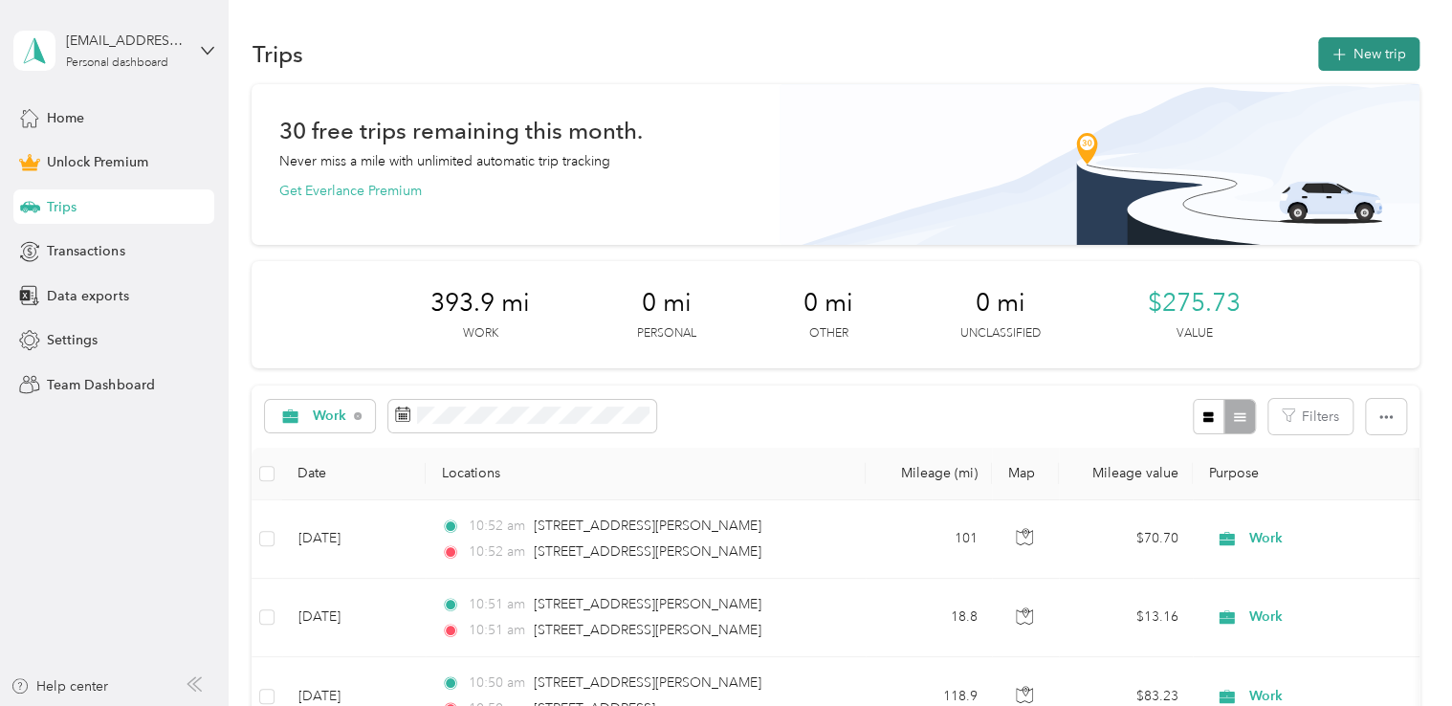
click at [1367, 51] on button "New trip" at bounding box center [1368, 53] width 101 height 33
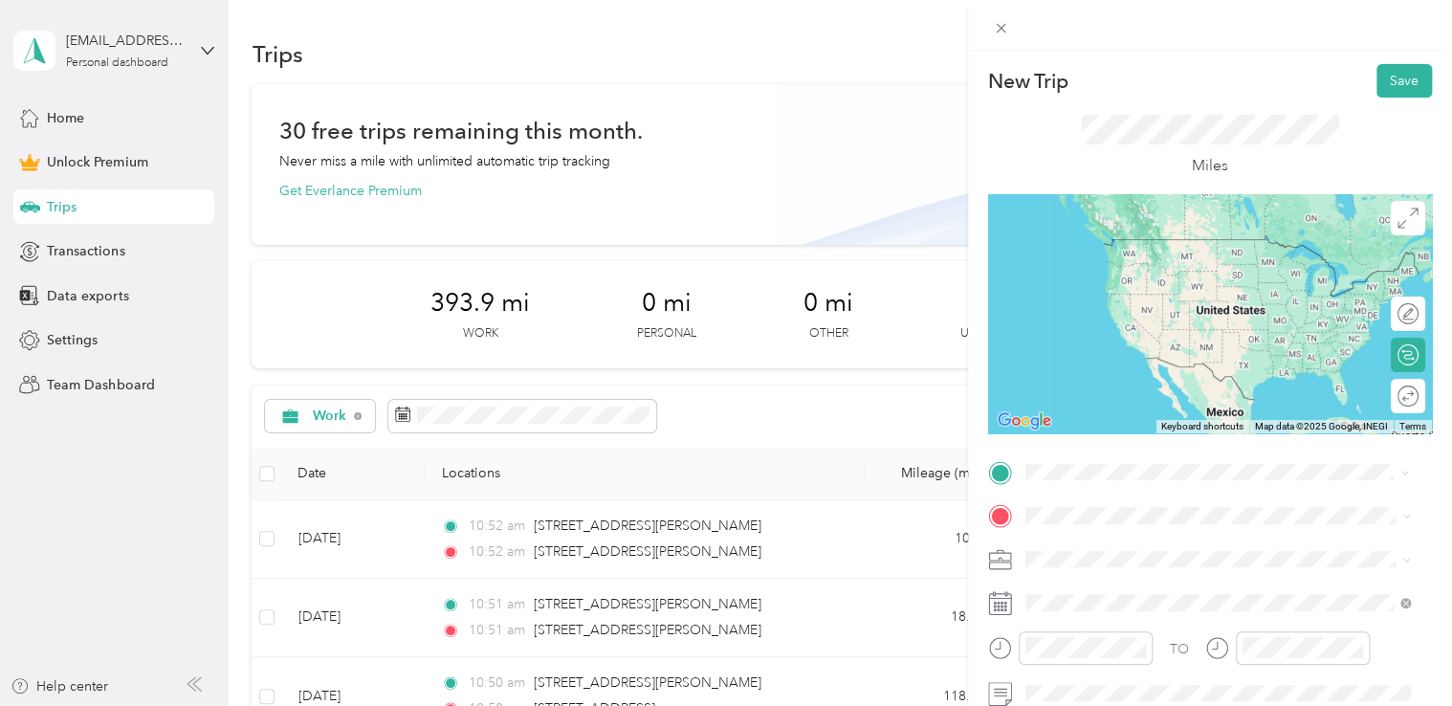
click at [1202, 248] on span "[STREET_ADDRESS][PERSON_NAME][US_STATE]" at bounding box center [1210, 239] width 298 height 17
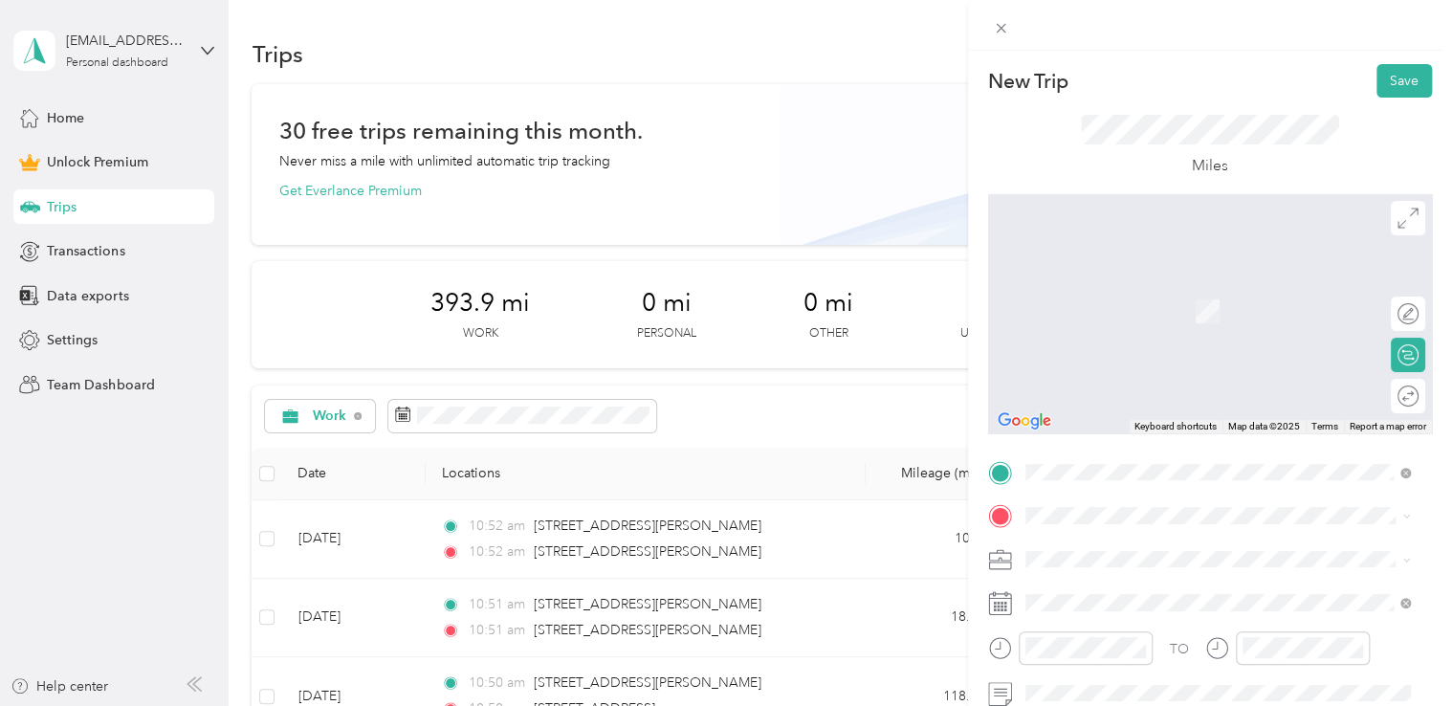
click at [1106, 360] on span "[STREET_ADDRESS][US_STATE]" at bounding box center [1156, 350] width 191 height 17
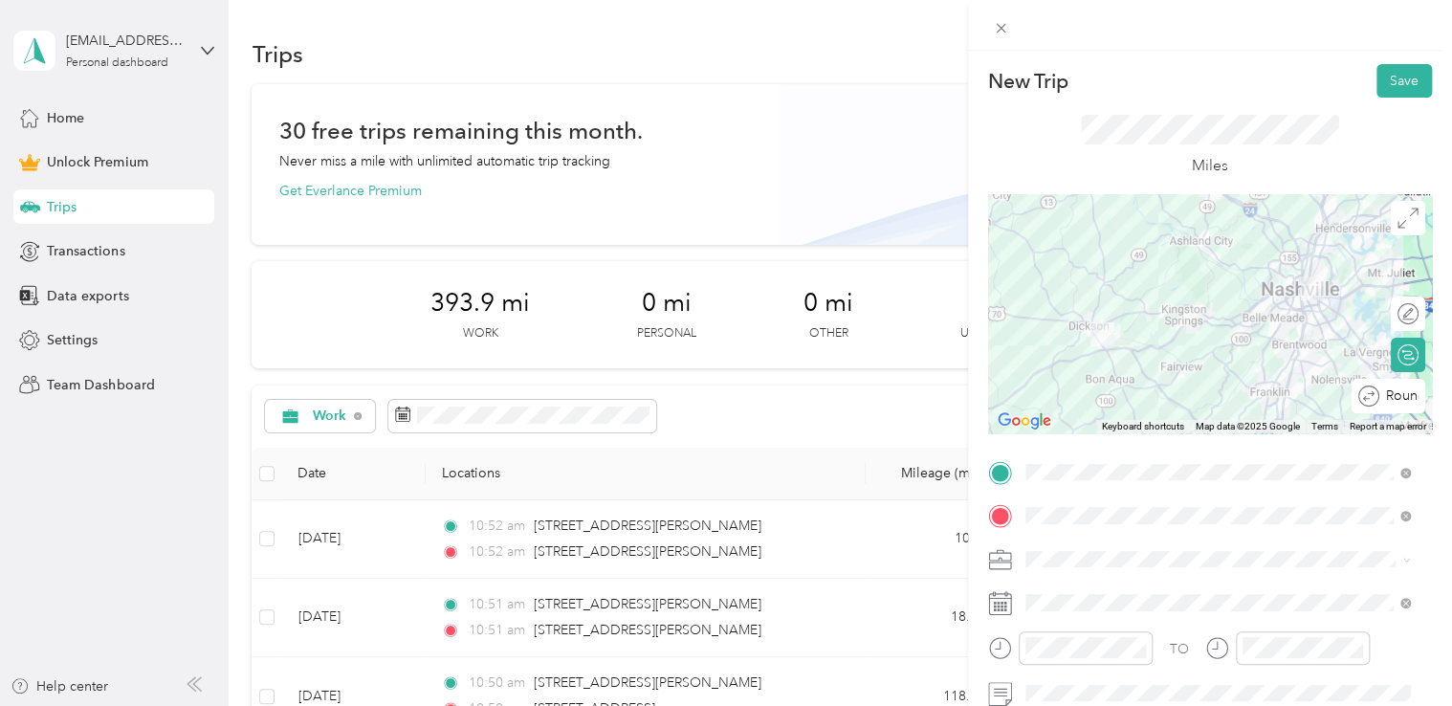
click at [1403, 397] on div "Round trip" at bounding box center [1389, 396] width 74 height 34
click at [1386, 396] on div at bounding box center [1398, 396] width 40 height 20
click at [1076, 317] on div "Work" at bounding box center [1218, 325] width 372 height 20
click at [1385, 78] on button "Save" at bounding box center [1404, 80] width 55 height 33
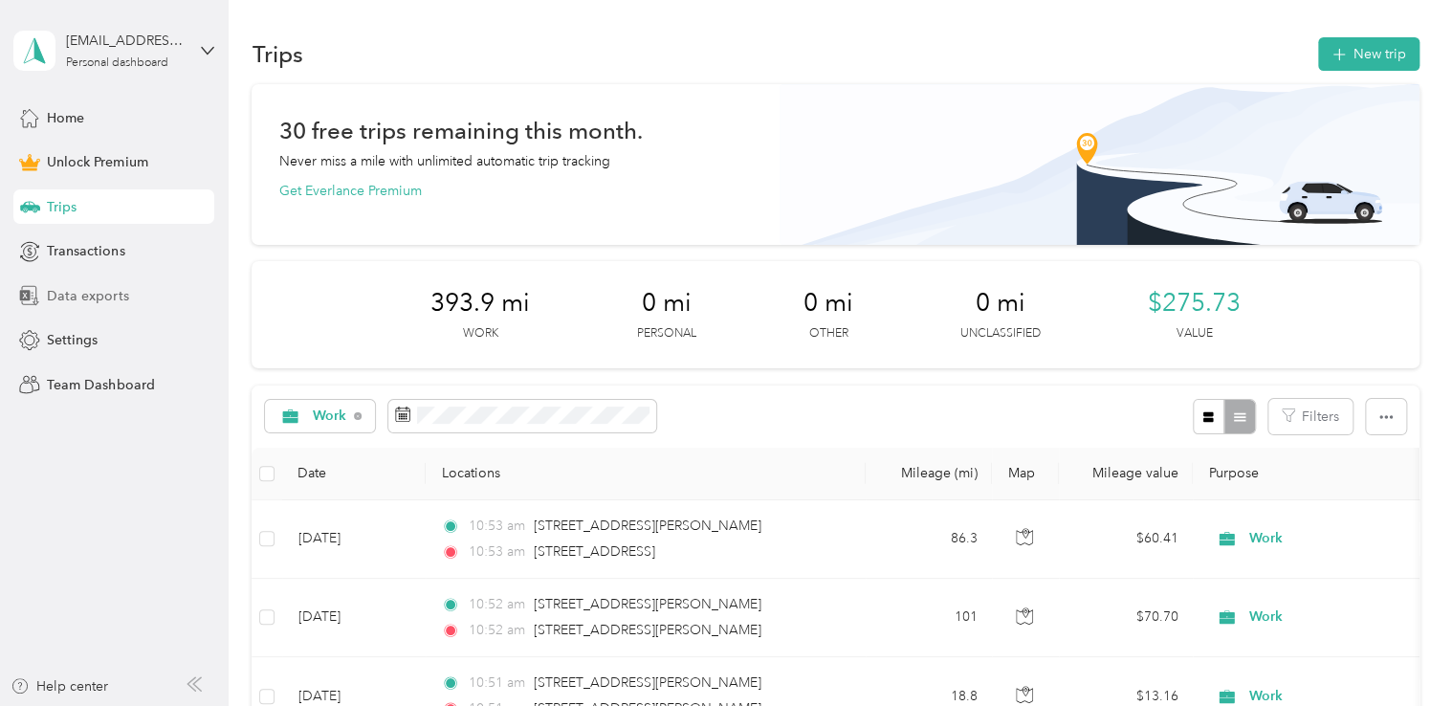
click at [117, 293] on span "Data exports" at bounding box center [87, 296] width 81 height 20
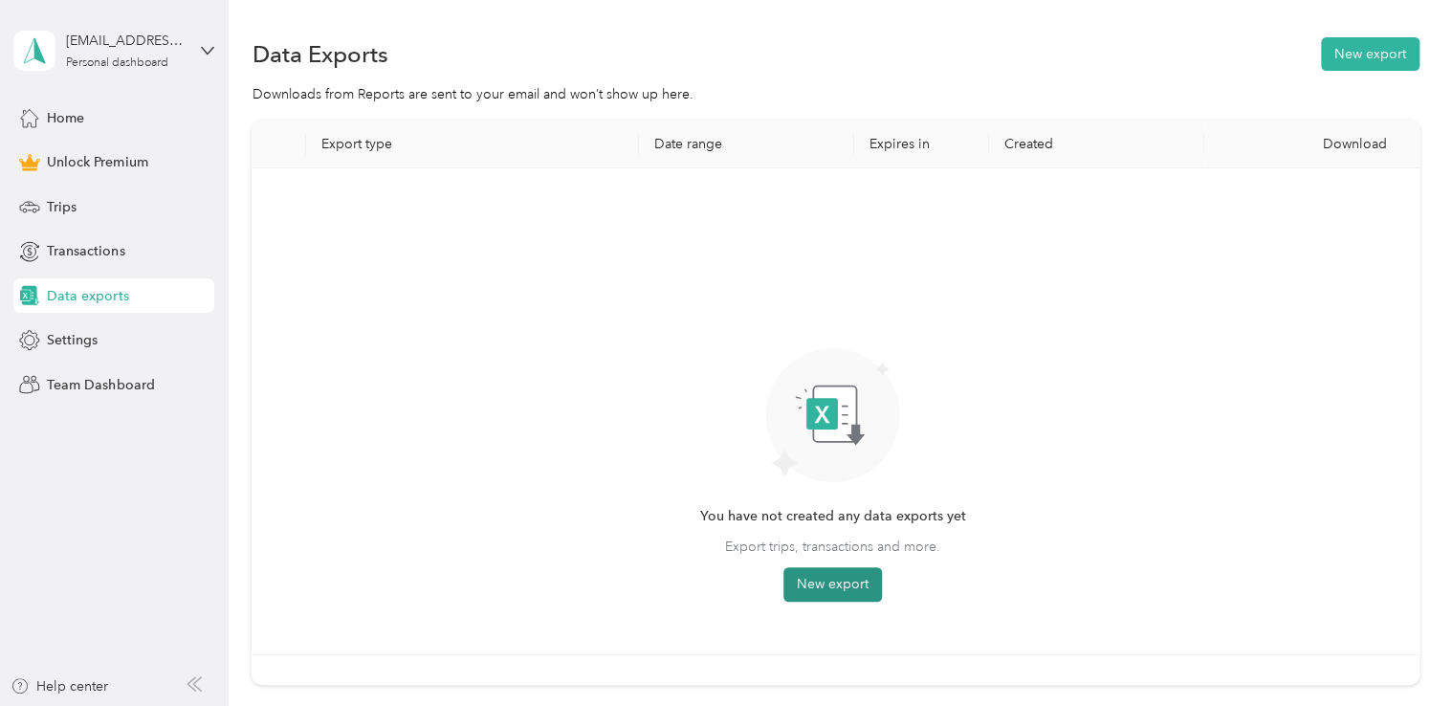
click at [839, 583] on button "New export" at bounding box center [832, 584] width 99 height 34
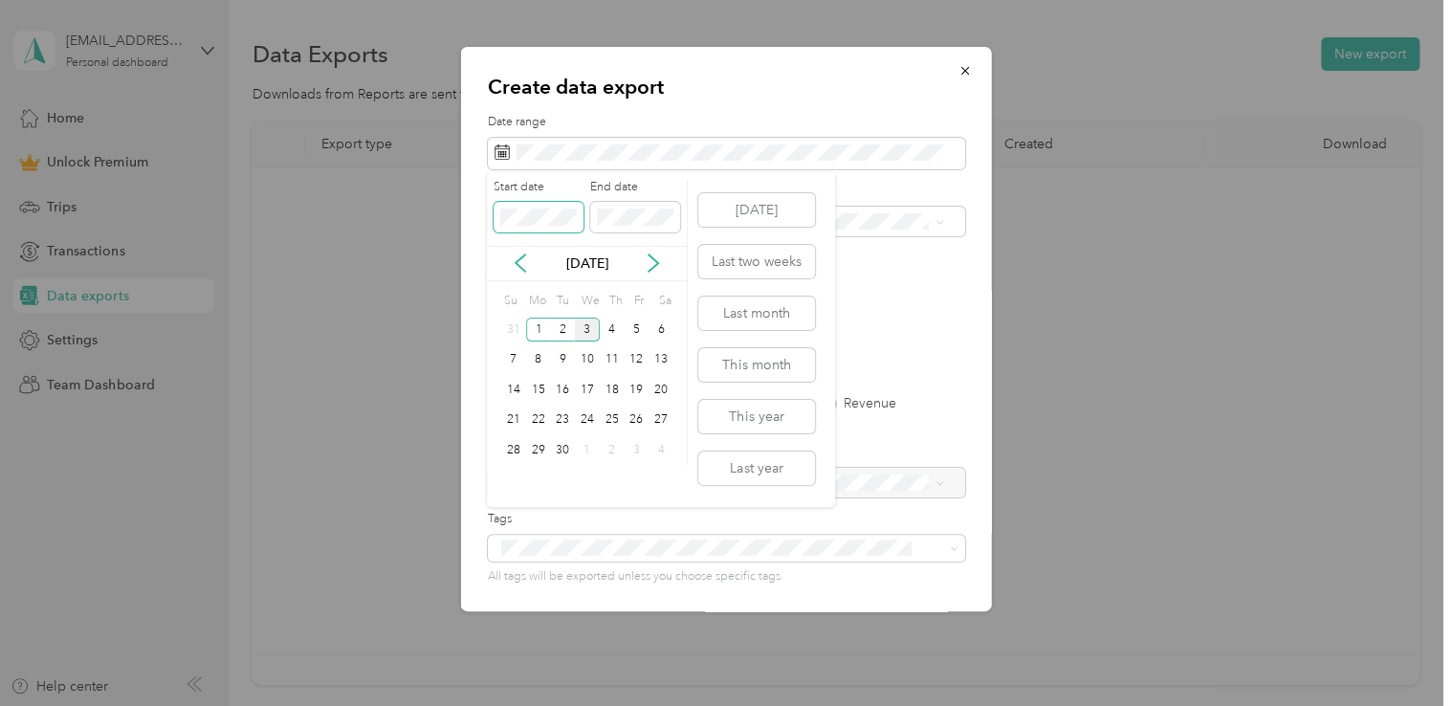
click at [487, 210] on div "Start date End date" at bounding box center [587, 212] width 200 height 67
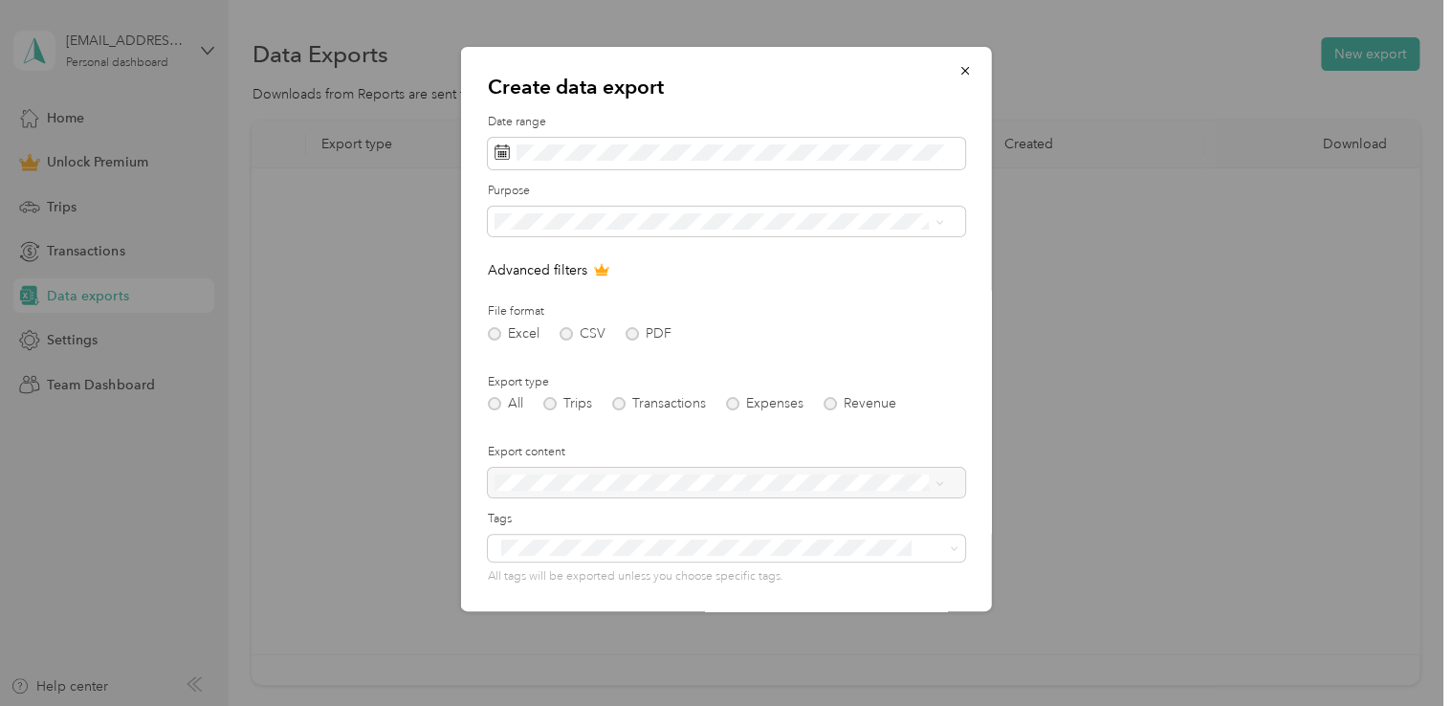
click at [935, 351] on form "Date range Purpose Advanced filters File format Excel CSV PDF Export type All T…" at bounding box center [726, 415] width 477 height 602
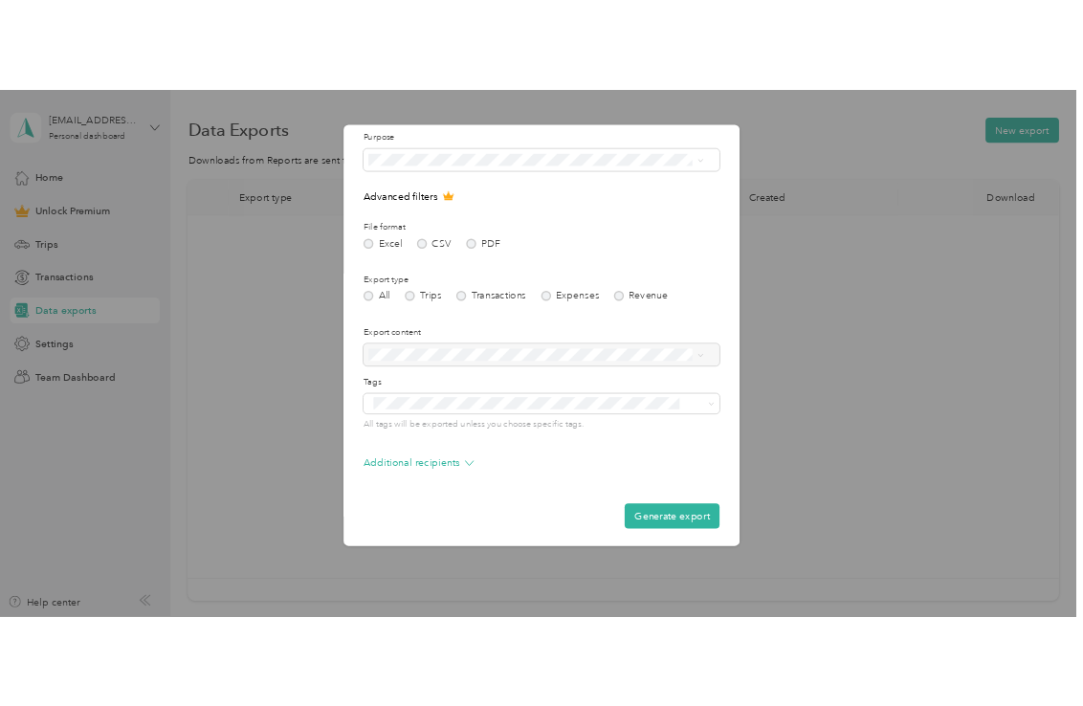
scroll to position [130, 0]
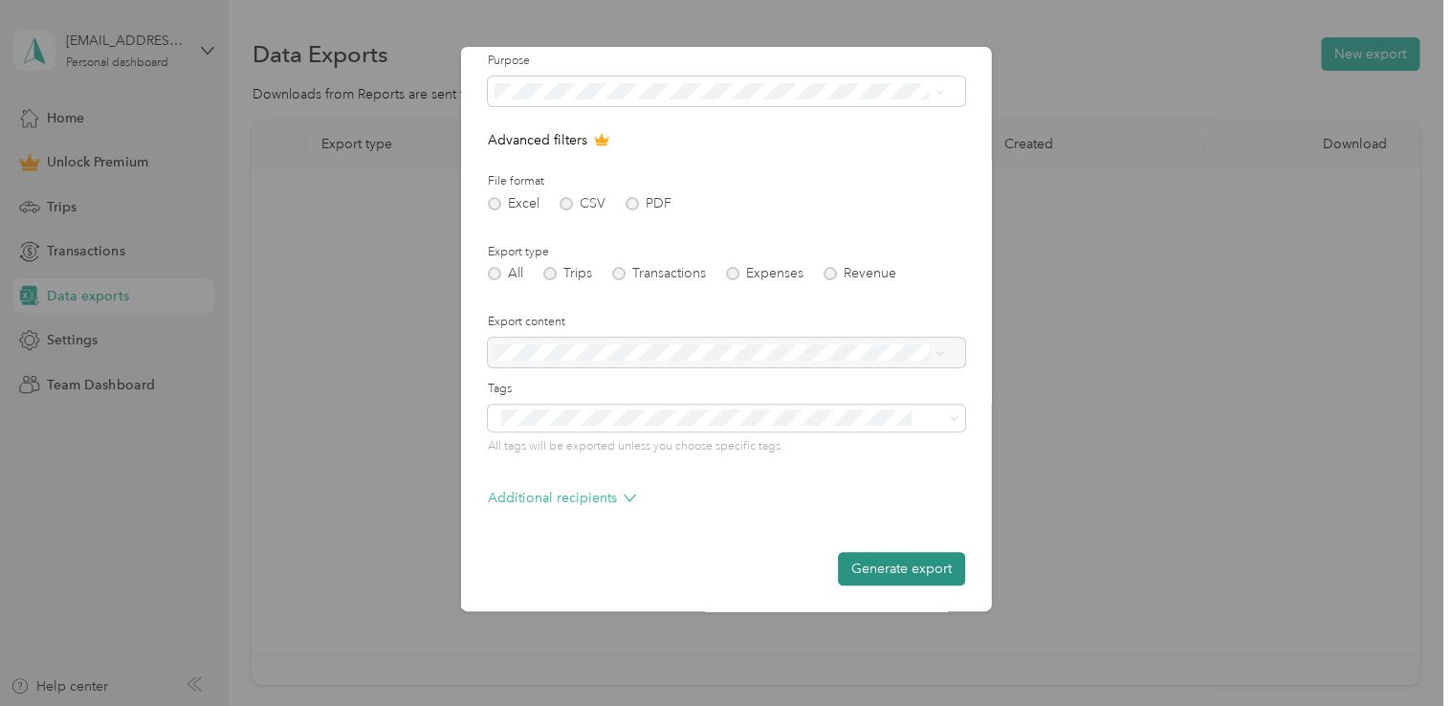
click at [903, 566] on button "Generate export" at bounding box center [901, 568] width 127 height 33
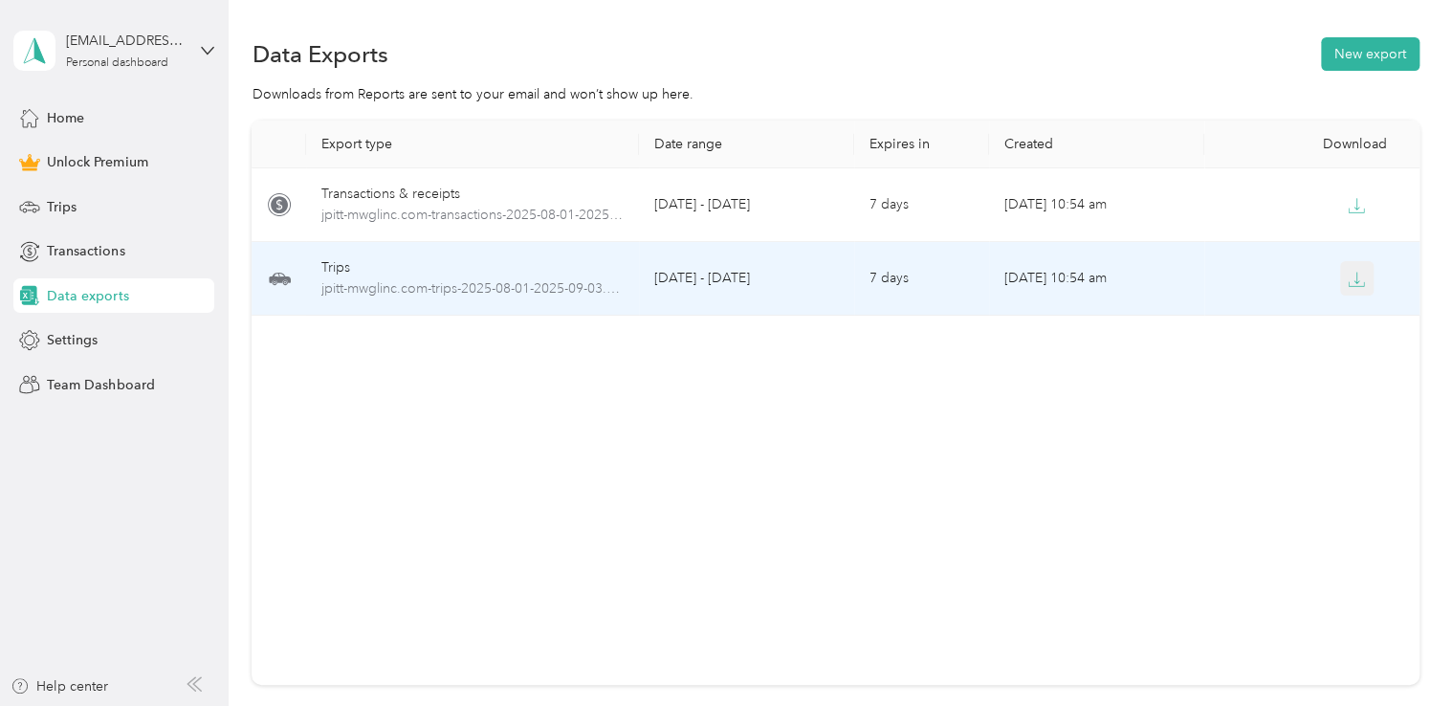
click at [1356, 277] on icon "button" at bounding box center [1356, 279] width 17 height 17
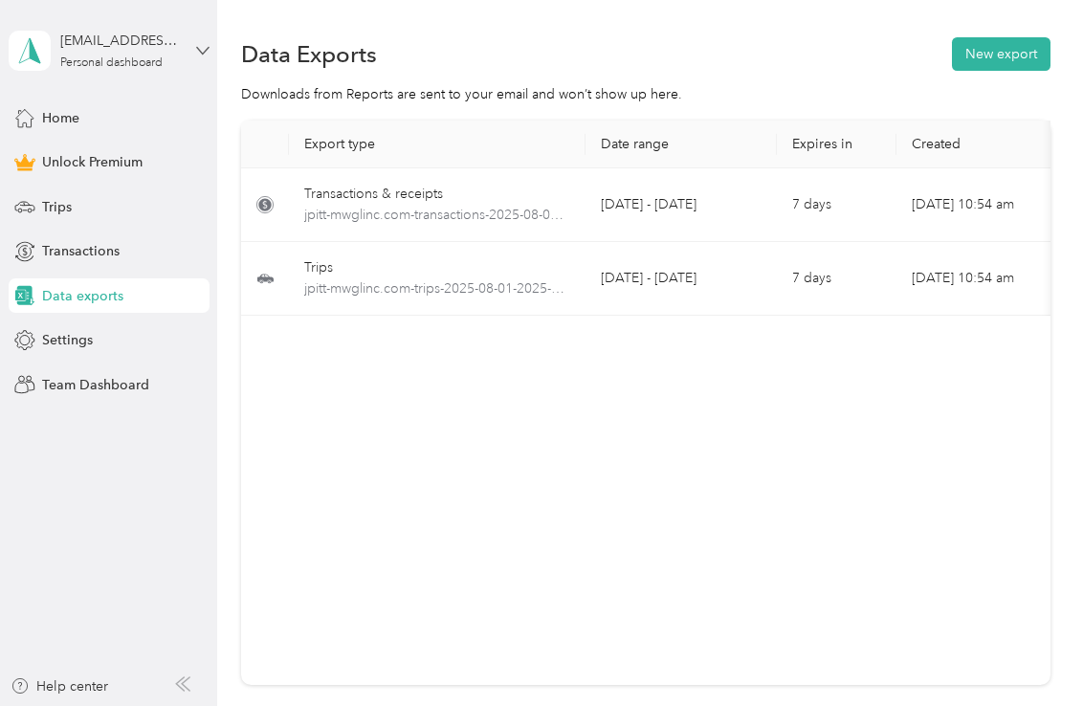
click at [200, 54] on icon at bounding box center [202, 50] width 13 height 13
click at [84, 157] on div "Log out" at bounding box center [62, 157] width 74 height 20
